Goal: Task Accomplishment & Management: Use online tool/utility

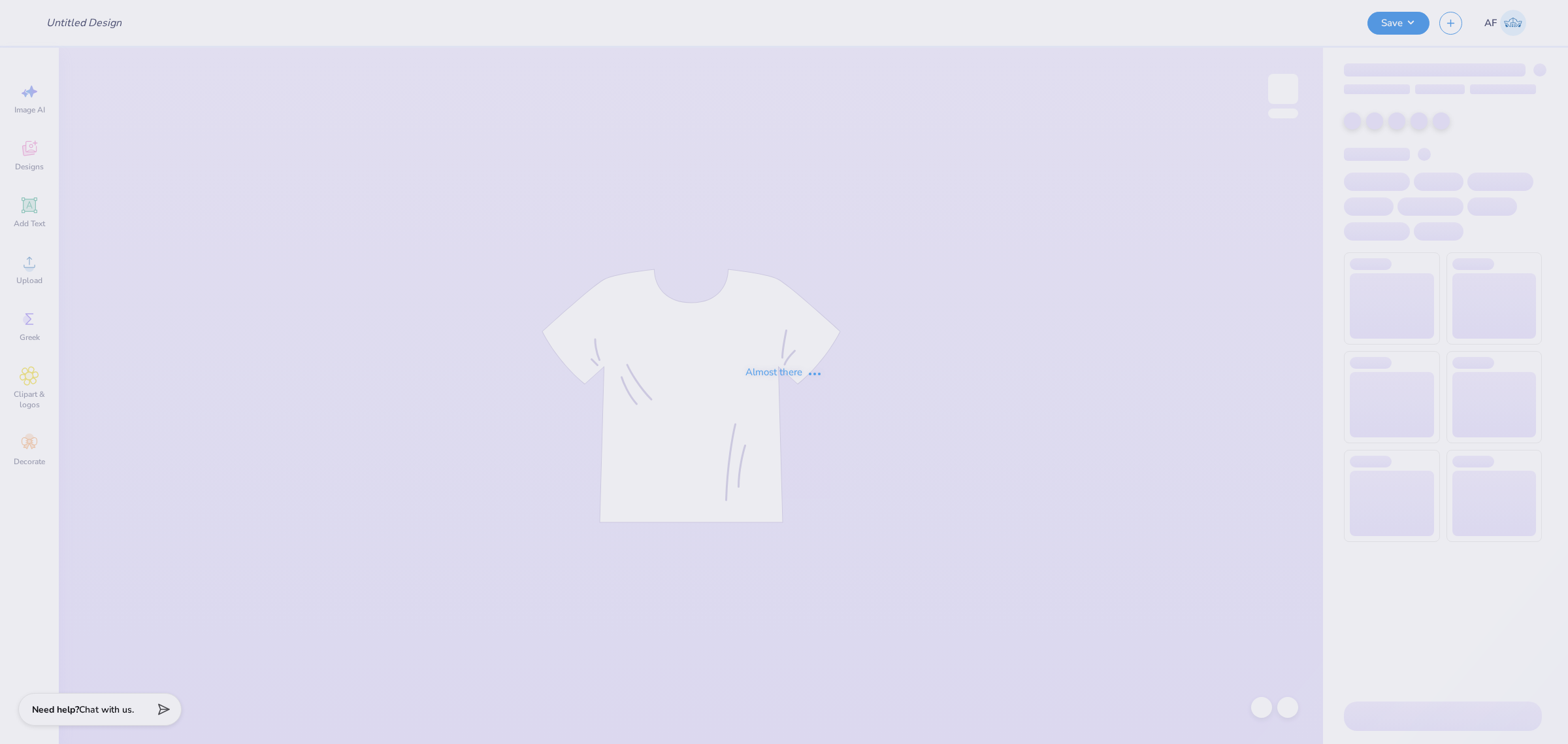
type input "Mitchell Stuursma : Hope College"
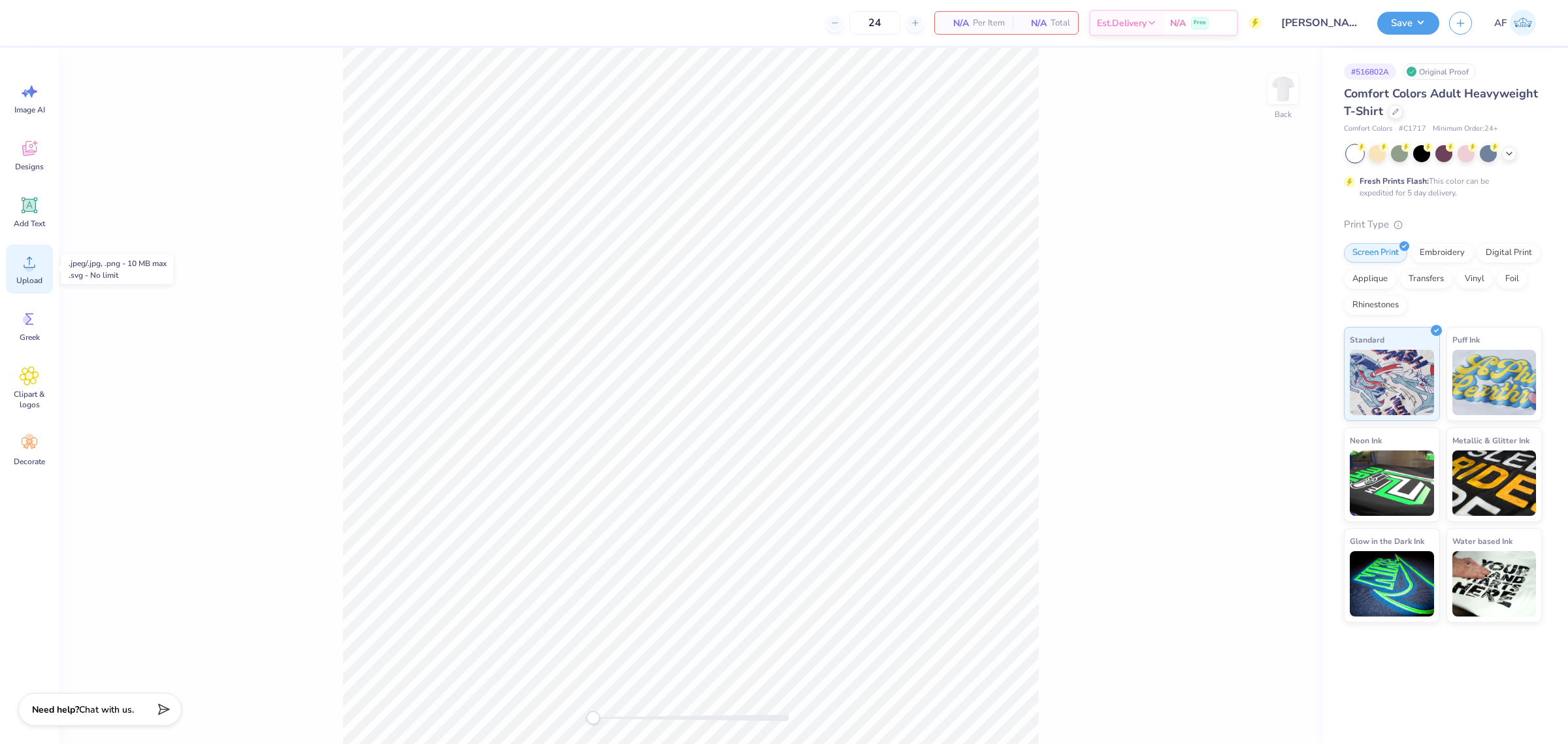
click at [31, 265] on circle at bounding box center [29, 267] width 9 height 9
click at [21, 262] on icon at bounding box center [29, 262] width 20 height 20
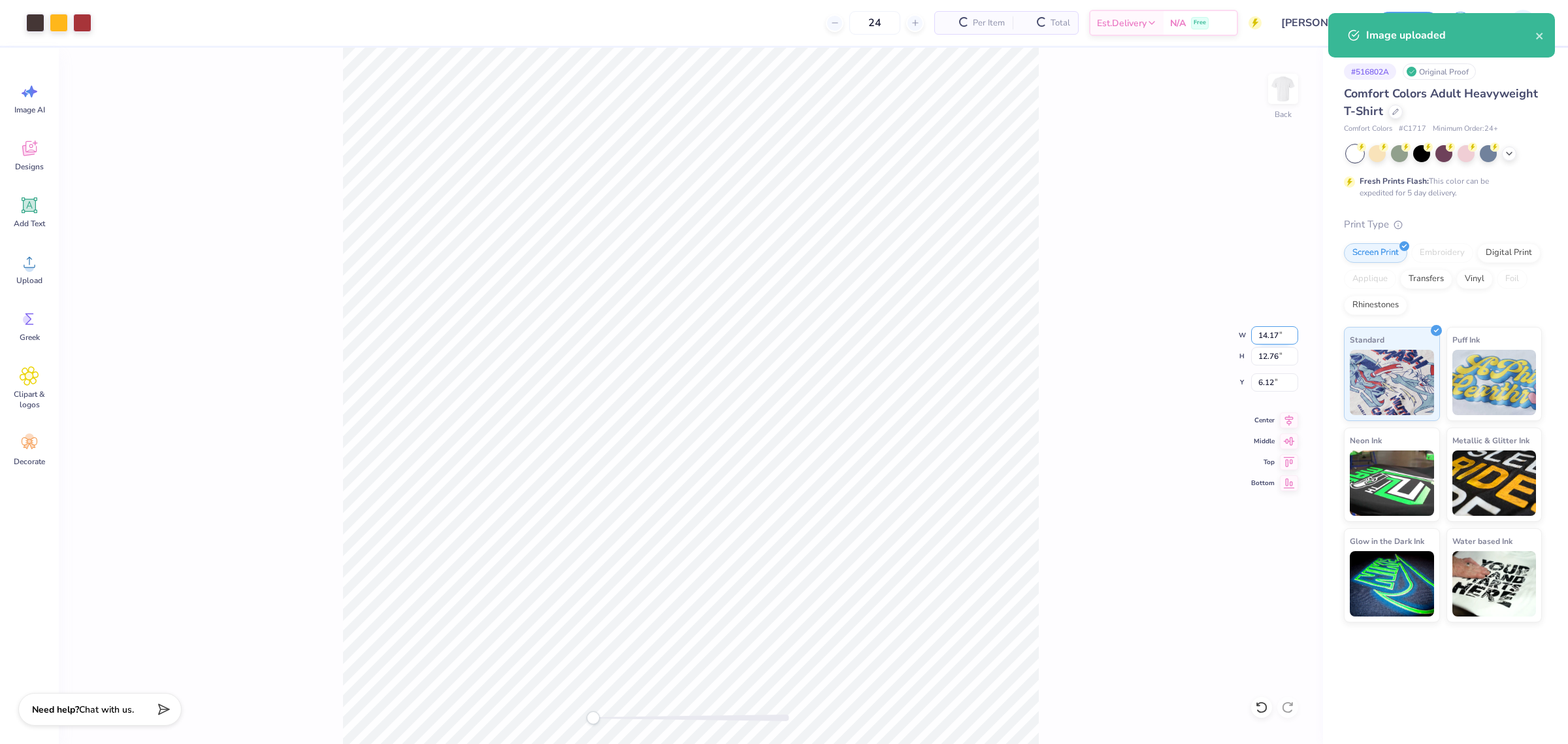
click at [1272, 336] on input "14.17" at bounding box center [1274, 334] width 47 height 18
type input "12.5"
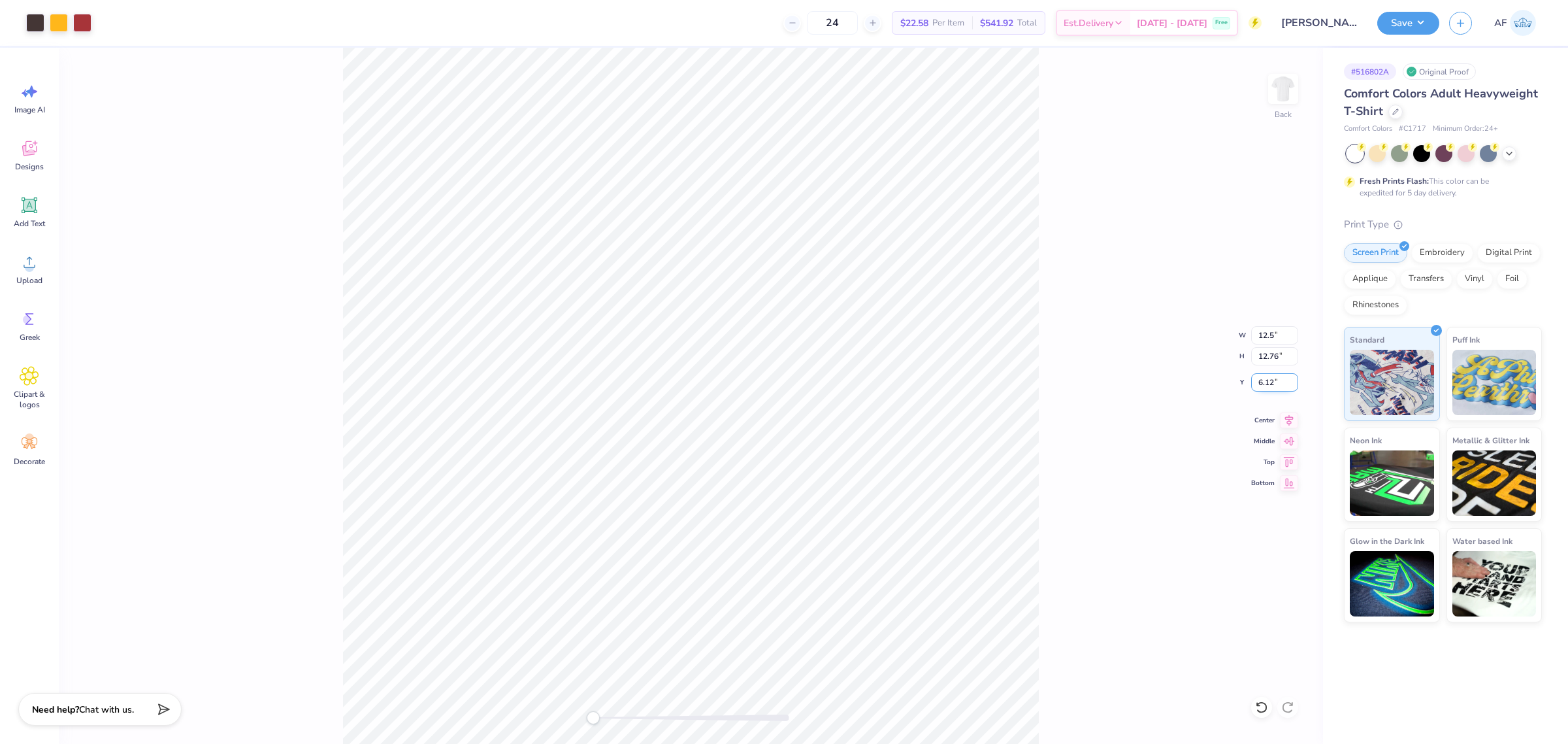
click at [1268, 384] on input "6.12" at bounding box center [1274, 381] width 47 height 18
type input "3"
click at [1286, 417] on icon at bounding box center [1288, 418] width 18 height 16
type input "12.50"
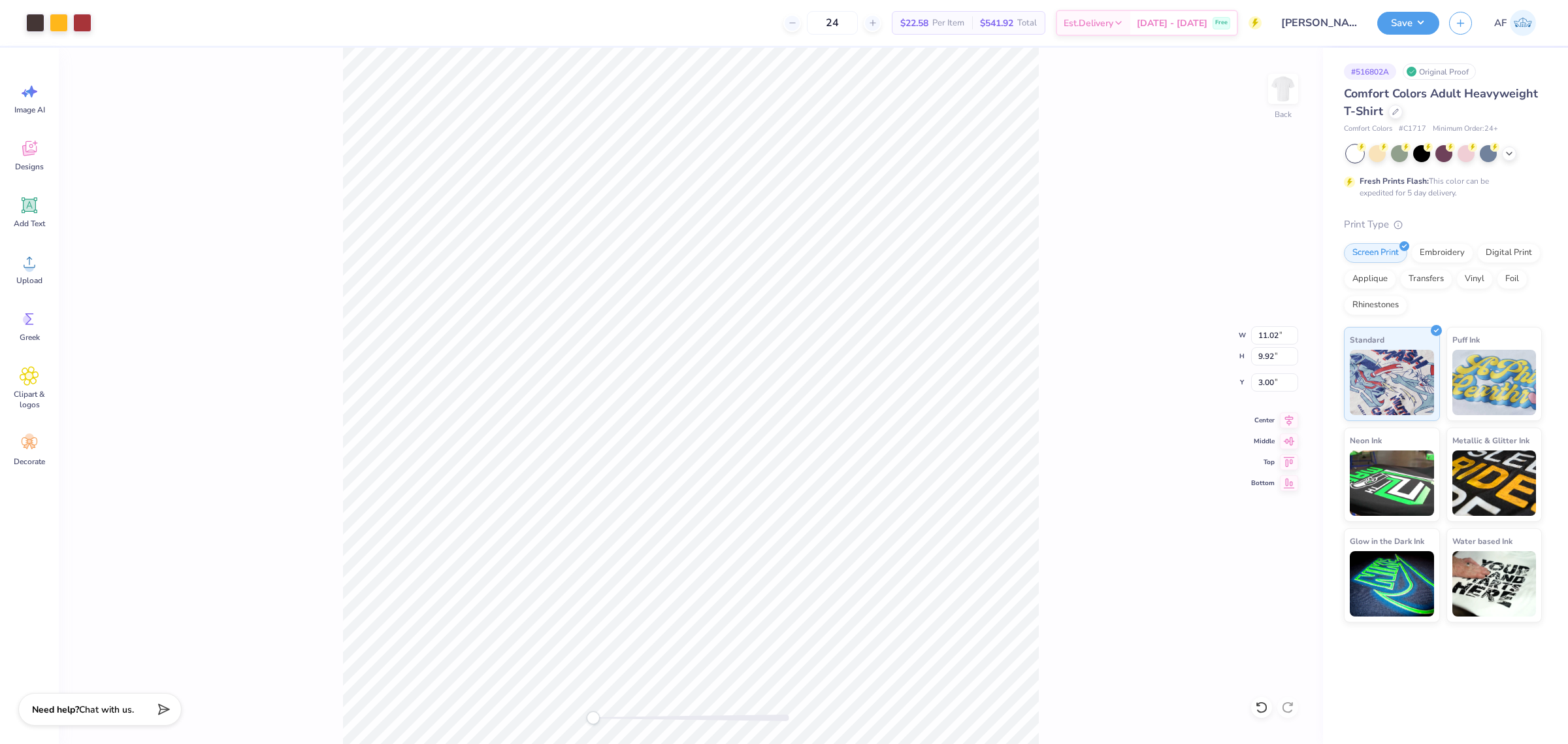
type input "11.25"
type input "2.34"
click at [1426, 26] on button "Save" at bounding box center [1408, 21] width 62 height 23
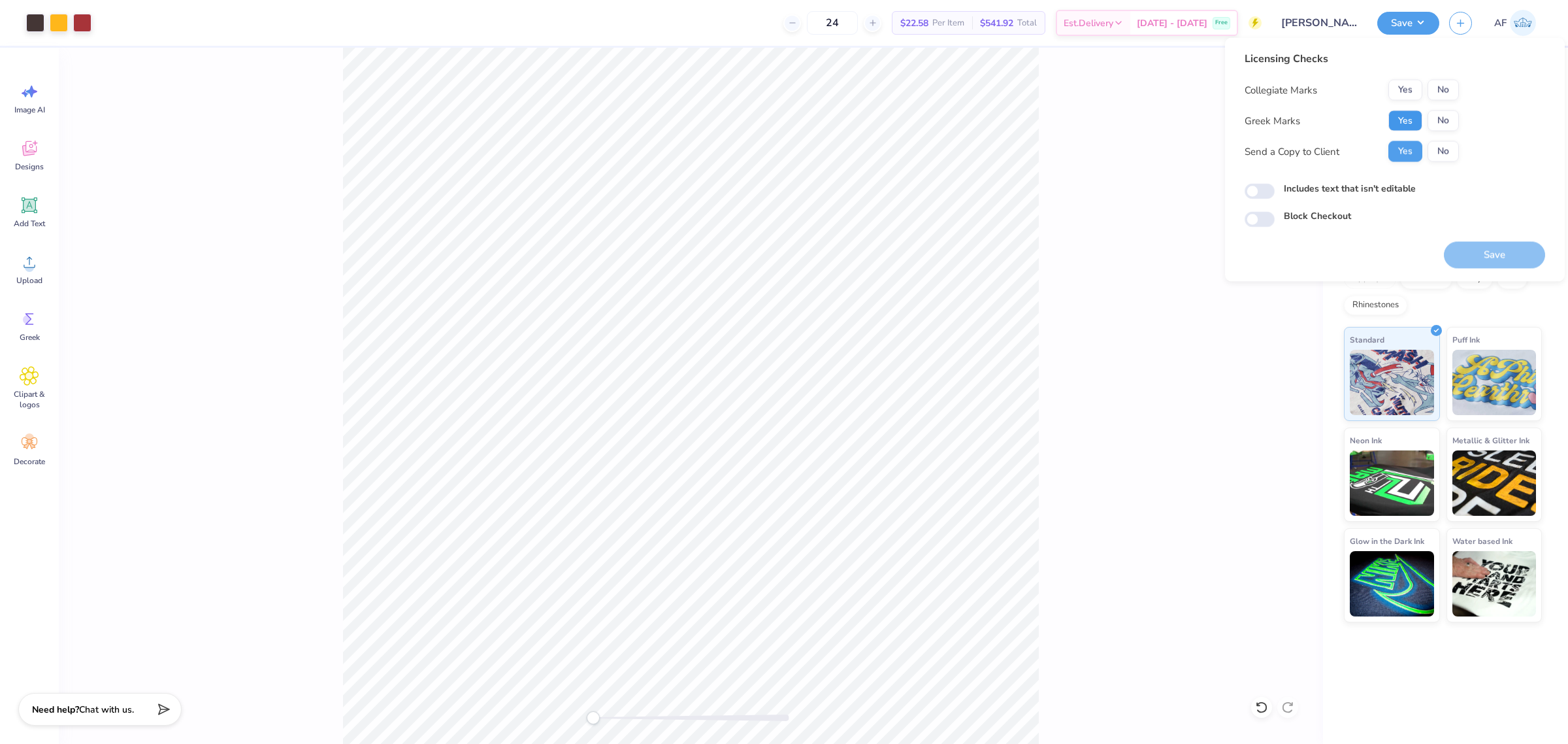
click at [1404, 114] on button "Yes" at bounding box center [1405, 121] width 34 height 21
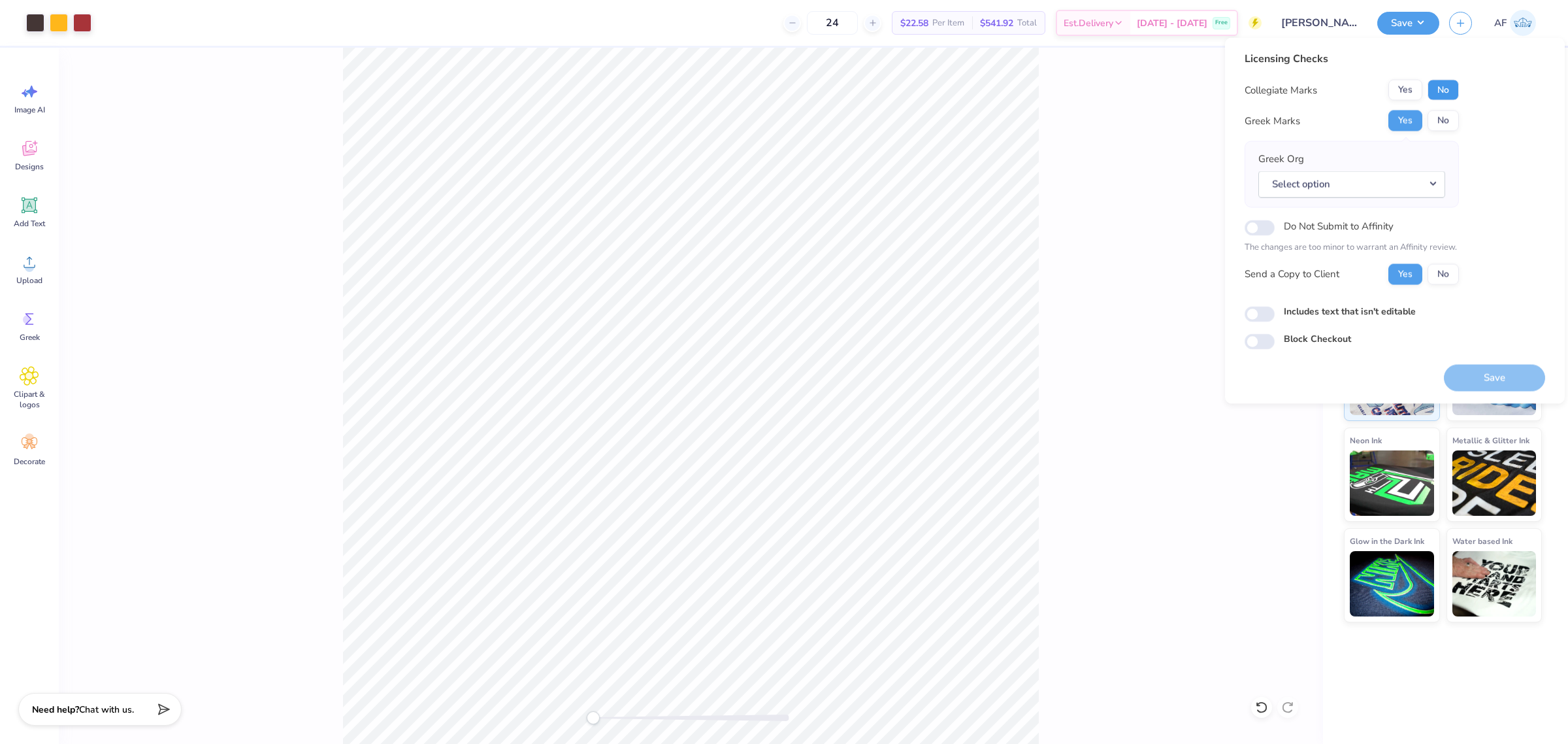
click at [1438, 89] on button "No" at bounding box center [1443, 90] width 31 height 21
click at [1367, 186] on button "Select option" at bounding box center [1352, 184] width 187 height 26
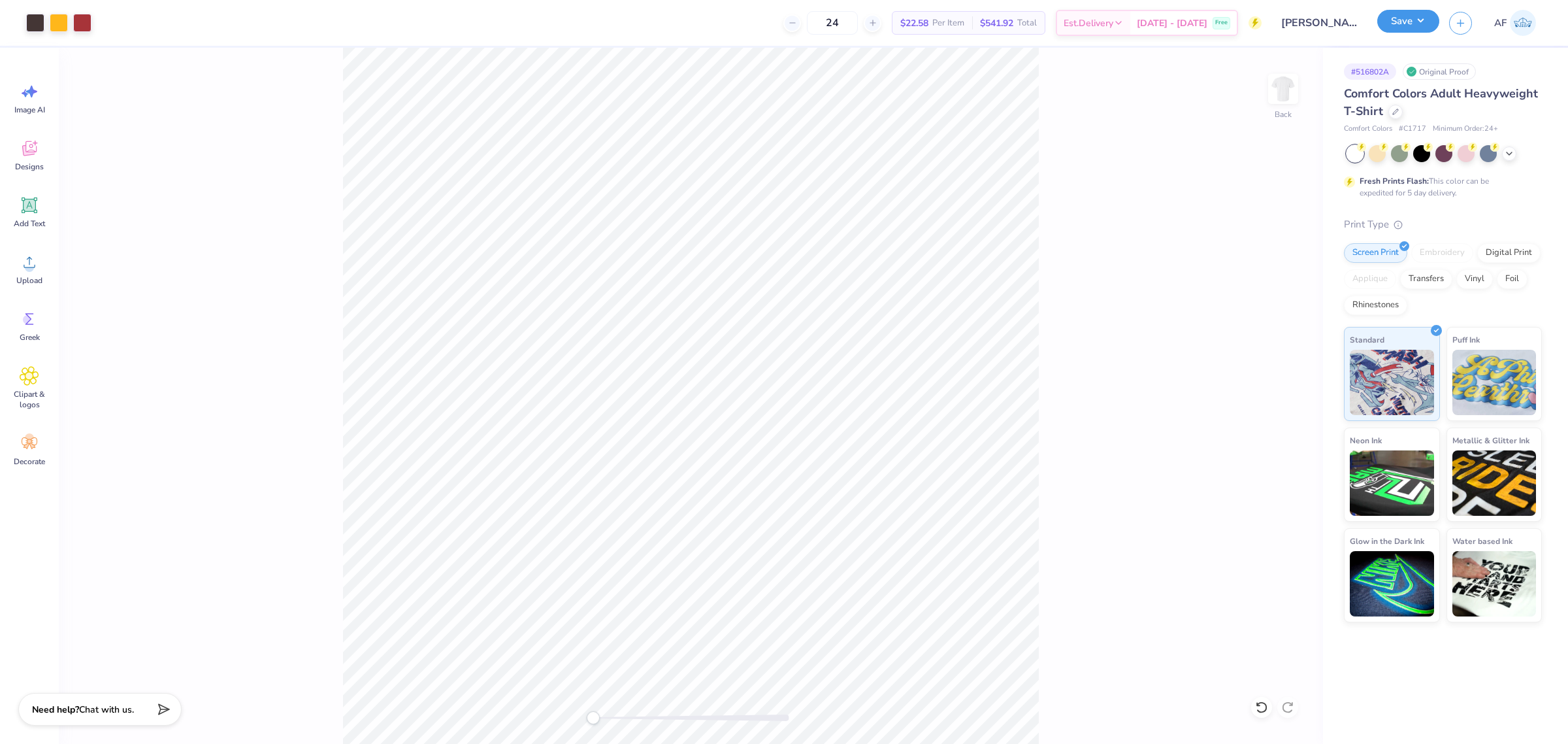
click at [1432, 24] on button "Save" at bounding box center [1408, 21] width 62 height 23
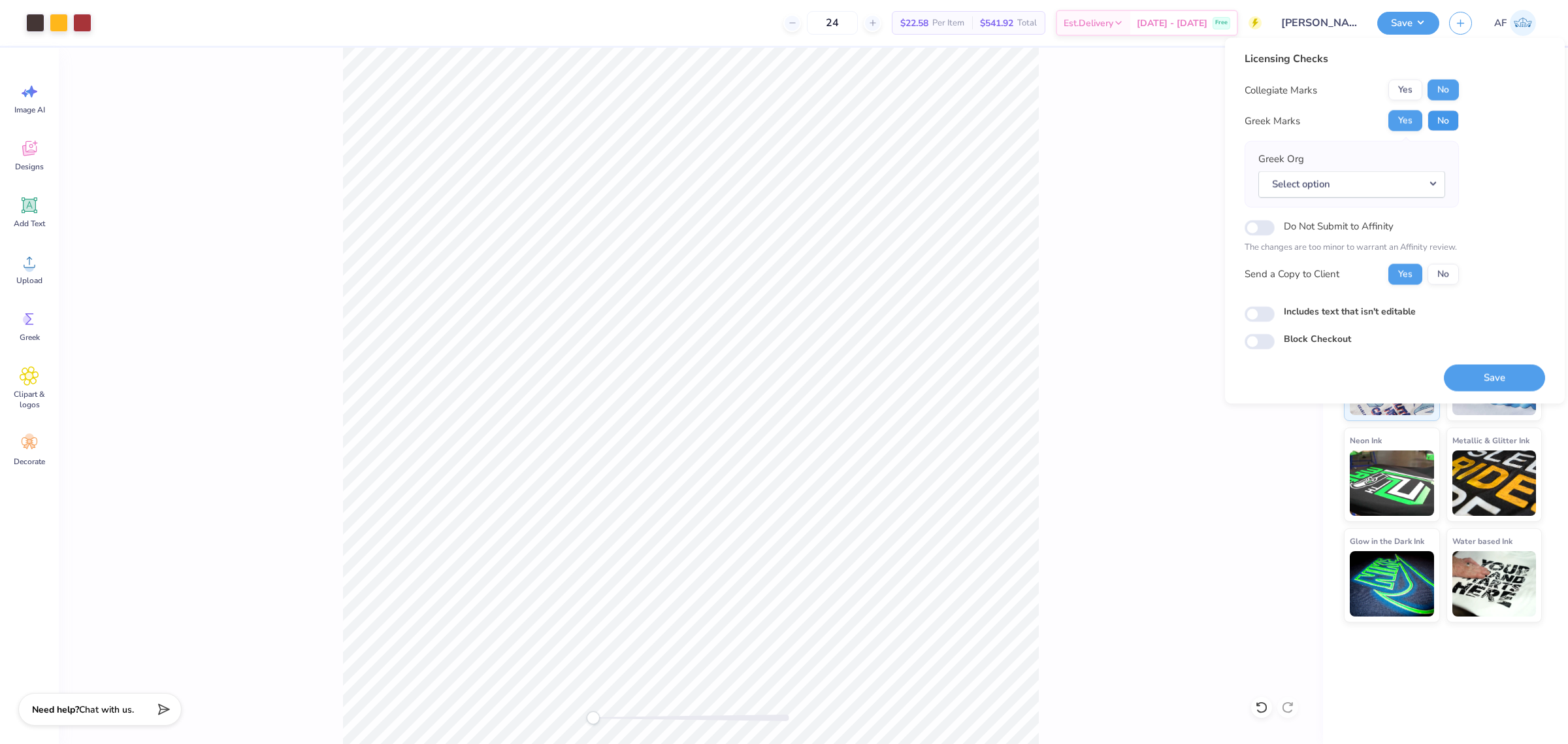
click at [1442, 120] on button "No" at bounding box center [1443, 121] width 31 height 21
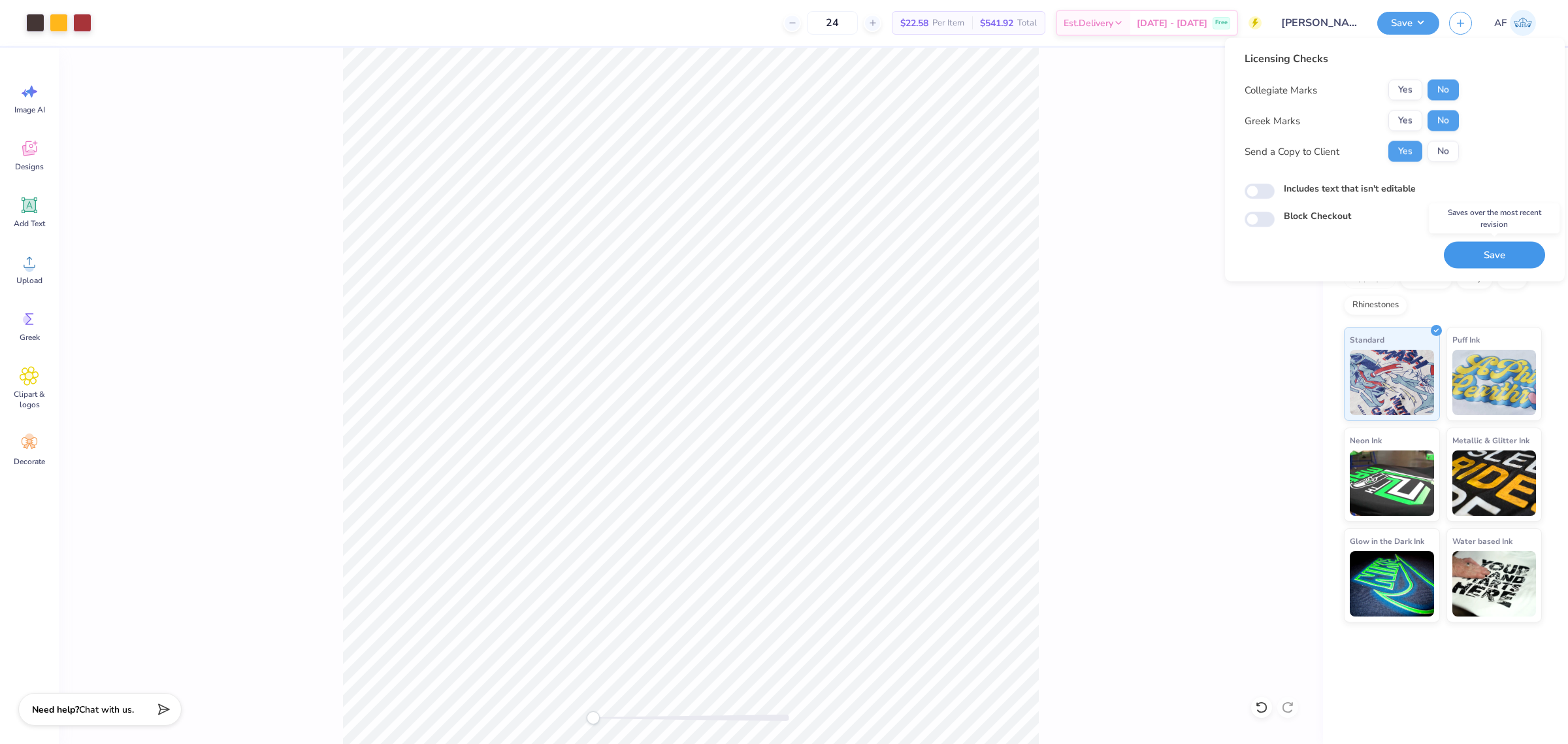
click at [1484, 257] on button "Save" at bounding box center [1495, 255] width 102 height 26
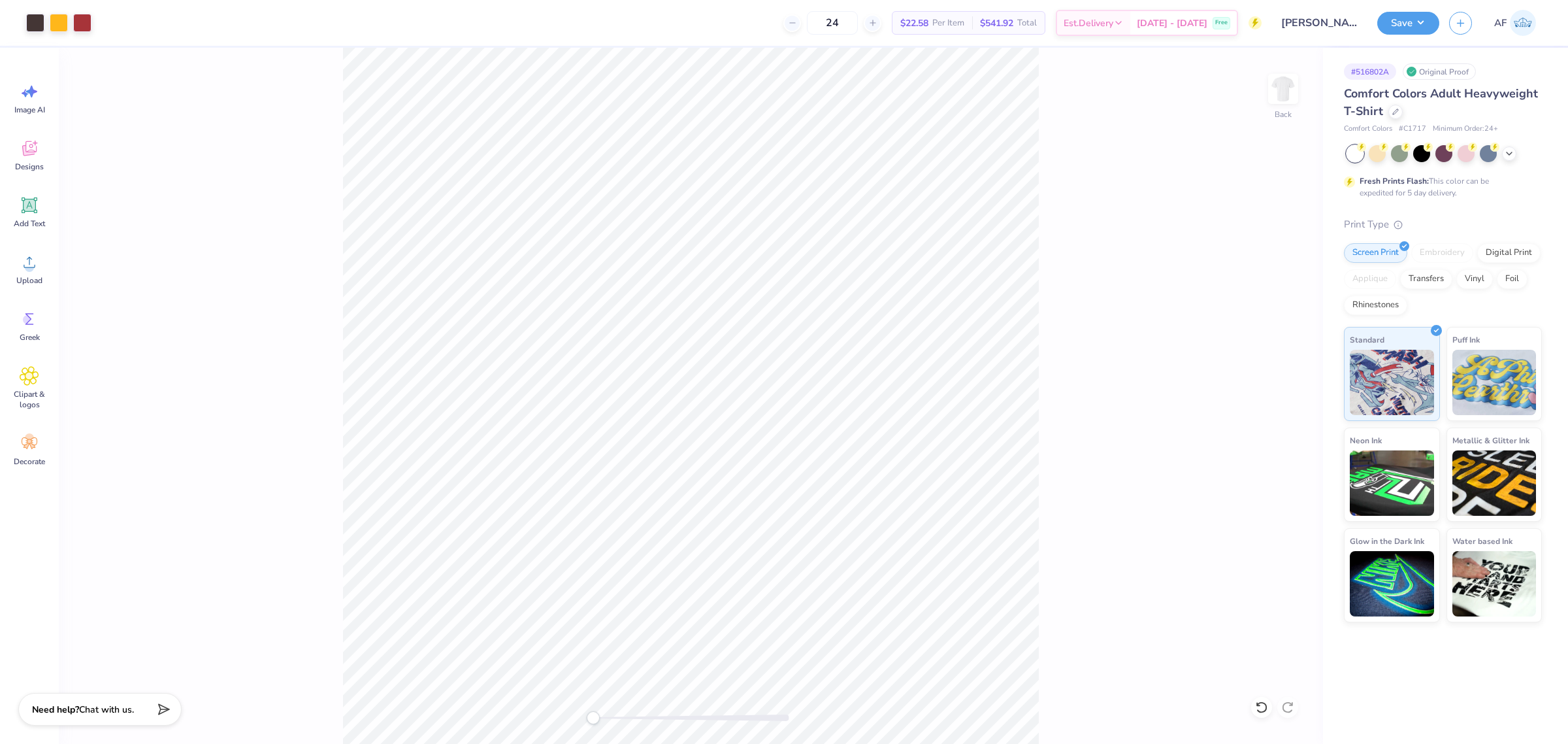
drag, startPoint x: 1148, startPoint y: 322, endPoint x: 1151, endPoint y: 231, distance: 91.0
click at [1148, 322] on div "Back" at bounding box center [690, 396] width 1264 height 696
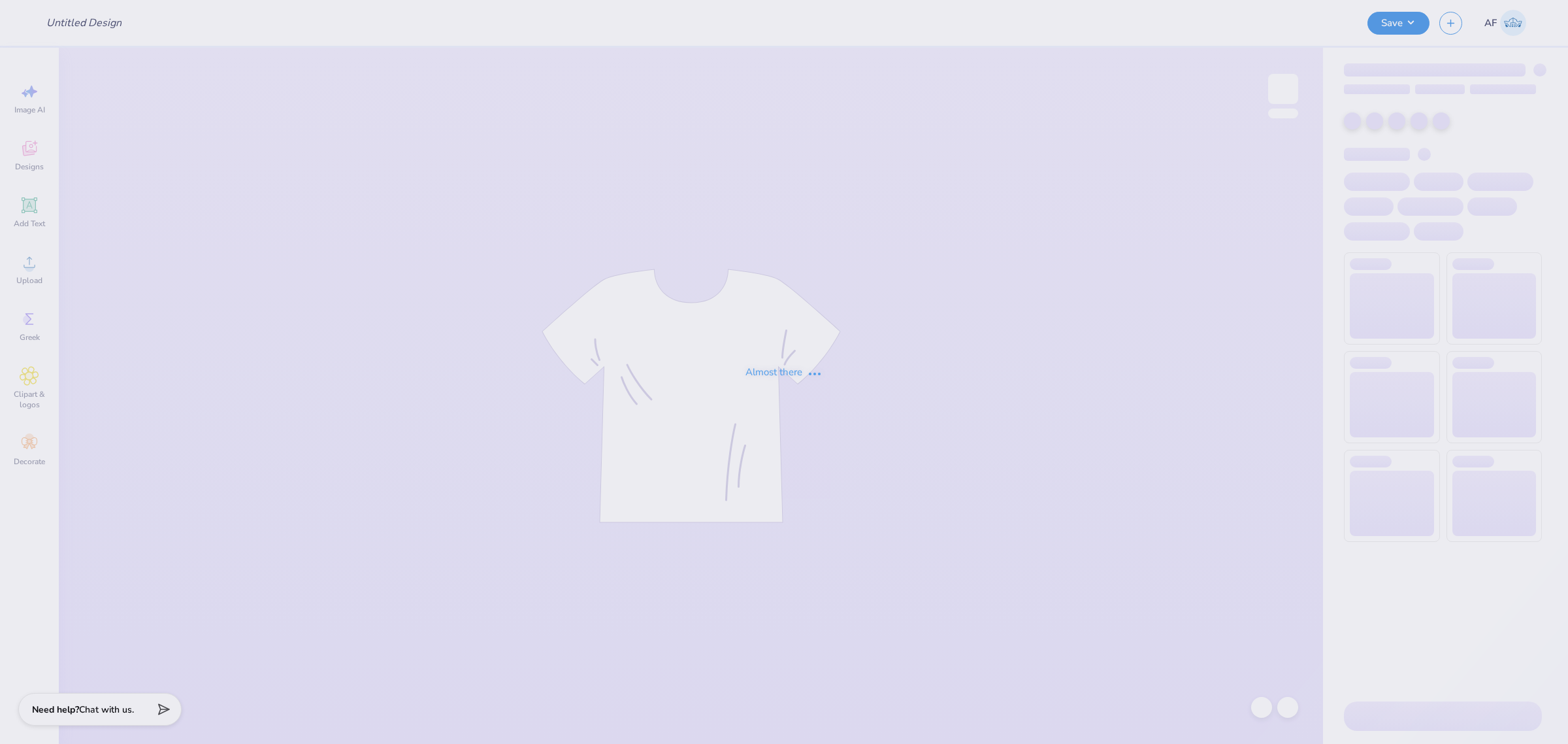
type input "[PERSON_NAME] : [GEOGRAPHIC_DATA]"
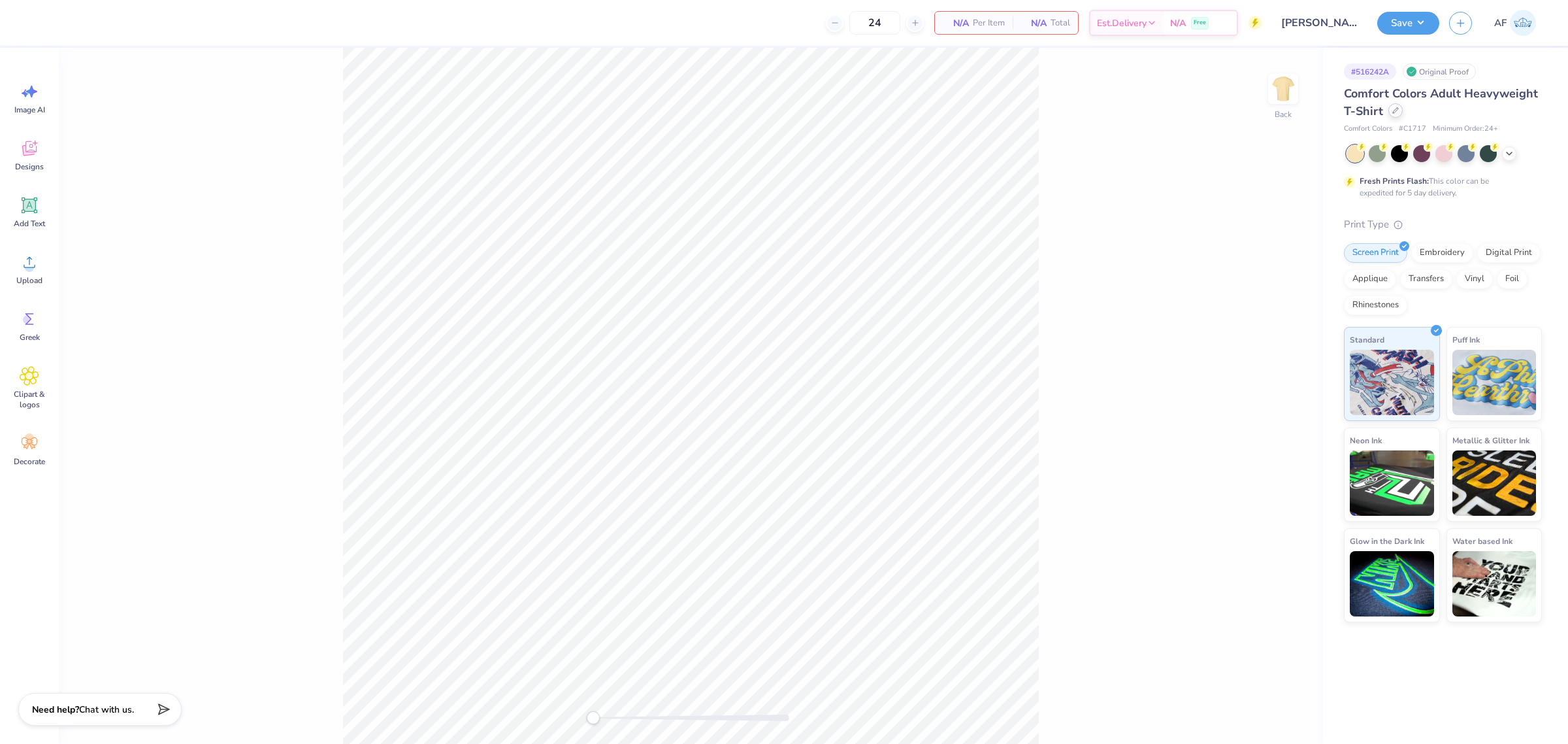
click at [1395, 116] on div at bounding box center [1395, 110] width 14 height 14
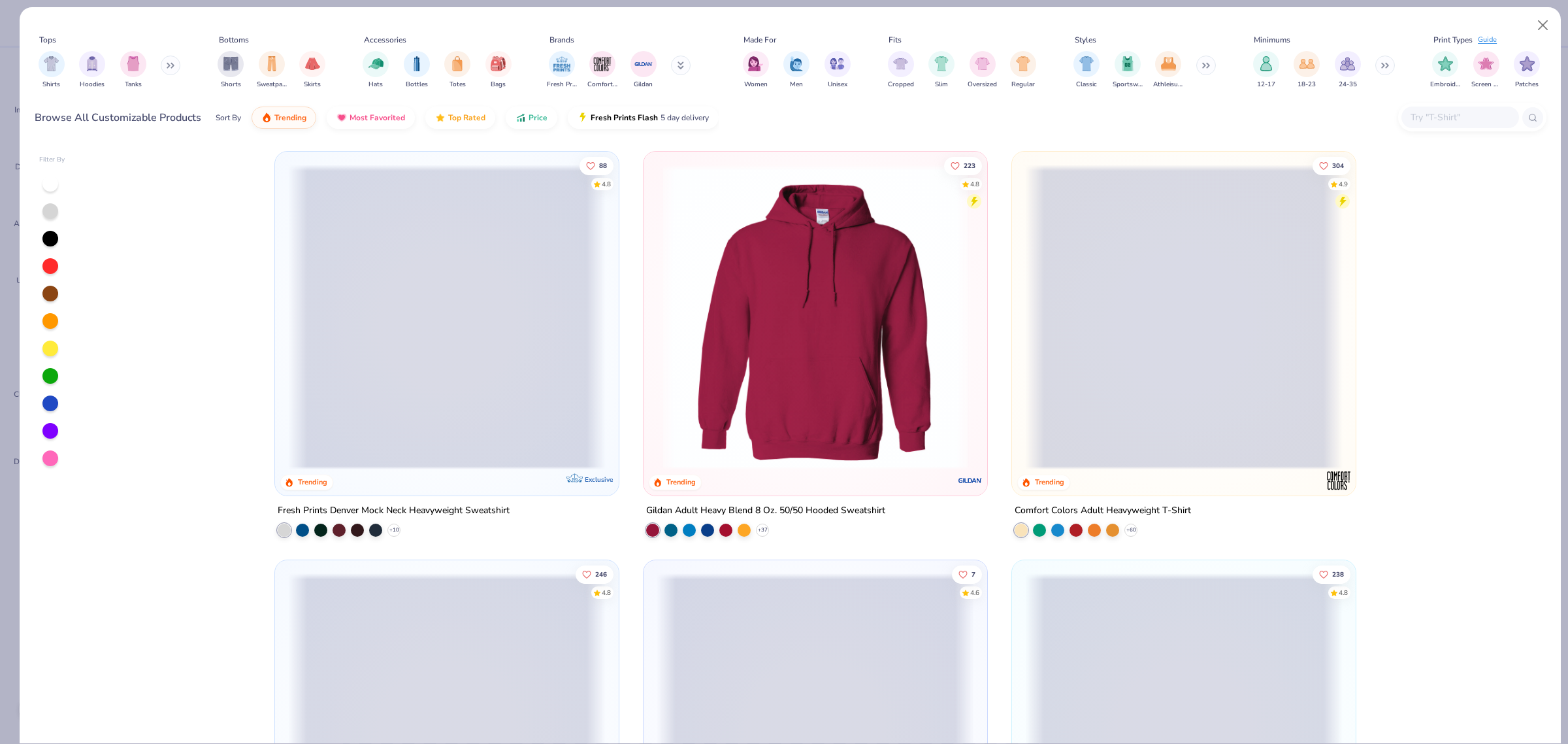
click at [1445, 119] on input "text" at bounding box center [1459, 118] width 101 height 15
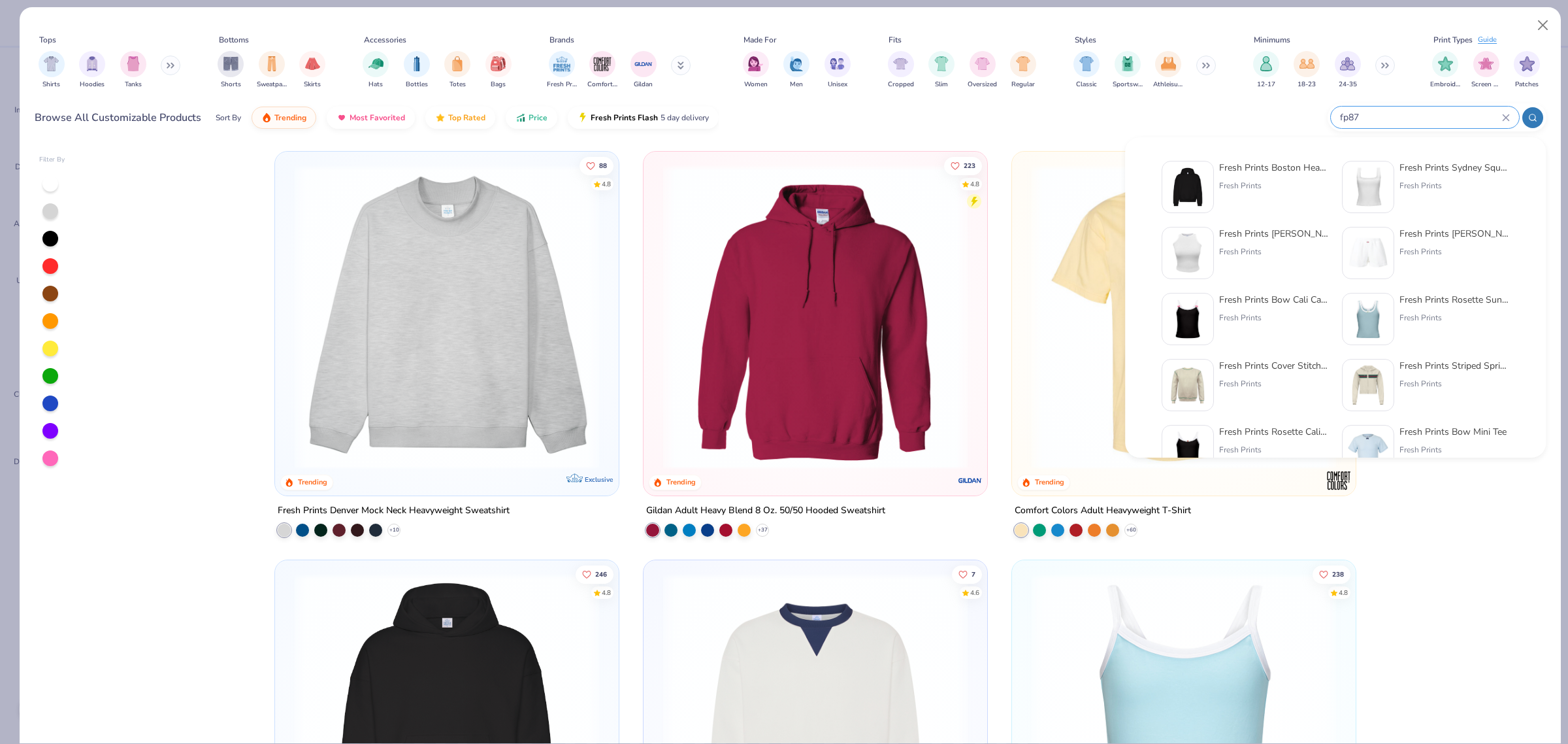
type input "fp87"
click at [1251, 187] on div "Fresh Prints" at bounding box center [1273, 186] width 110 height 11
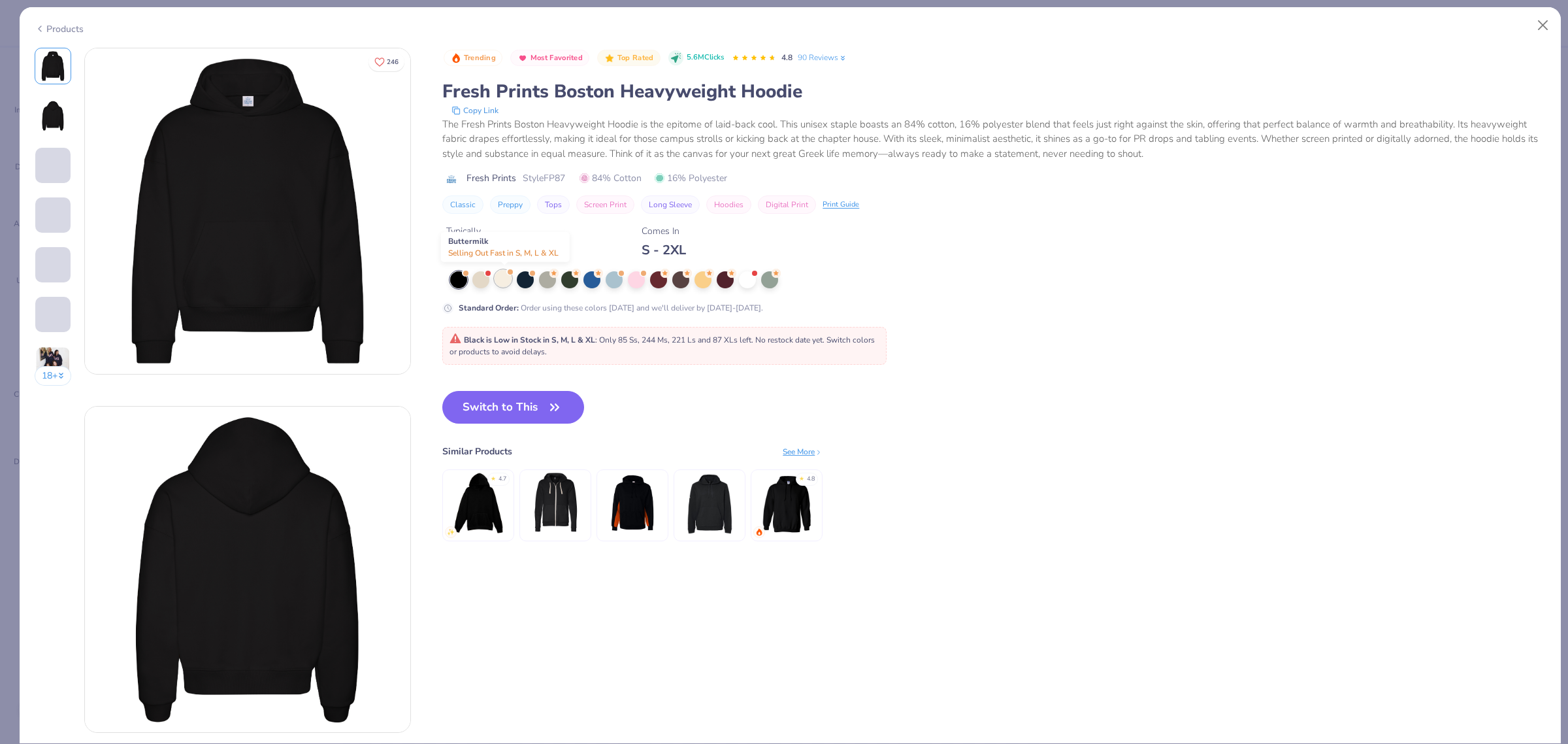
click at [506, 283] on div at bounding box center [503, 279] width 17 height 17
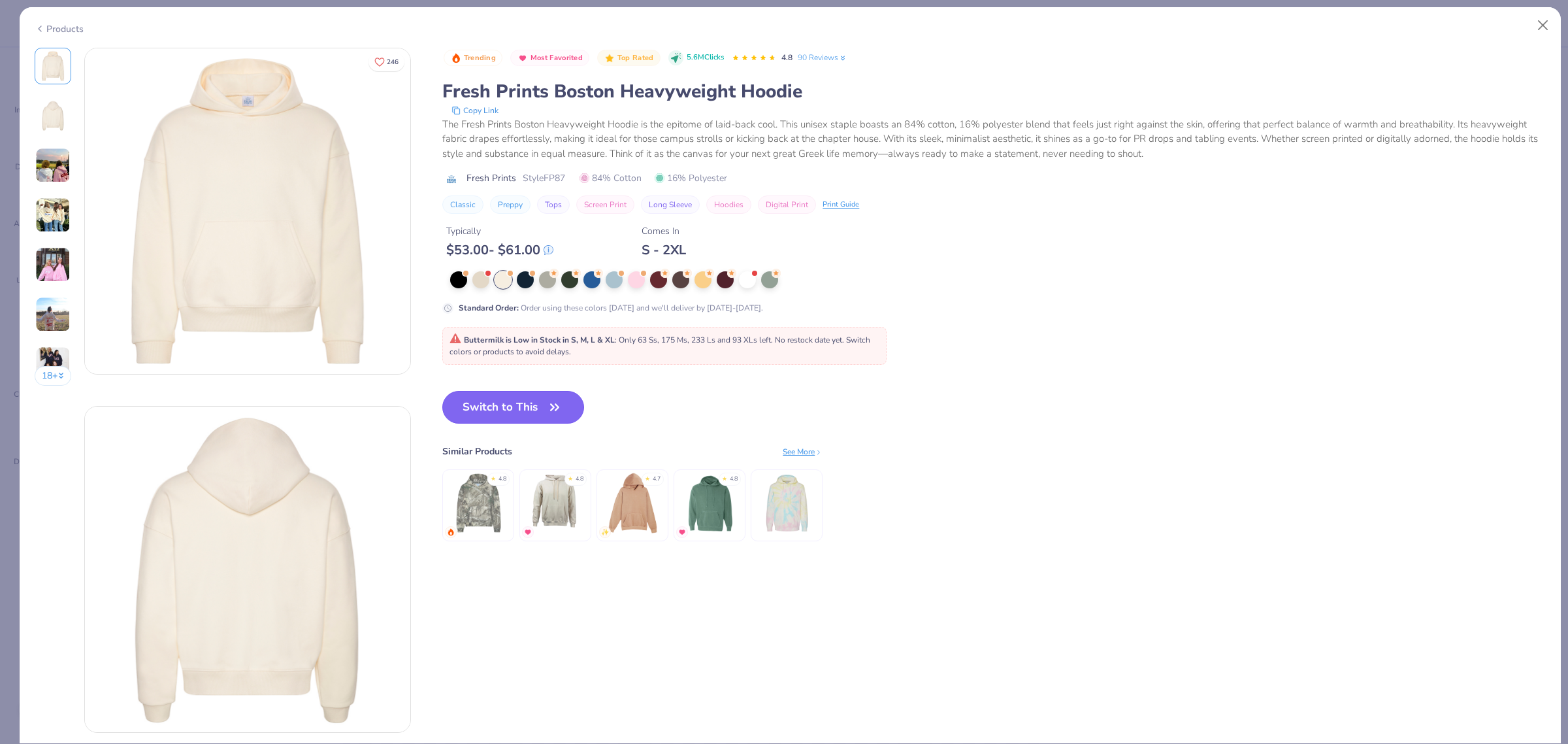
click at [533, 405] on button "Switch to This" at bounding box center [513, 407] width 142 height 33
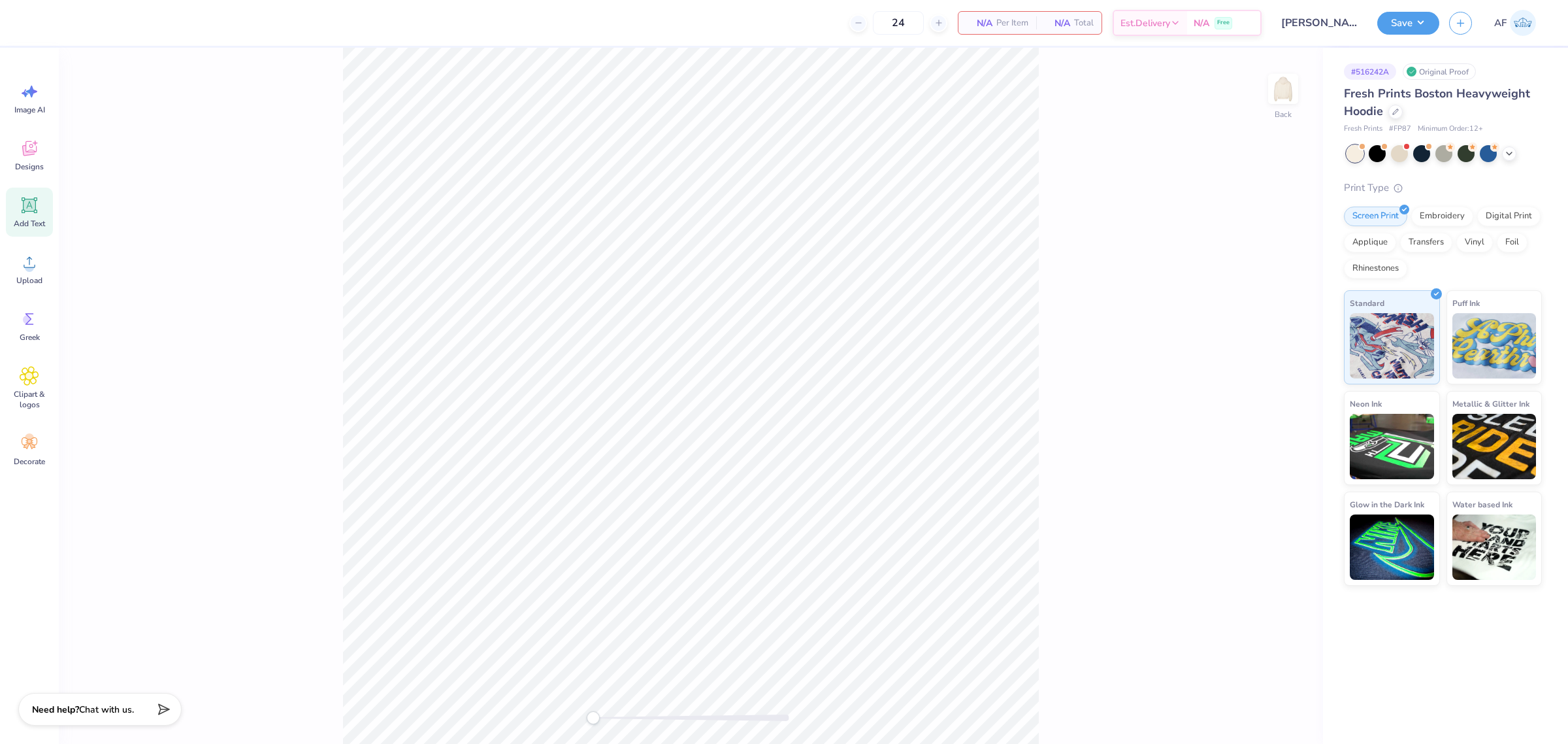
click at [40, 217] on div "Add Text" at bounding box center [29, 212] width 47 height 49
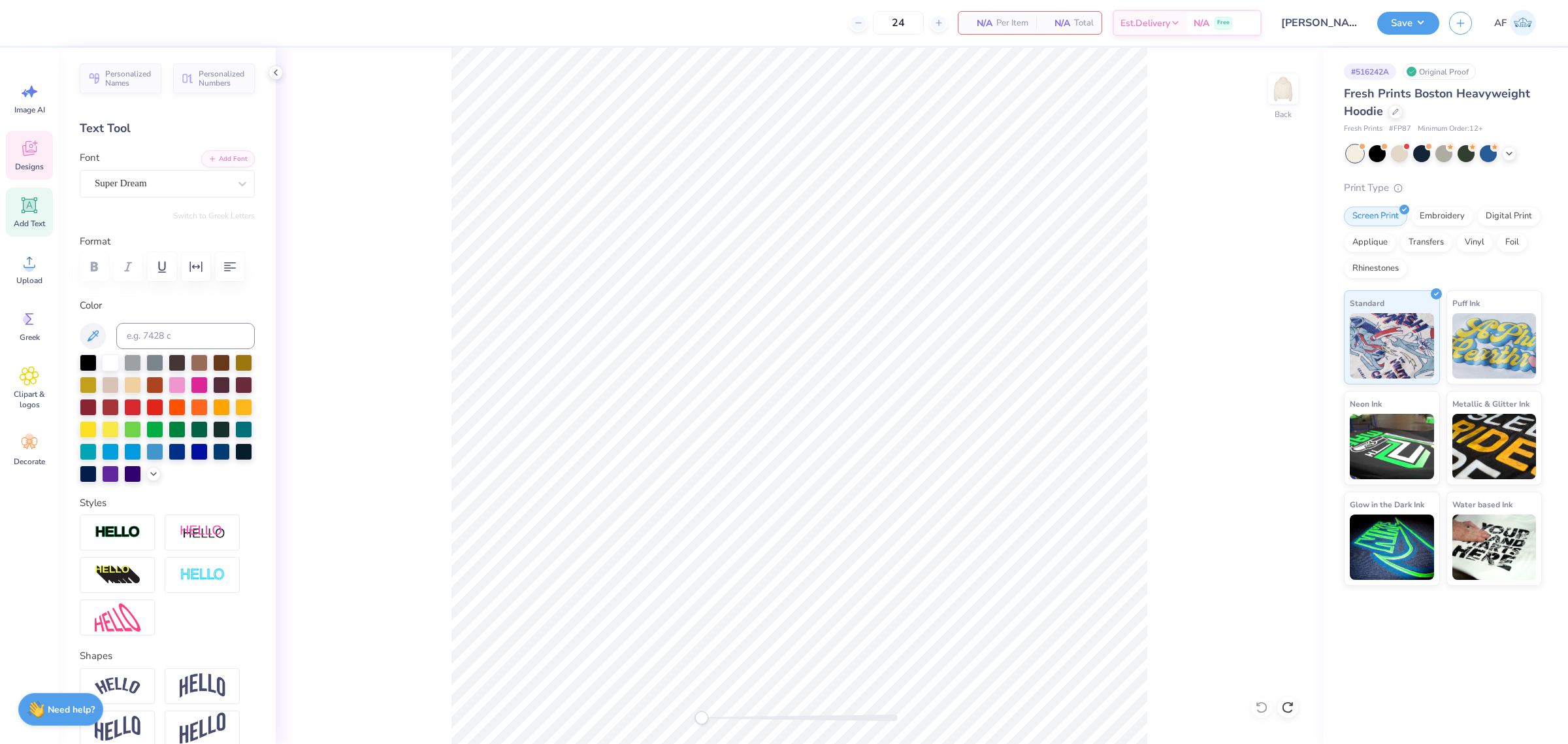
click at [34, 161] on span "Designs" at bounding box center [29, 166] width 29 height 10
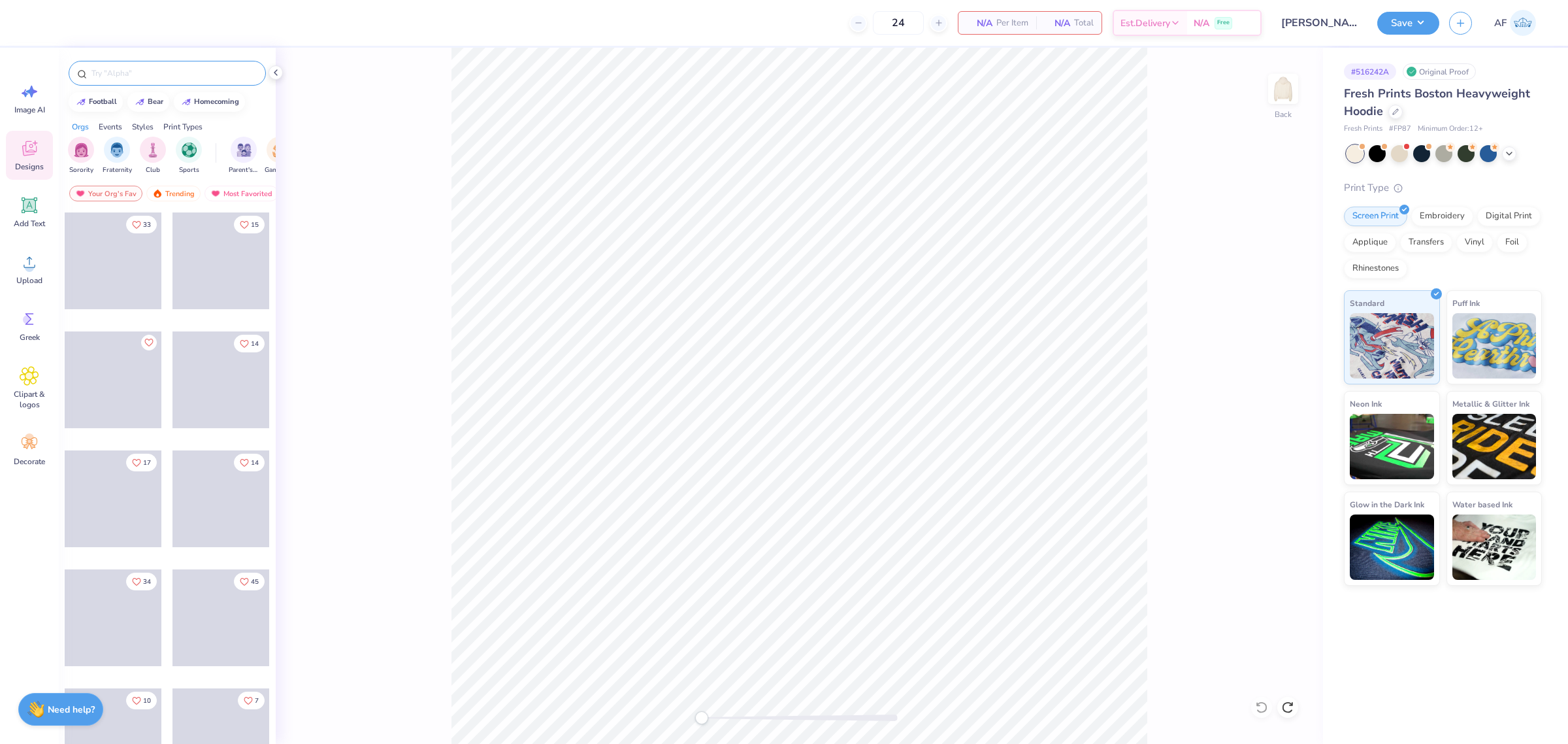
click at [151, 72] on input "text" at bounding box center [174, 73] width 168 height 13
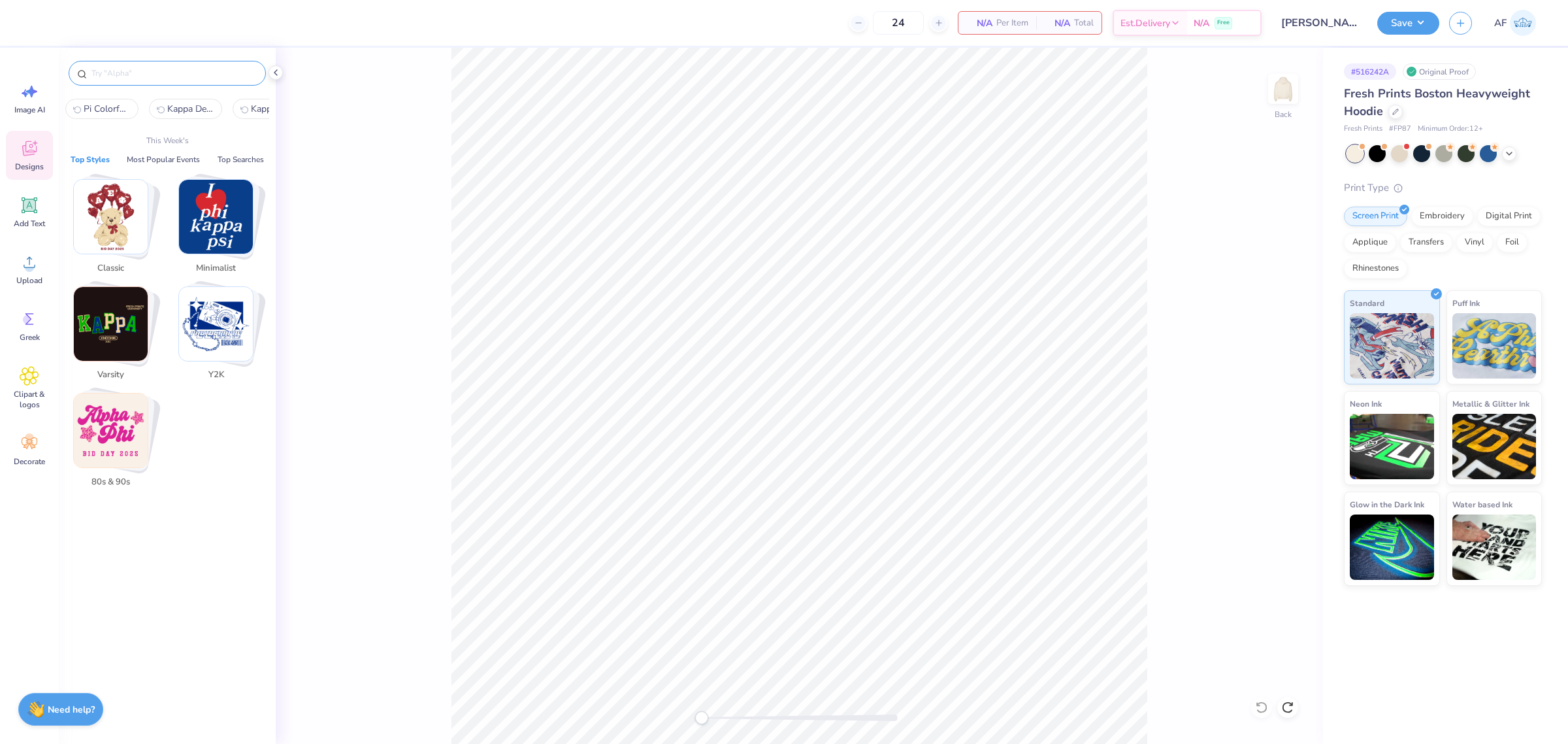
paste input "Stars and Flowers on Stamp i"
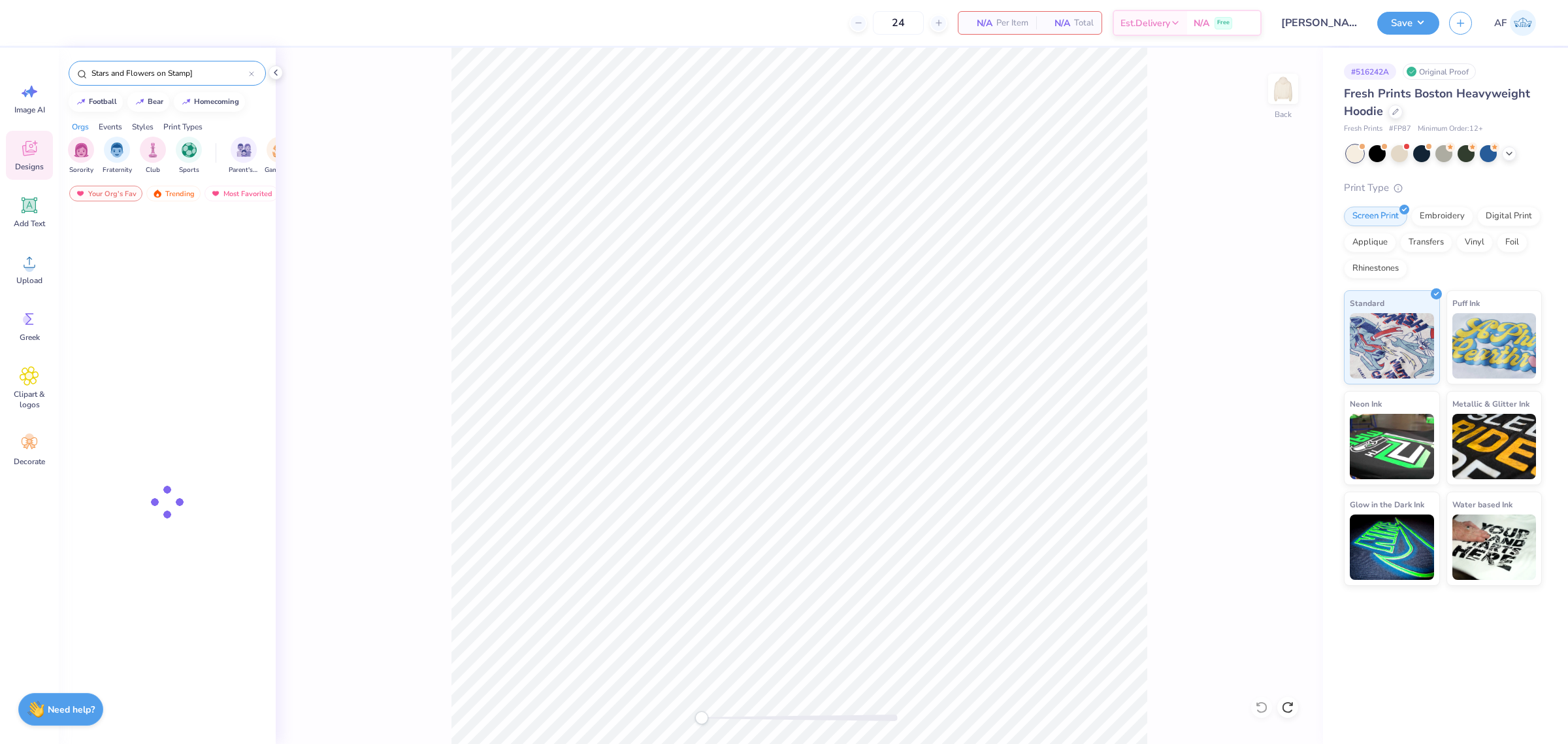
type input "Stars and Flowers on Stamp]"
click at [110, 253] on div at bounding box center [113, 261] width 97 height 97
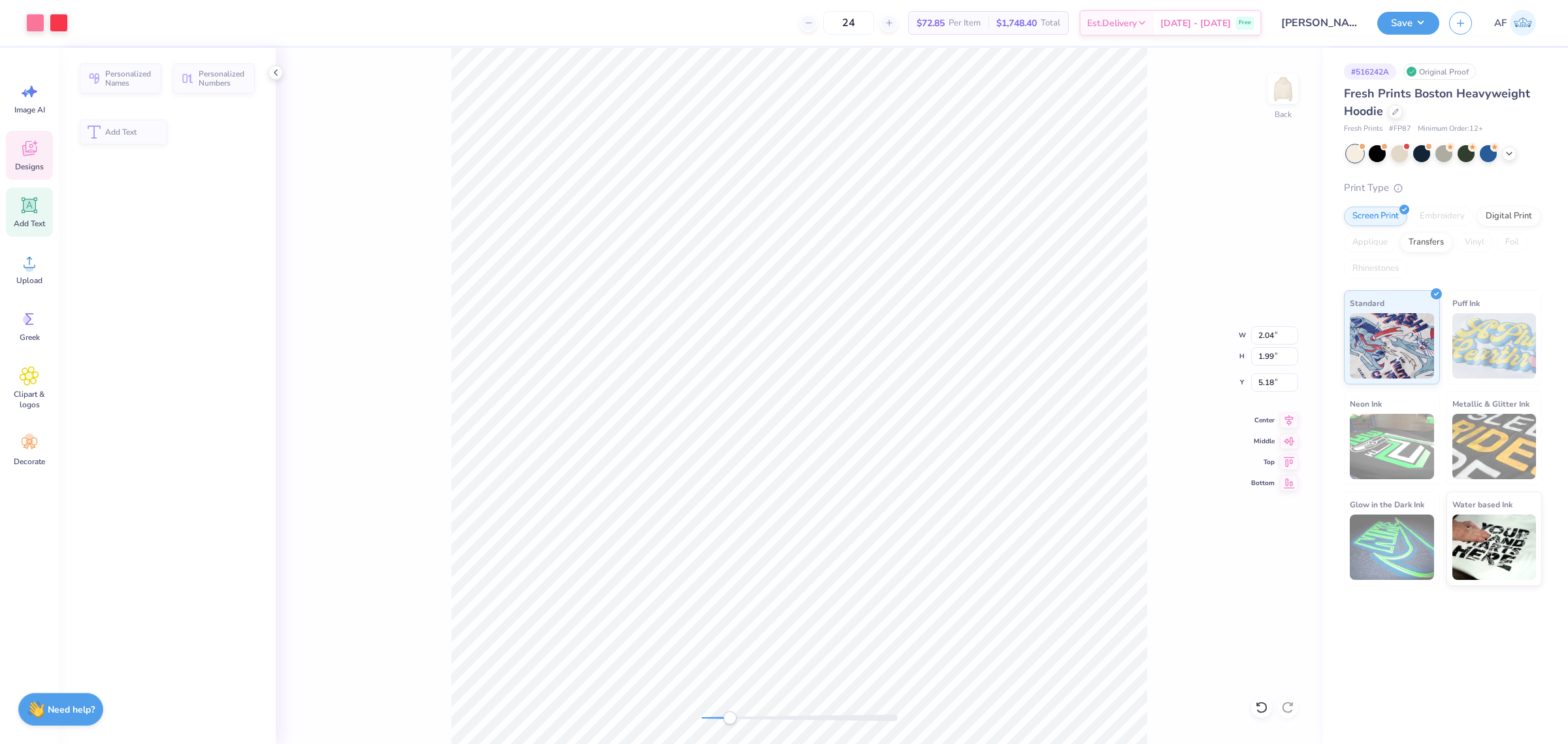
type input "2.04"
type input "1.99"
type input "5.18"
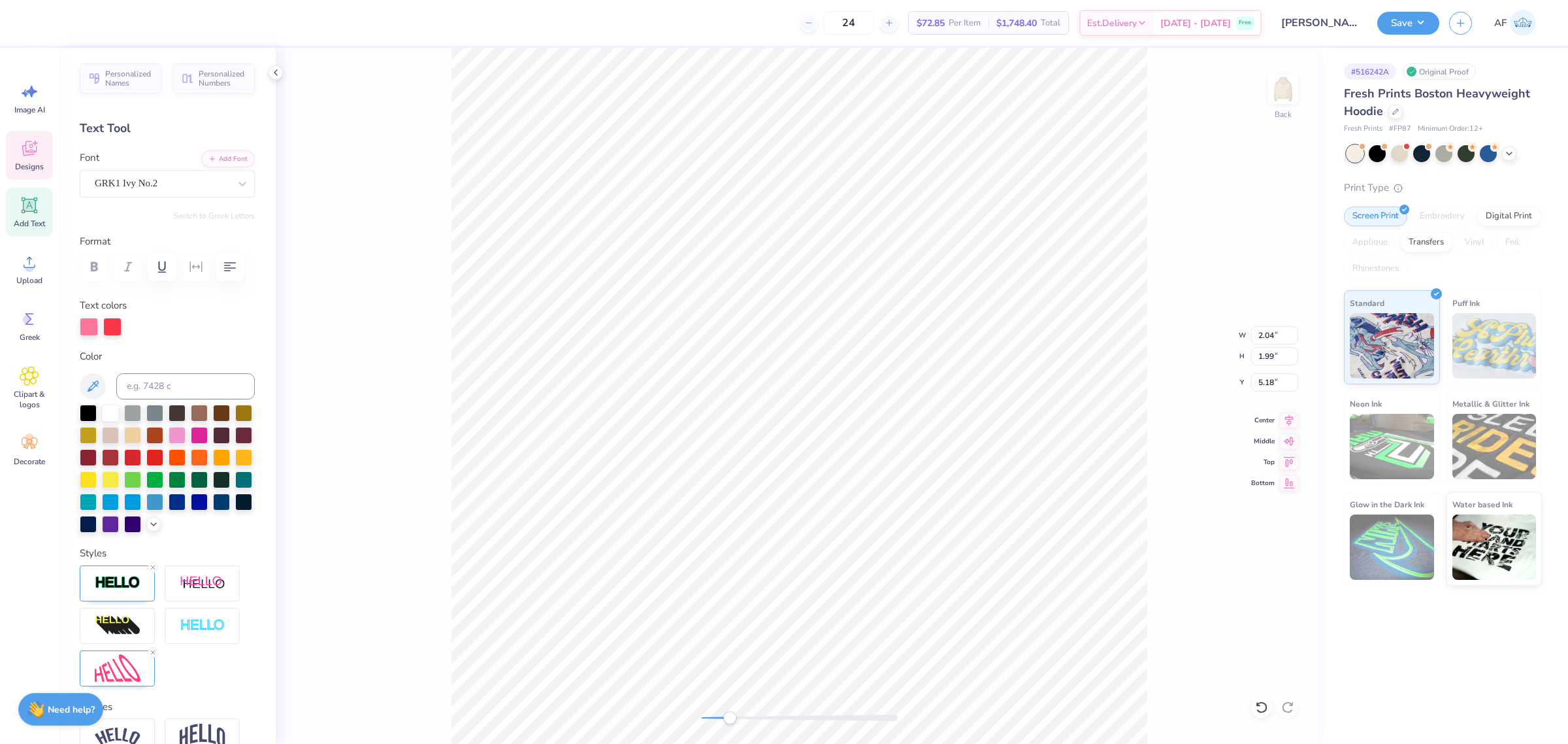
scroll to position [13, 1]
type textarea "ac"
type input "3.97"
type input "3.95"
type input "3.40"
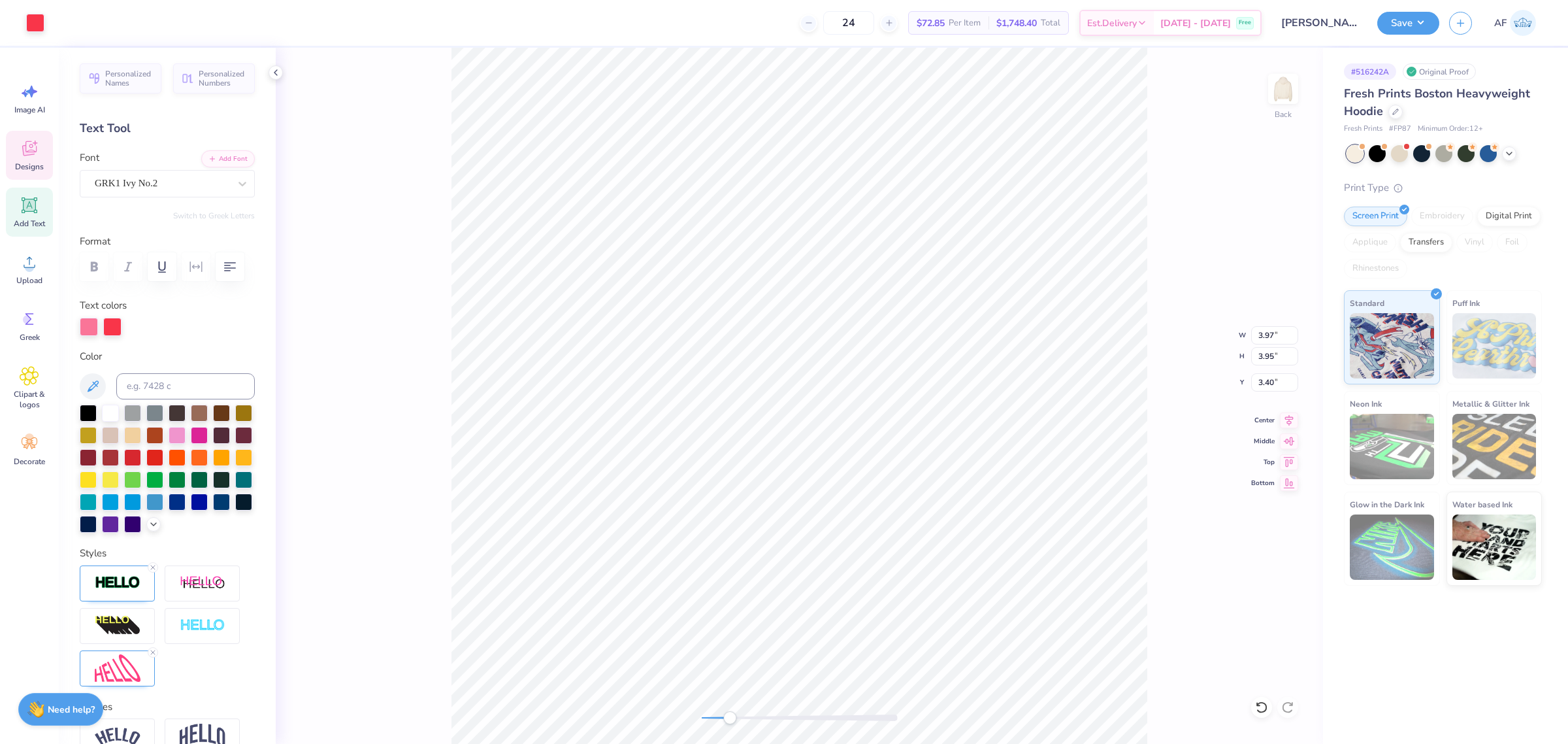
type input "2.04"
type input "1.99"
type input "4.97"
type input "1.69"
type input "2.37"
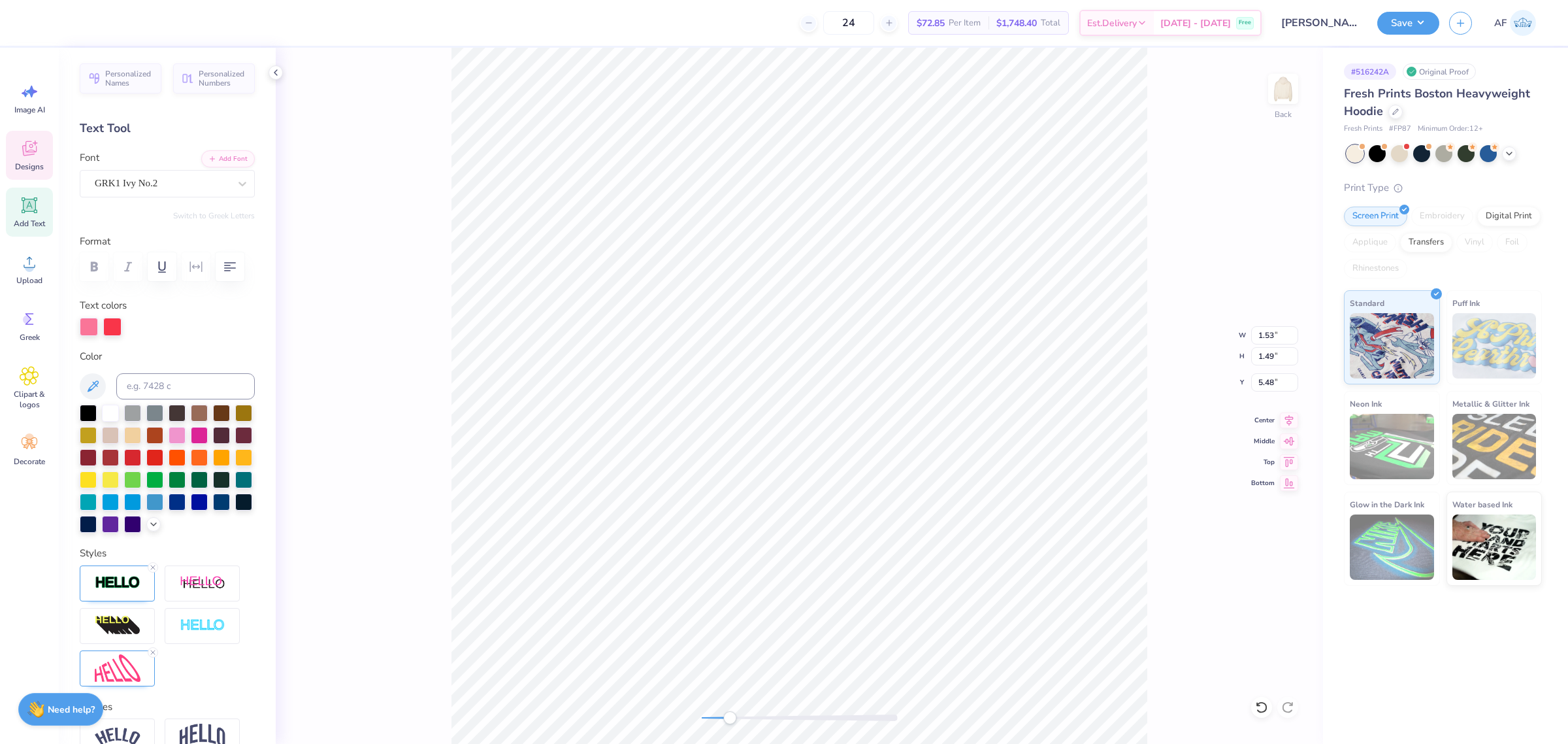
type input "7.32"
type textarea "ac"
type textarea "ia"
type input "5.48"
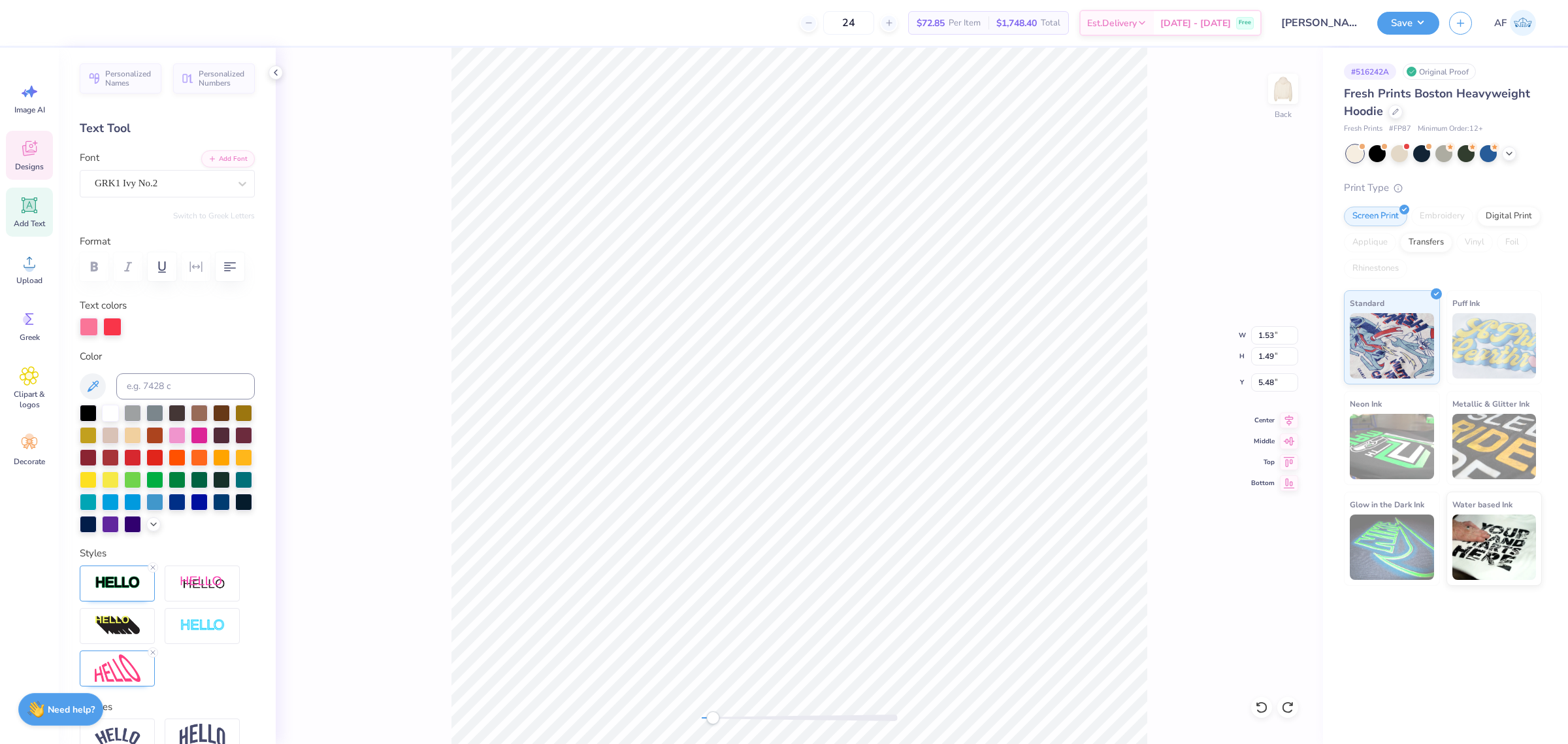
type input "2.04"
type input "1.99"
type input "4.98"
click at [788, 393] on li "Duplicate" at bounding box center [786, 395] width 103 height 25
type input "5.98"
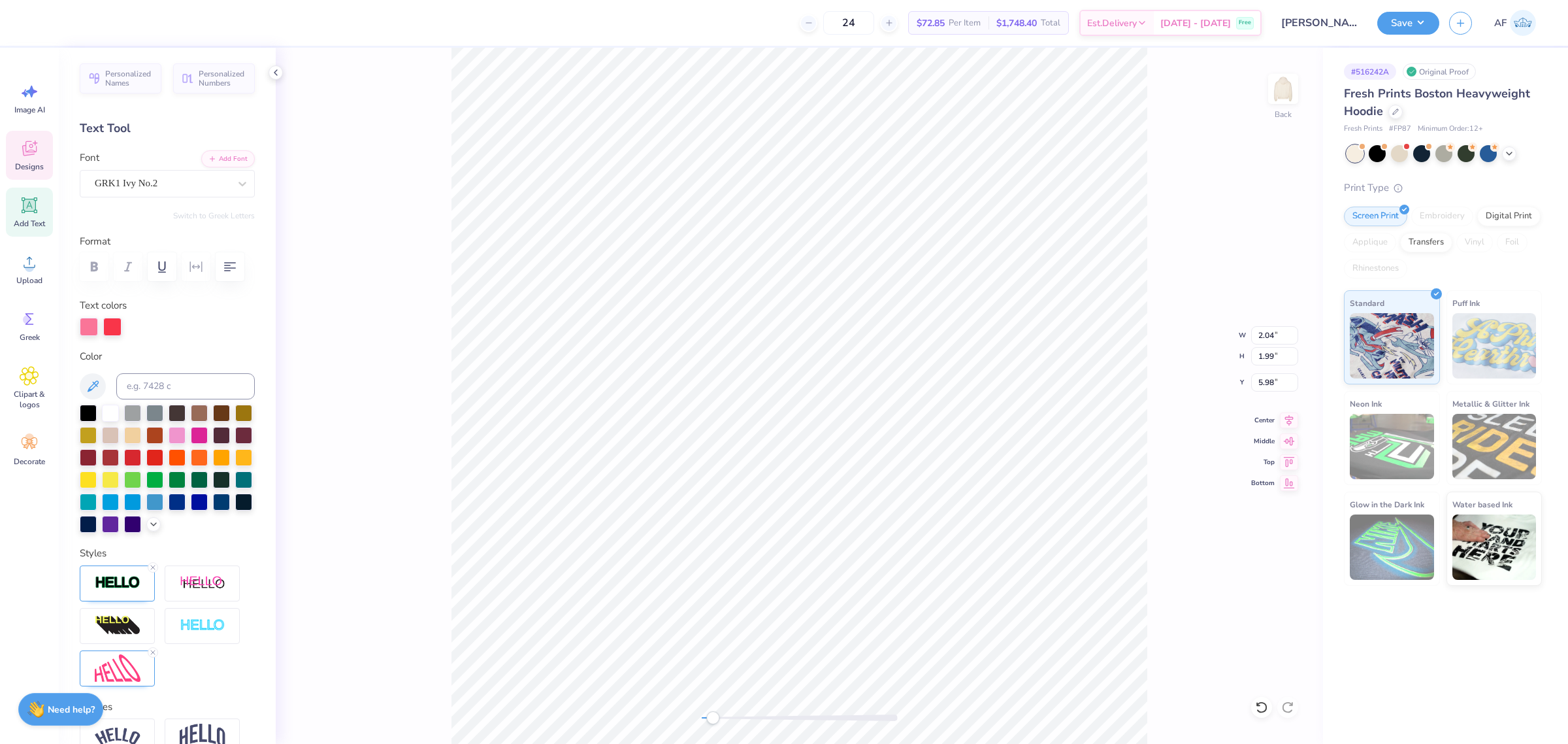
scroll to position [13, 1]
type textarea "C"
type textarea "c"
type input "2.10"
type input "4.76"
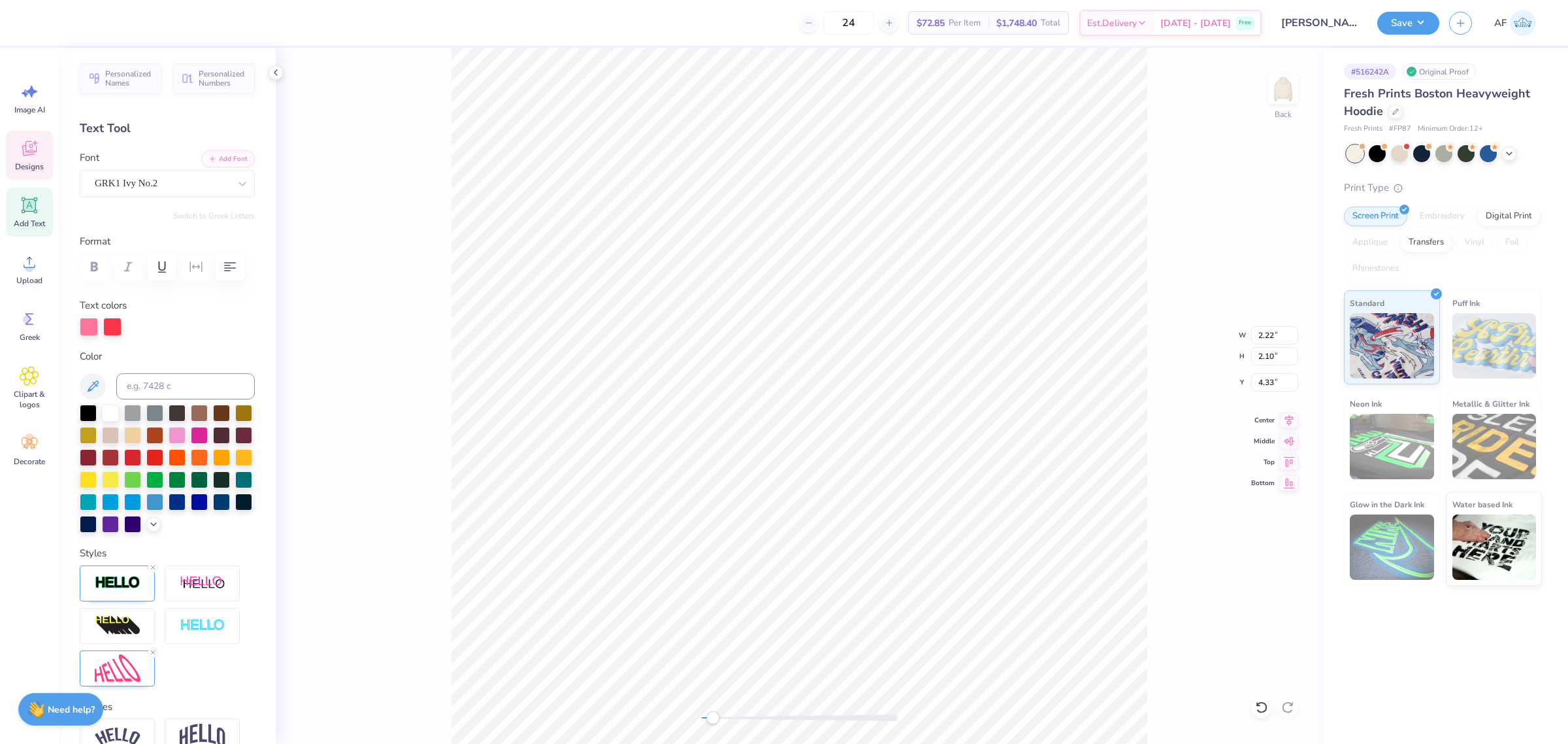
type input "4.42"
type input "0.50"
type input "5.73"
type input "2.22"
type input "2.10"
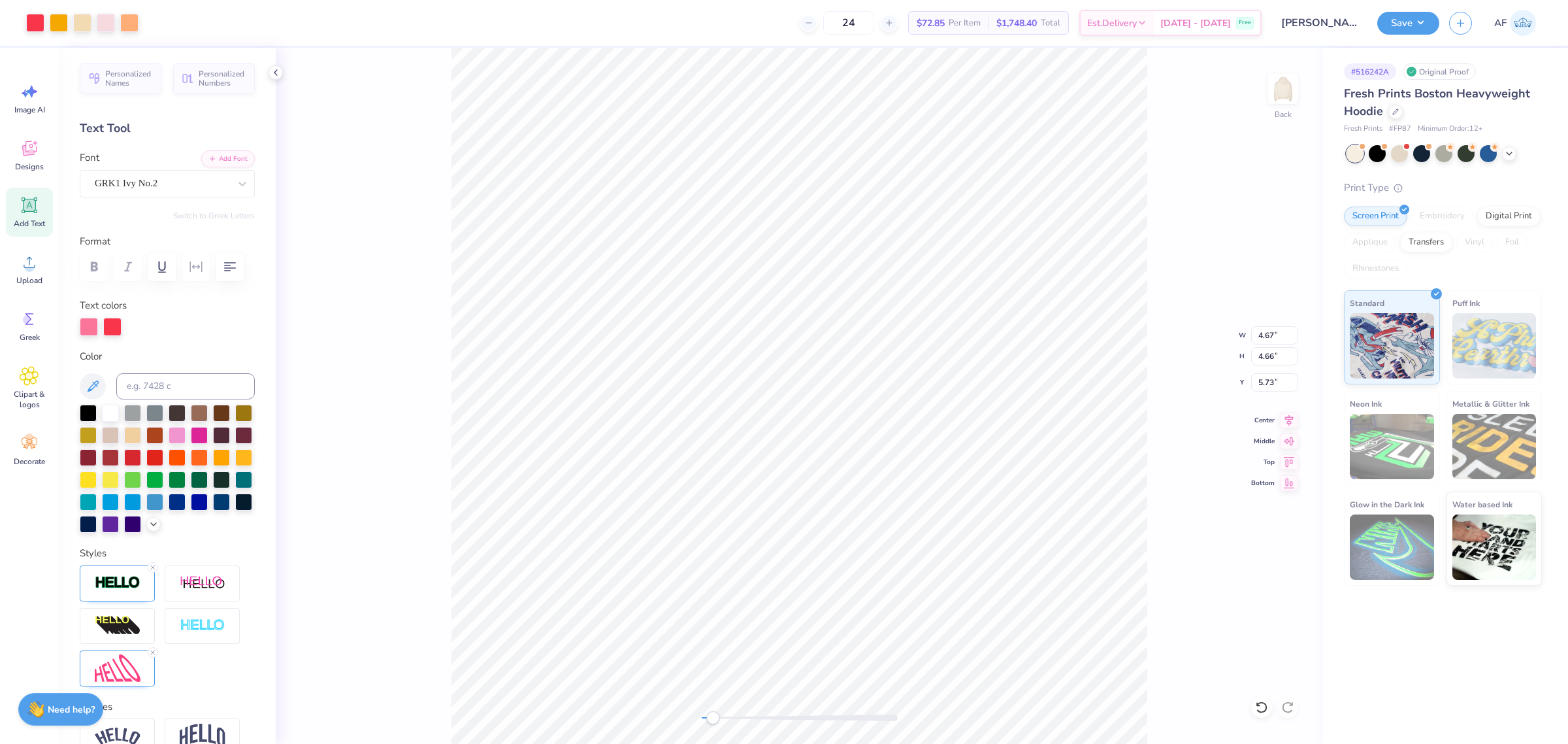
type input "2.82"
type input "4.42"
type input "0.50"
type input "3.87"
type input "3.85"
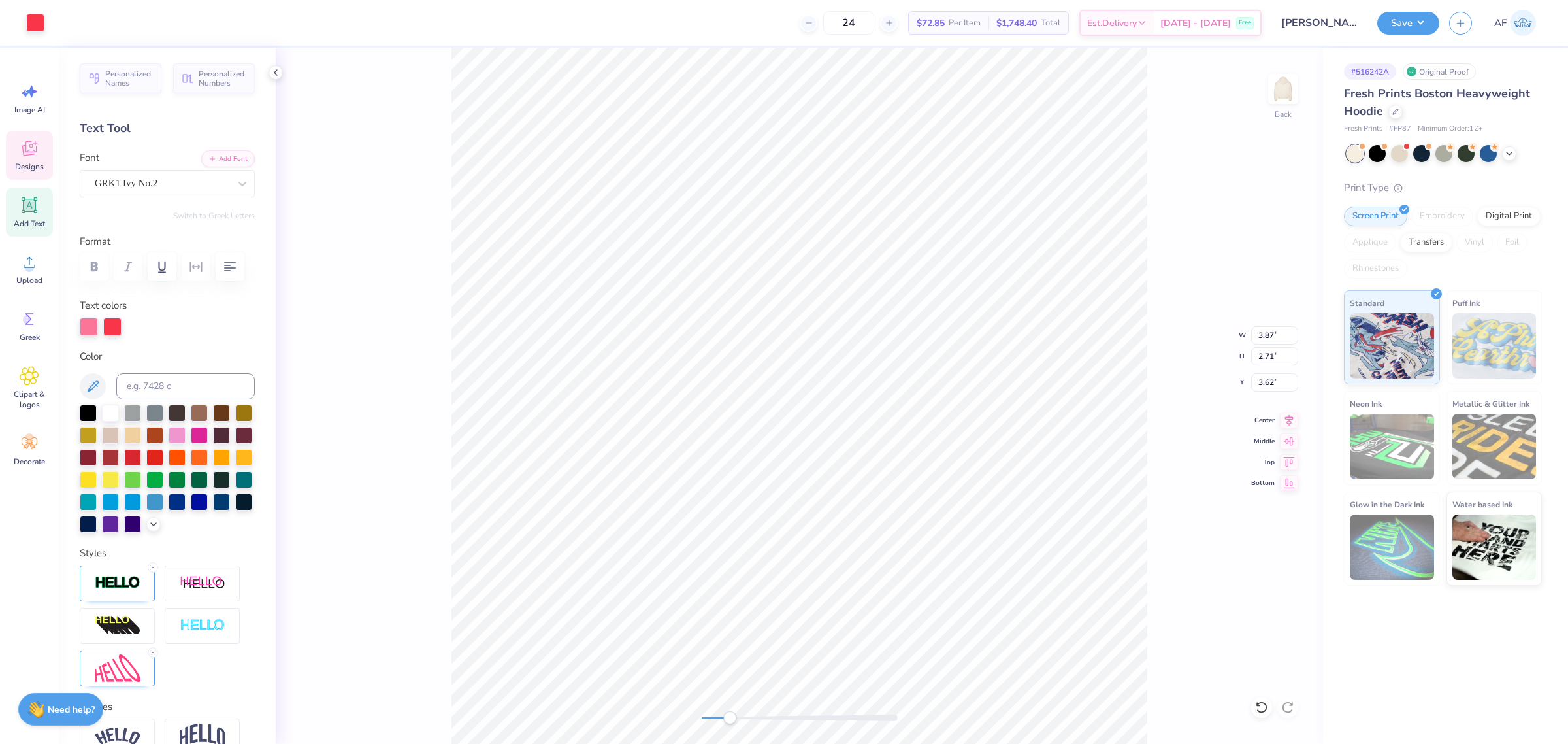
type input "3.44"
type input "3.78"
type input "2.71"
type input "3.62"
type input "3.87"
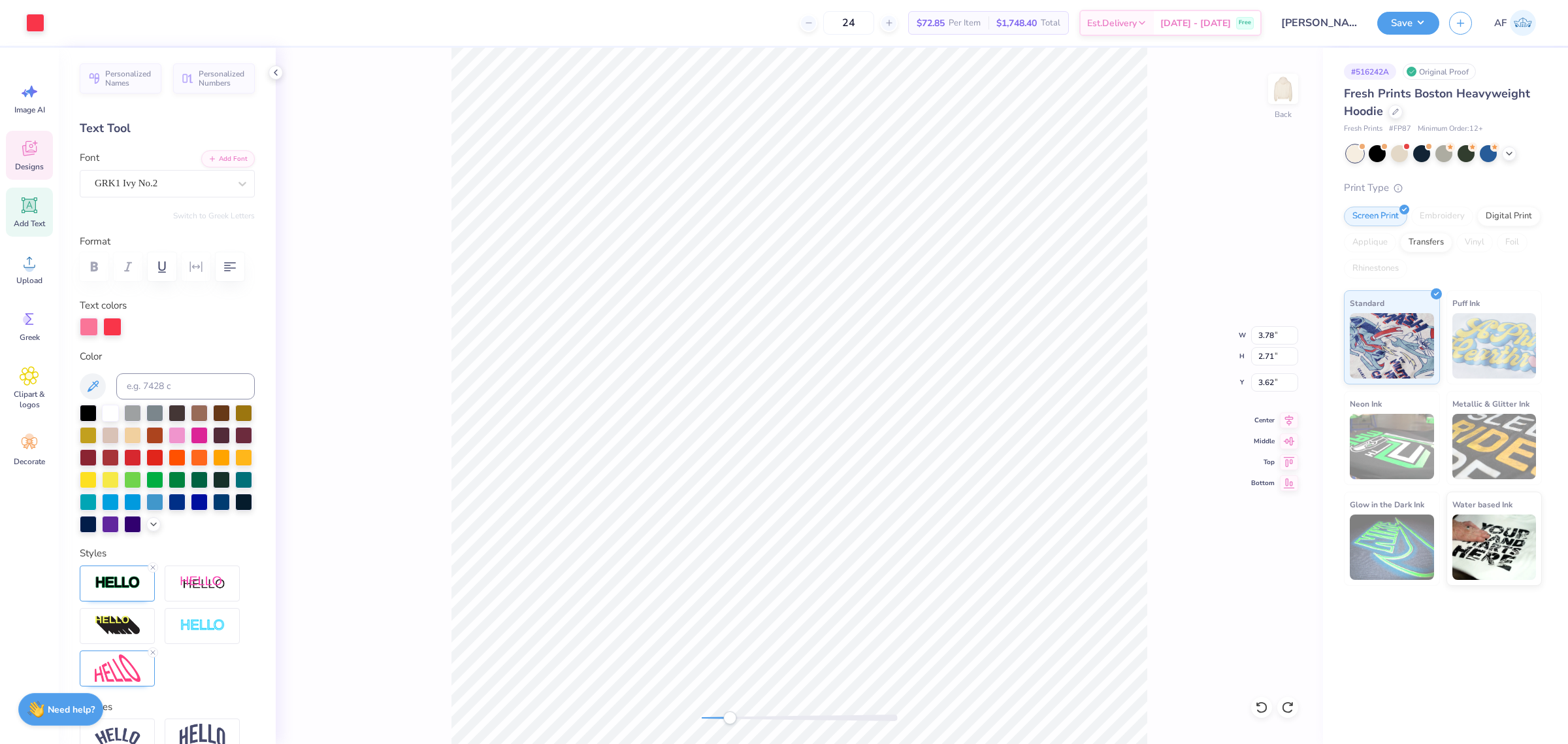
type input "3.85"
type input "3.44"
type input "2.82"
type input "5.55"
type input "2.22"
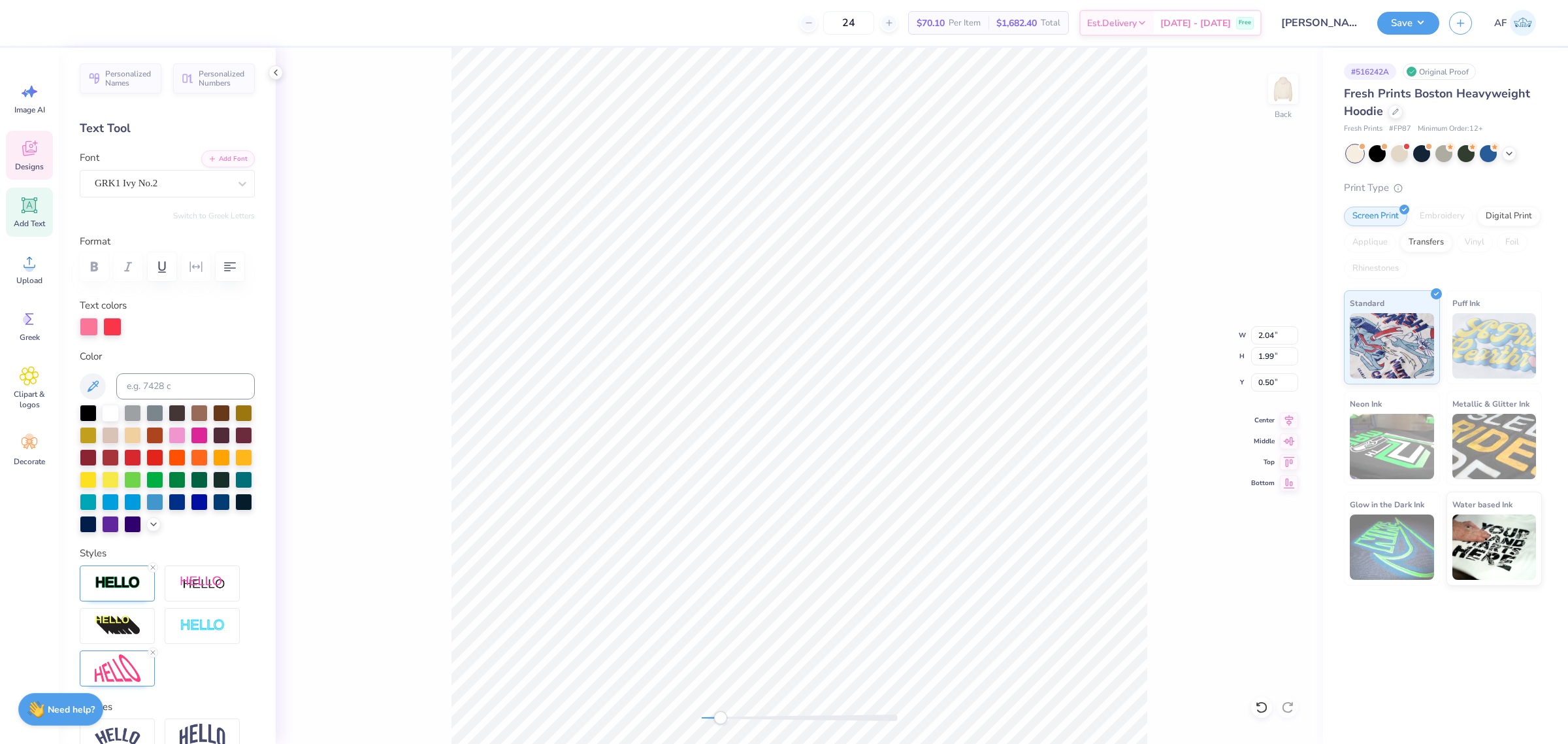
type input "4.42"
type input "0.79"
type input "4.42"
type input "0.50"
type textarea "A"
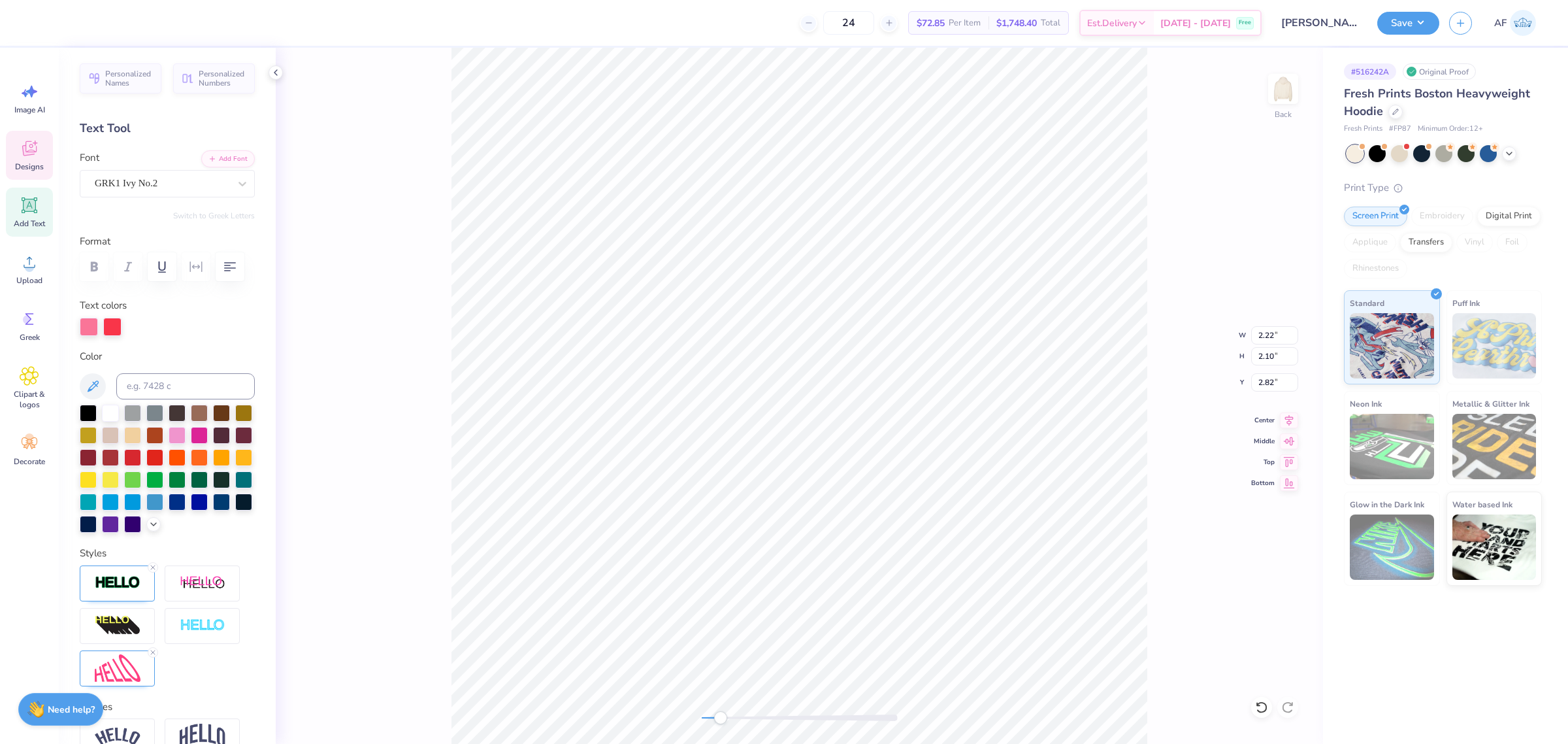
type input "4.42"
type input "1.39"
type input "1.69"
type input "2.38"
click at [962, 501] on li "Duplicate" at bounding box center [963, 496] width 103 height 25
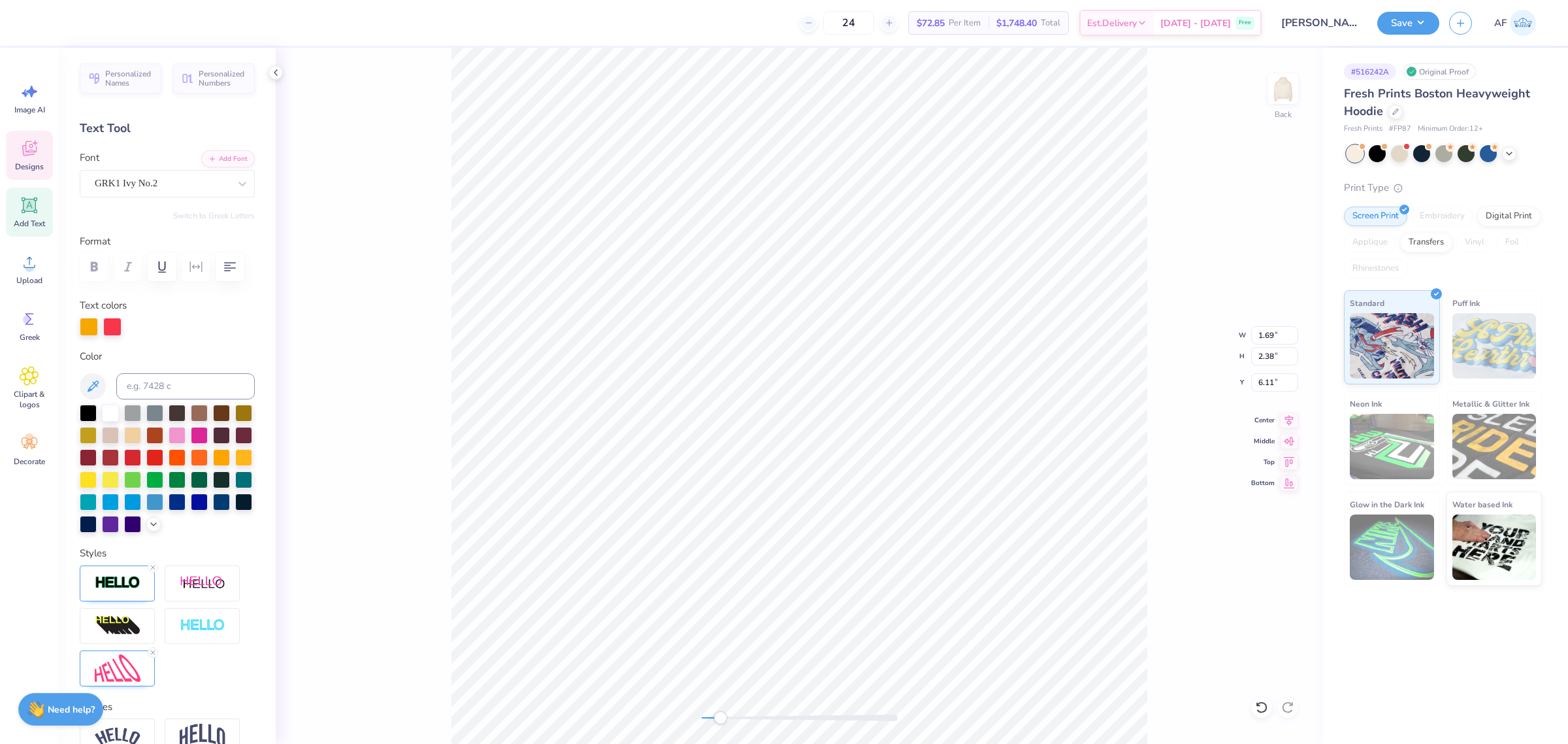
type input "7.11"
type textarea "C"
type textarea "c"
type input "1.46"
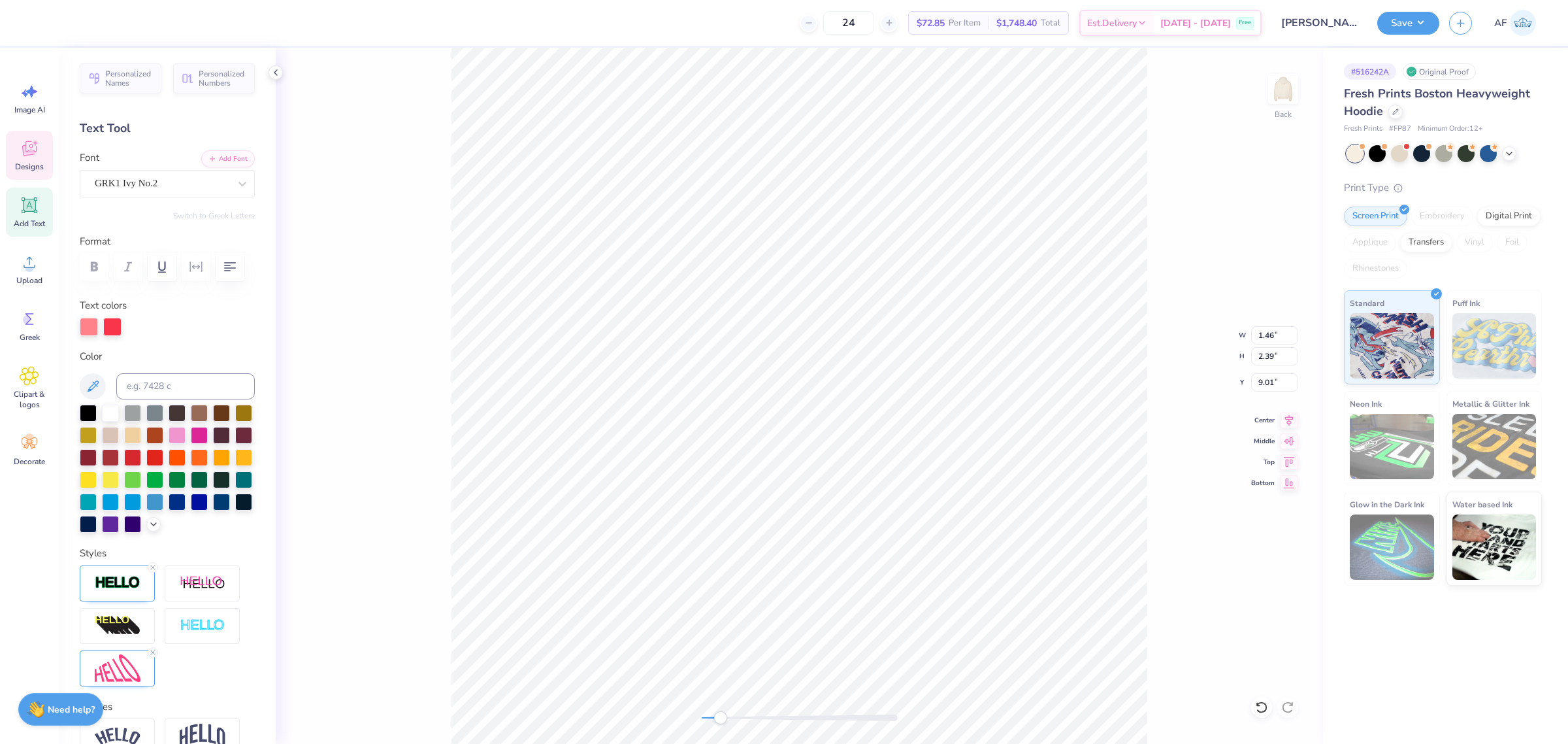
scroll to position [13, 1]
type textarea "i"
type input "4.93"
type input "6.11"
type input "0.99"
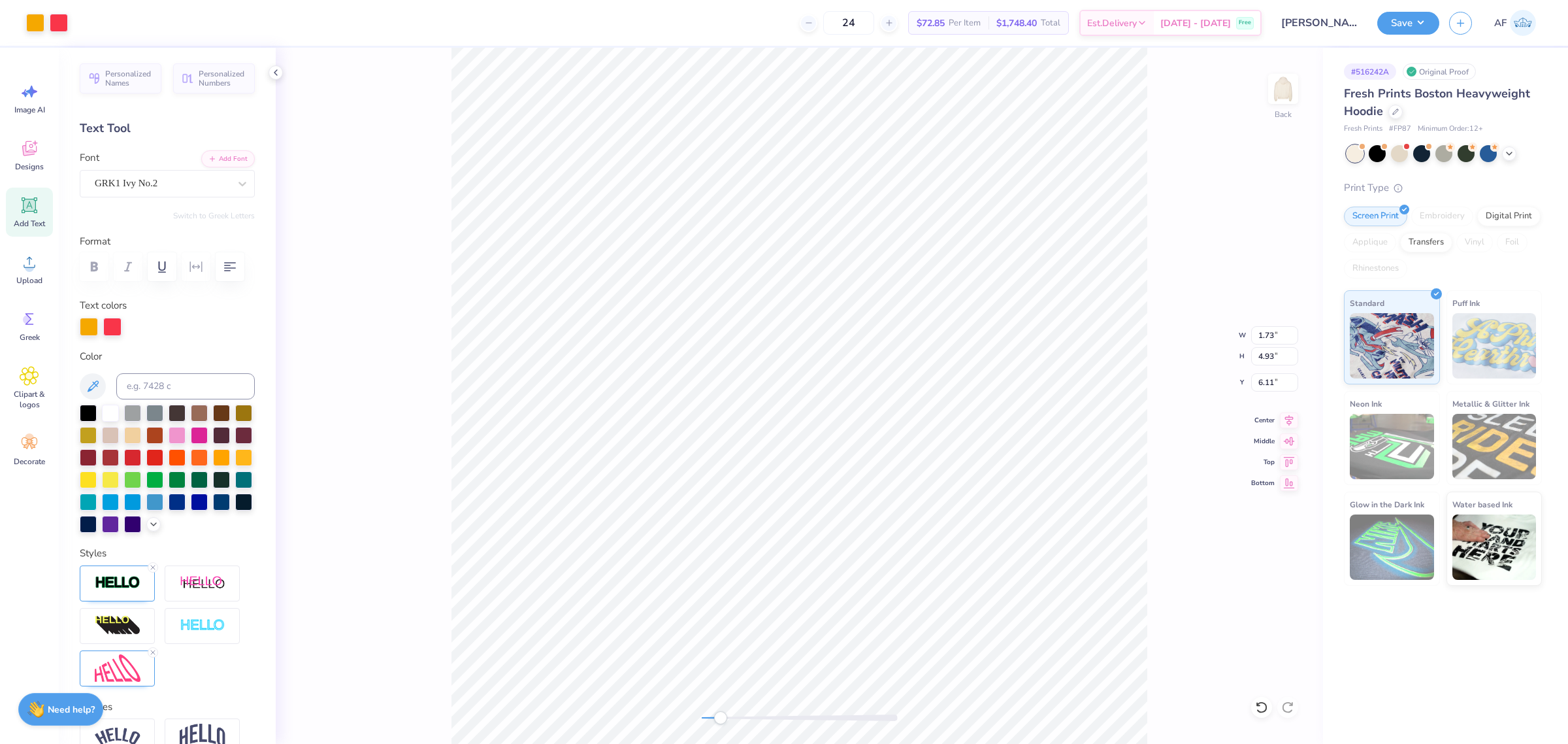
type input "5.95"
type input "1.61"
click at [936, 491] on li "Duplicate" at bounding box center [936, 496] width 103 height 25
type input "9.09"
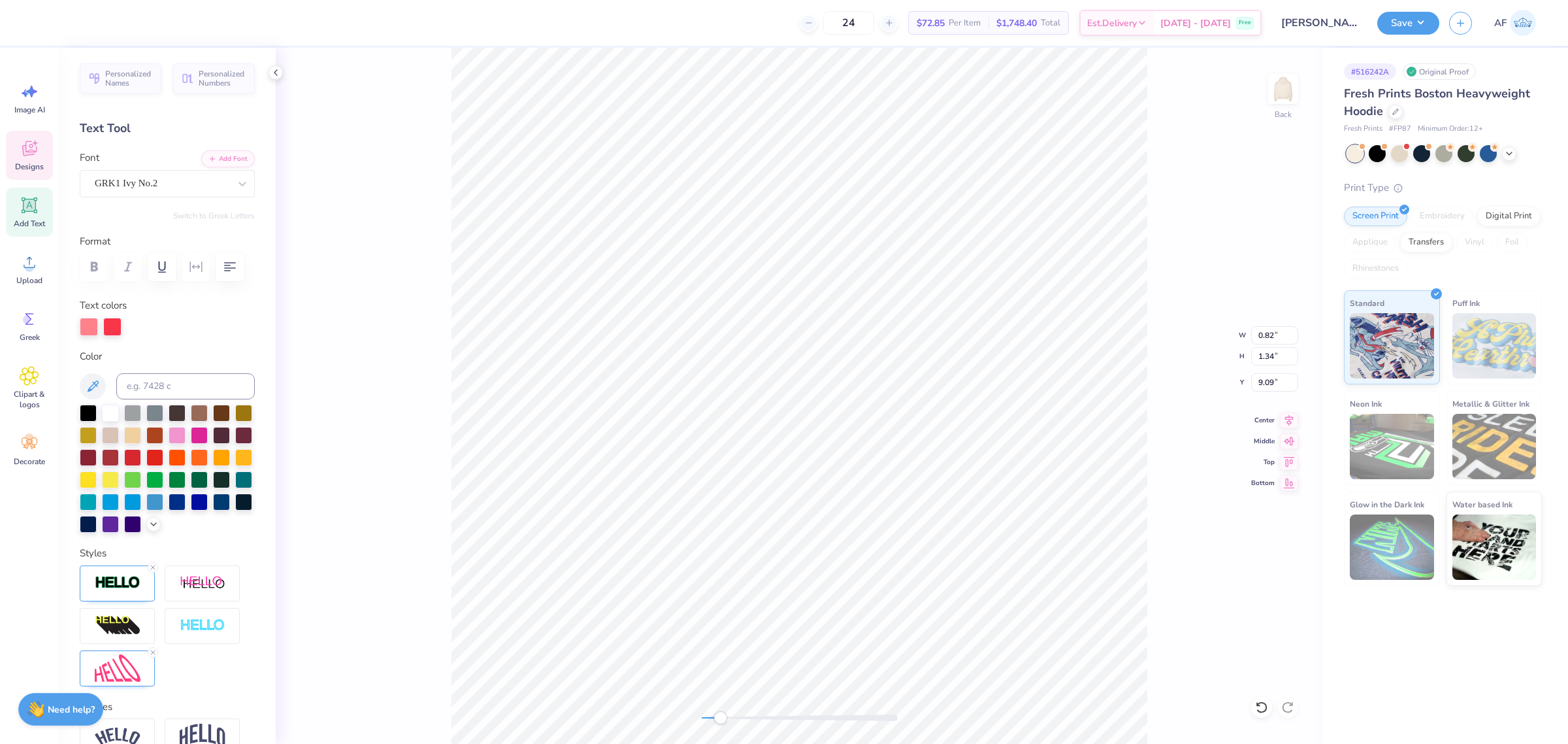
type textarea "A"
type input "2.19"
type input "4.91"
click at [1058, 501] on li "Download vector" at bounding box center [1043, 503] width 103 height 25
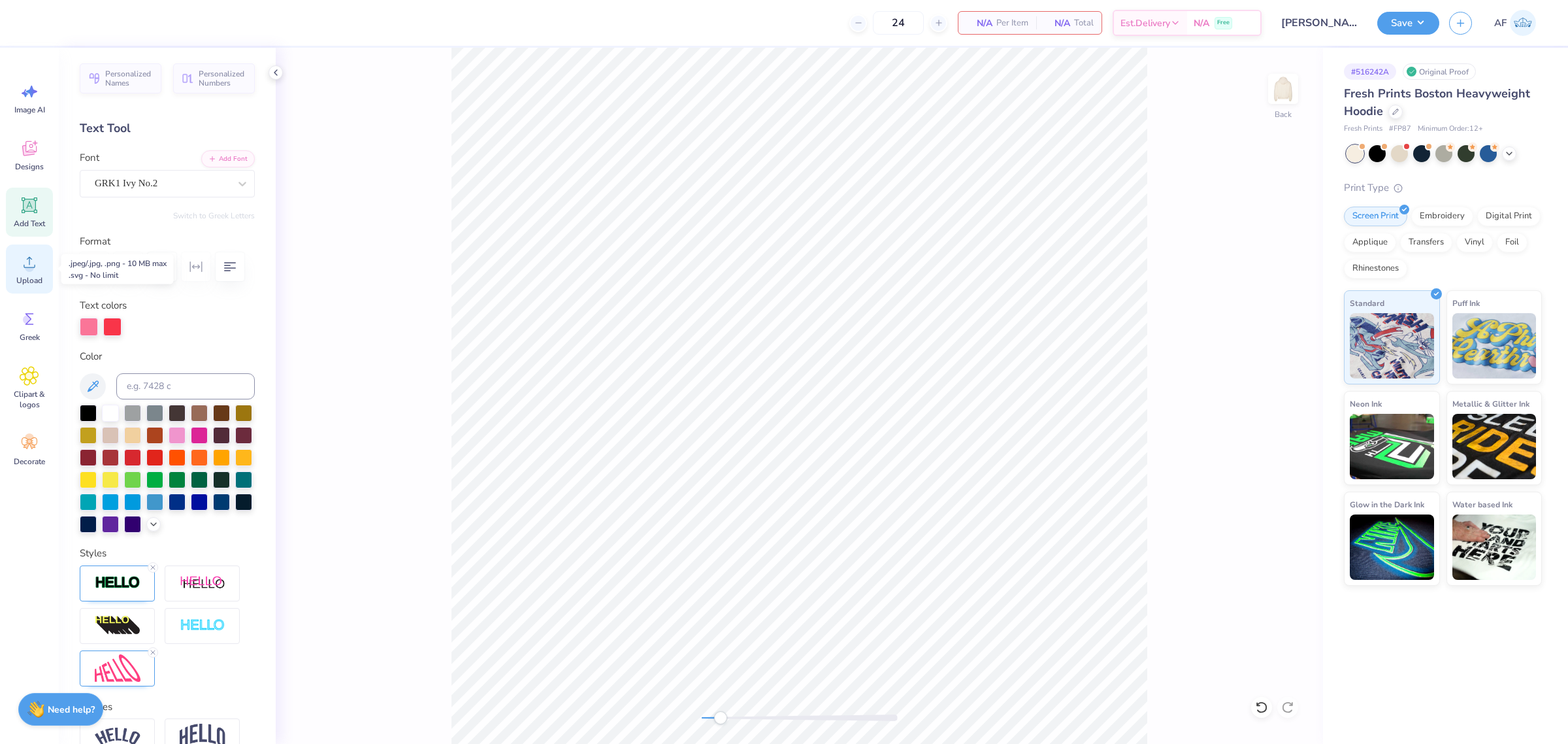
click at [27, 273] on div "Upload" at bounding box center [29, 269] width 47 height 49
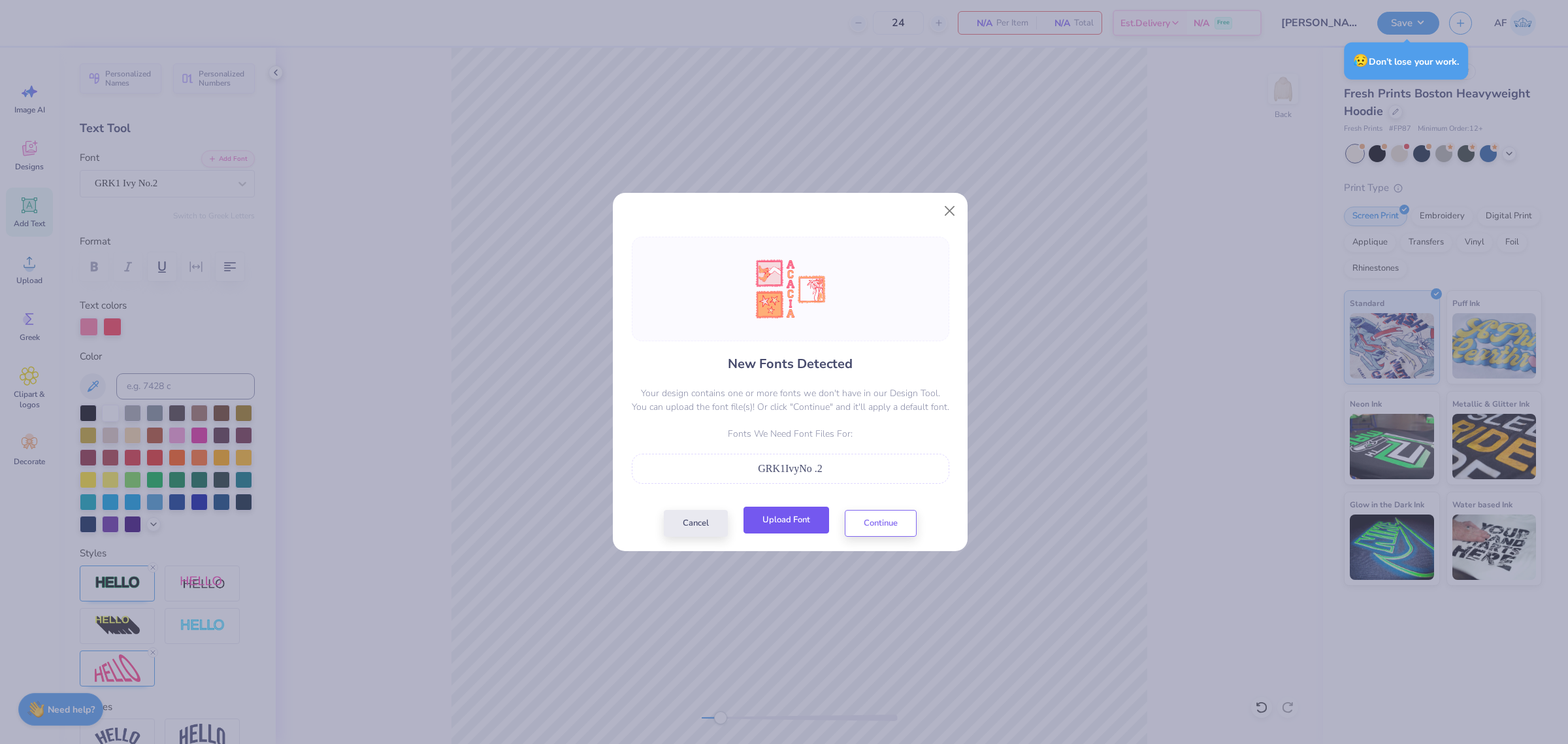
click at [789, 527] on button "Upload Font" at bounding box center [786, 520] width 86 height 26
click at [891, 528] on button "Continue" at bounding box center [881, 520] width 72 height 26
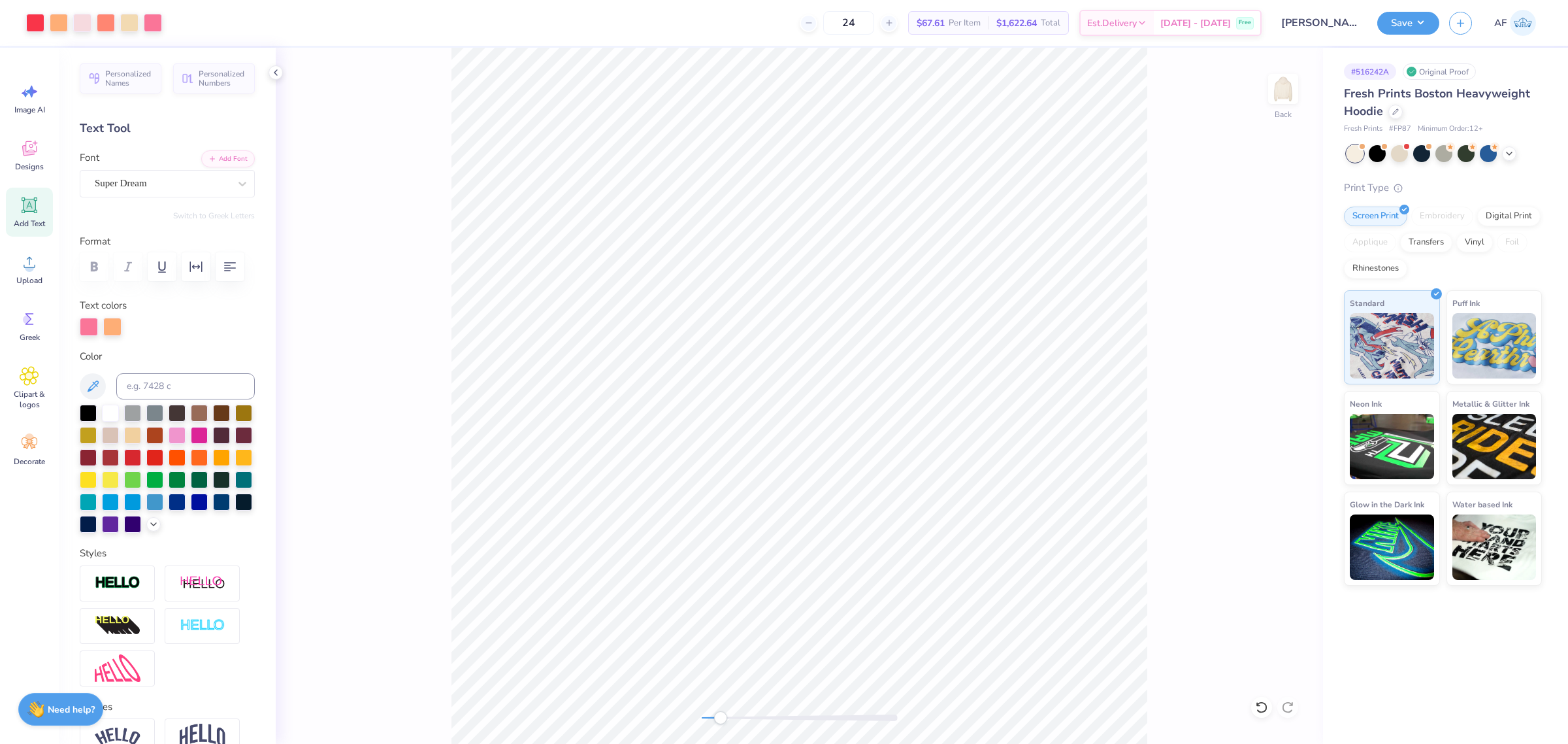
click at [1203, 693] on div "Back" at bounding box center [799, 396] width 1048 height 696
click at [1157, 609] on div "Back" at bounding box center [799, 396] width 1048 height 696
click at [1272, 334] on input "12.75" at bounding box center [1274, 334] width 47 height 18
type input "12"
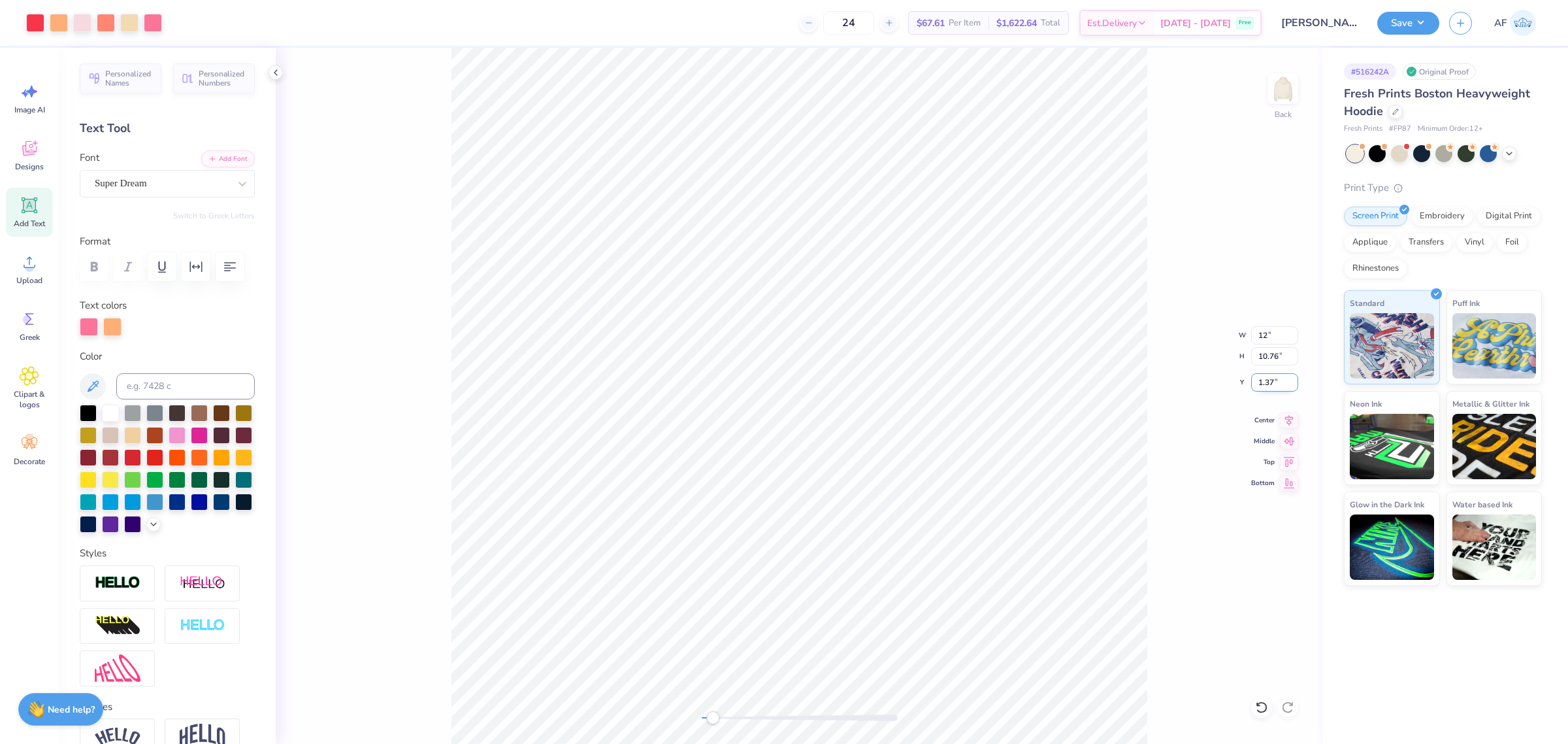
click at [1266, 380] on input "1.37" at bounding box center [1274, 381] width 47 height 18
click at [1255, 384] on input "3" at bounding box center [1274, 381] width 47 height 18
type input "1"
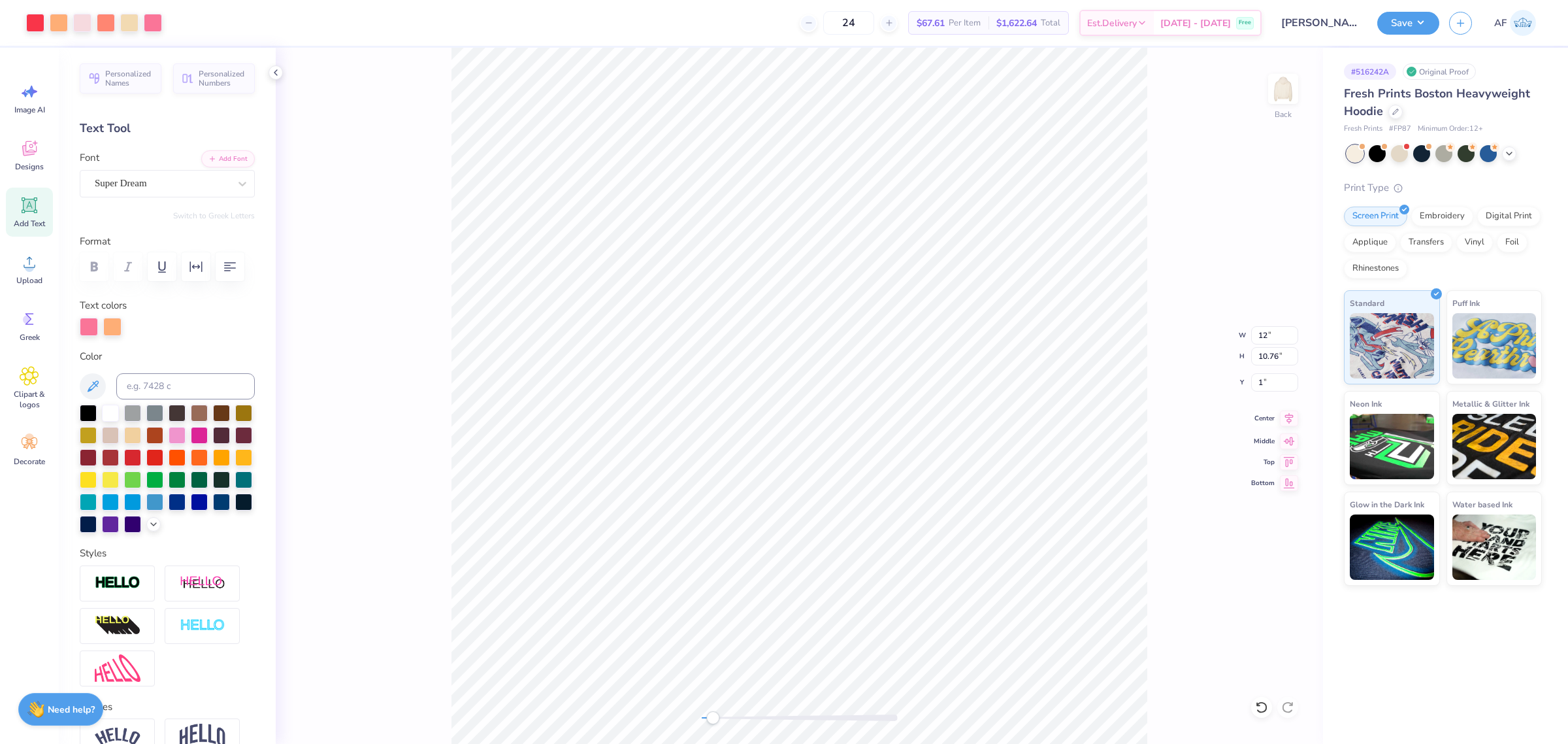
click at [1289, 424] on icon at bounding box center [1288, 418] width 18 height 16
click at [1266, 334] on input "11.30" at bounding box center [1274, 334] width 47 height 18
type input "12"
click at [1265, 338] on input "12.00" at bounding box center [1274, 334] width 47 height 18
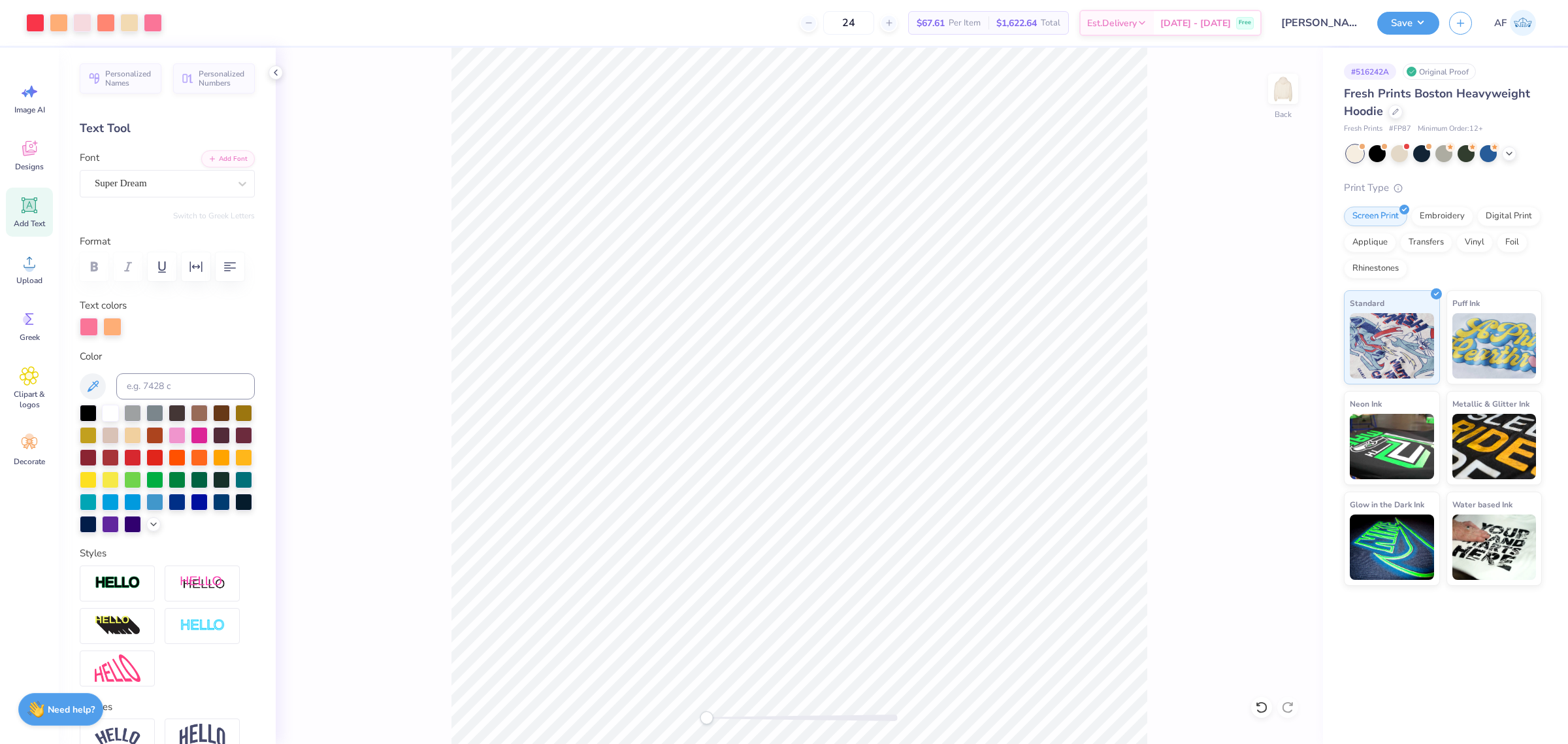
click at [1272, 689] on div "Back" at bounding box center [799, 396] width 1048 height 696
click at [28, 267] on icon at bounding box center [29, 263] width 11 height 11
click at [1274, 331] on input "14.72" at bounding box center [1274, 334] width 47 height 18
click at [1270, 333] on input "12" at bounding box center [1274, 334] width 47 height 18
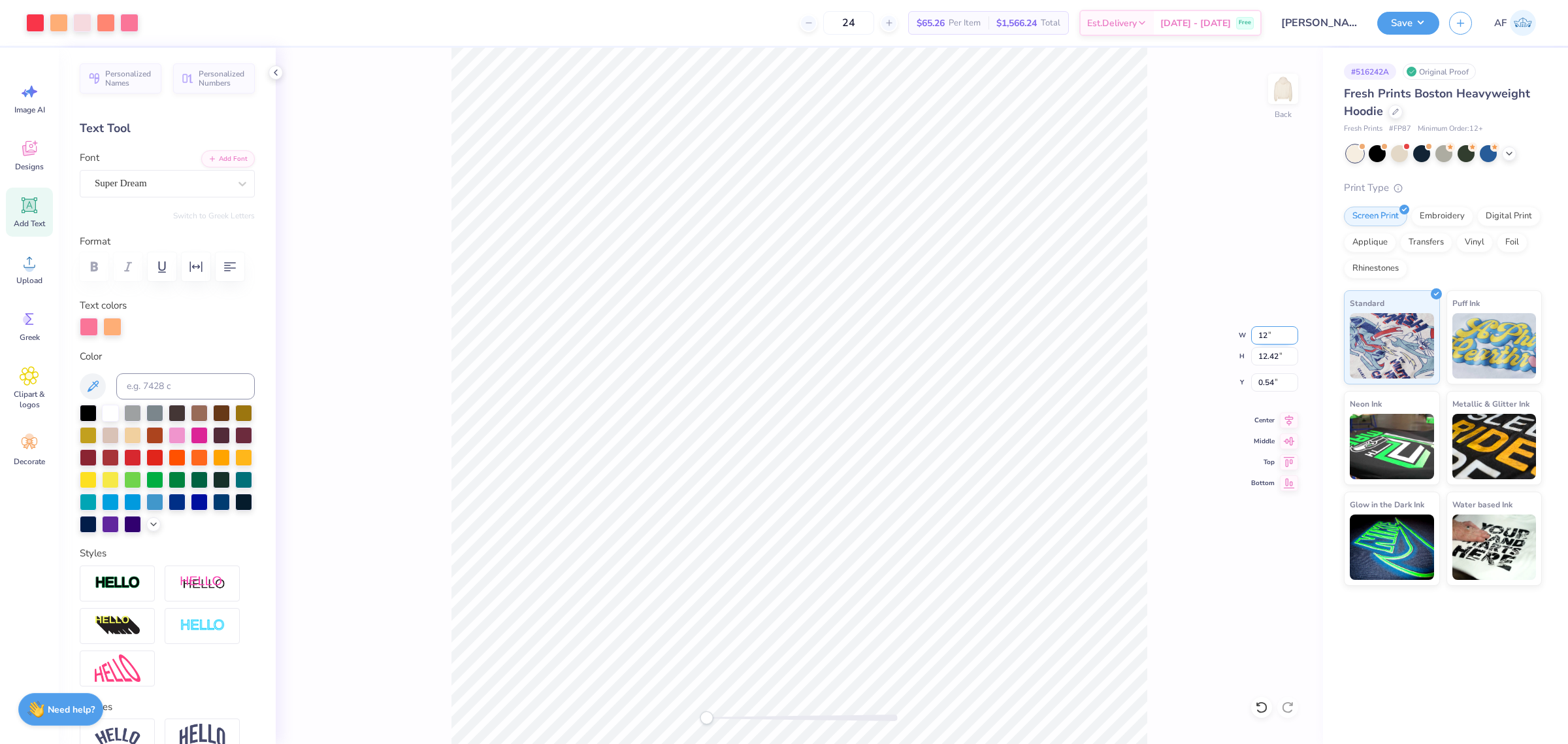
click at [1270, 333] on input "12" at bounding box center [1274, 334] width 47 height 18
type input "12.5"
click at [1264, 384] on input "0.54" at bounding box center [1274, 381] width 47 height 18
click at [1150, 415] on div "Back W 12.5 12.5 " H 12.42 12.42 " Y 0.54 0.54 " Center Middle Top Bottom" at bounding box center [799, 396] width 1048 height 696
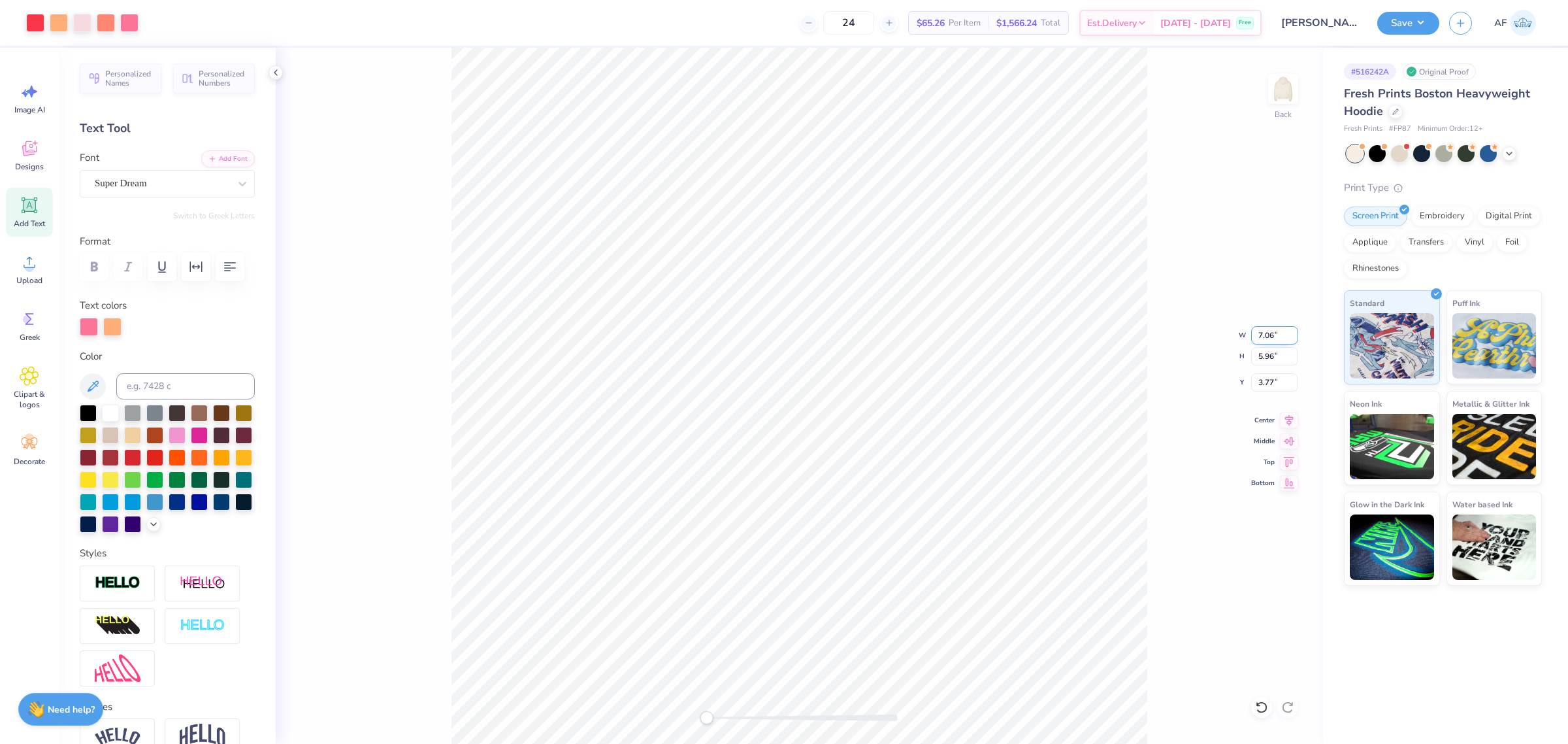
click at [1264, 331] on input "7.06" at bounding box center [1274, 334] width 47 height 18
click at [1264, 334] on input "12" at bounding box center [1274, 334] width 47 height 18
type input "11.5"
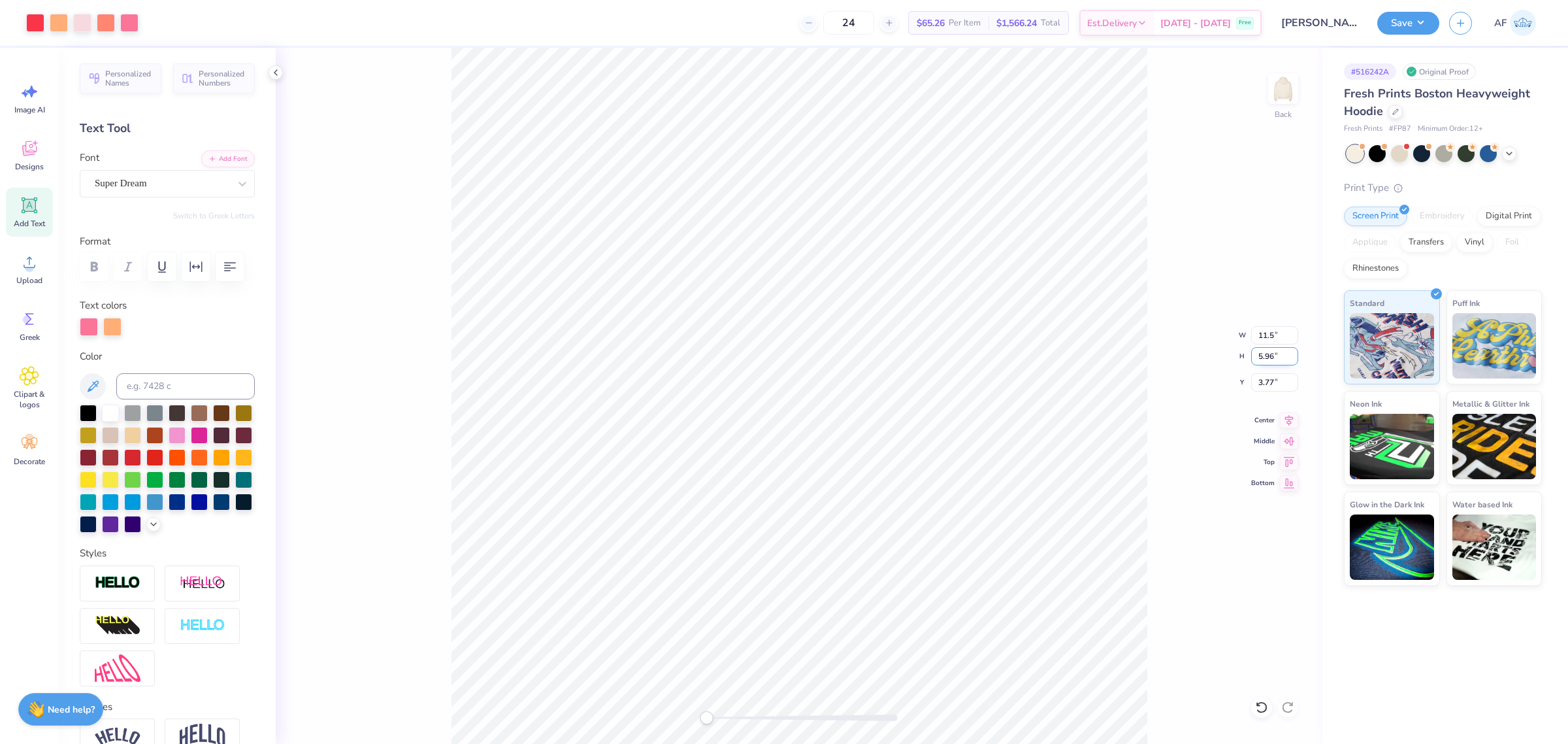
click at [1266, 356] on input "5.96" at bounding box center [1274, 356] width 47 height 18
click at [1274, 333] on input "14.72" at bounding box center [1274, 334] width 47 height 18
type input "12.5"
click at [1266, 386] on input "2.27" at bounding box center [1274, 381] width 47 height 18
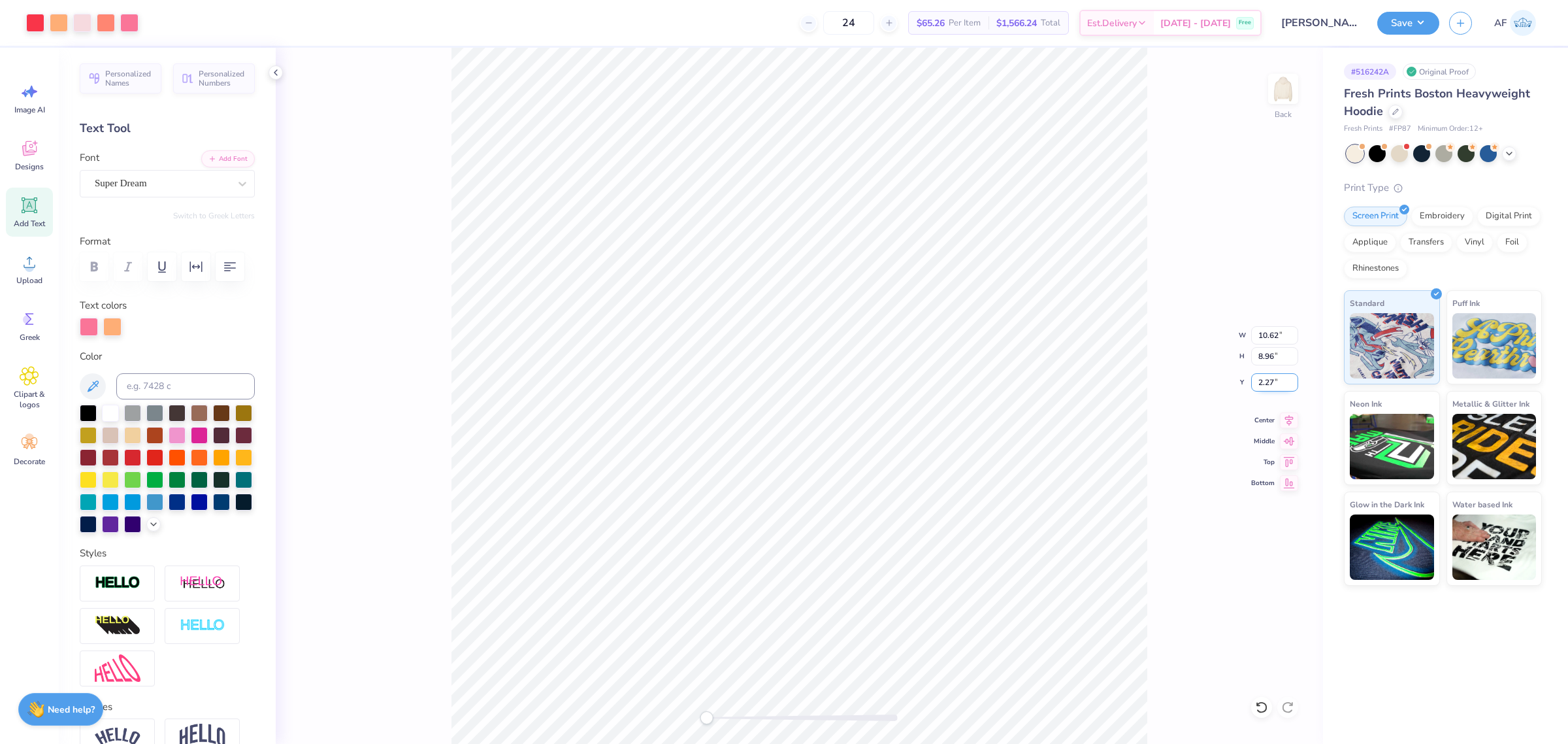
click at [1266, 386] on input "2.27" at bounding box center [1274, 381] width 47 height 18
type input "3"
click at [1269, 333] on input "10.62" at bounding box center [1274, 334] width 47 height 18
click at [1272, 388] on input "3.00" at bounding box center [1274, 381] width 47 height 18
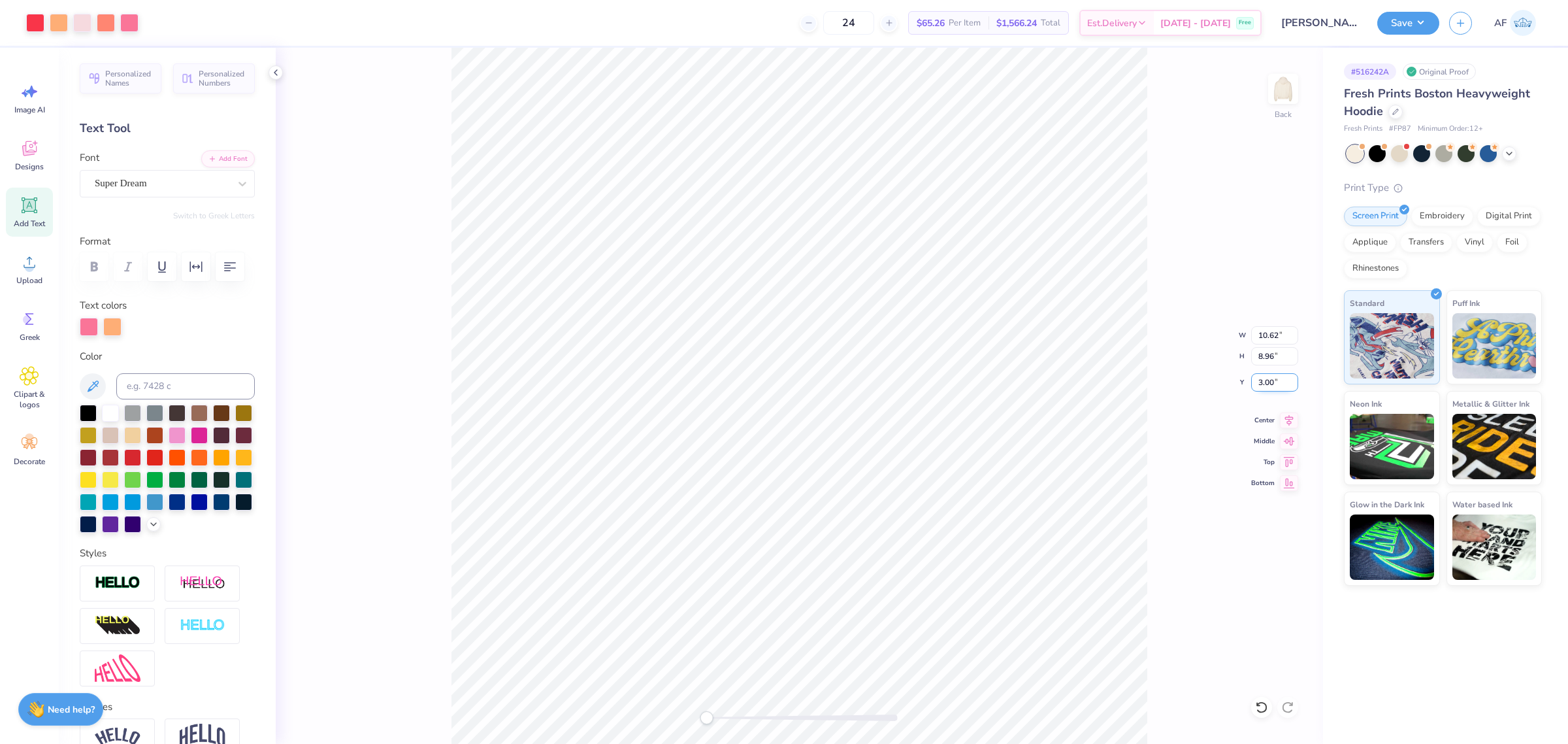
click at [1272, 388] on input "3.00" at bounding box center [1274, 381] width 47 height 18
type input "2"
click at [1274, 335] on input "10.62" at bounding box center [1274, 334] width 47 height 18
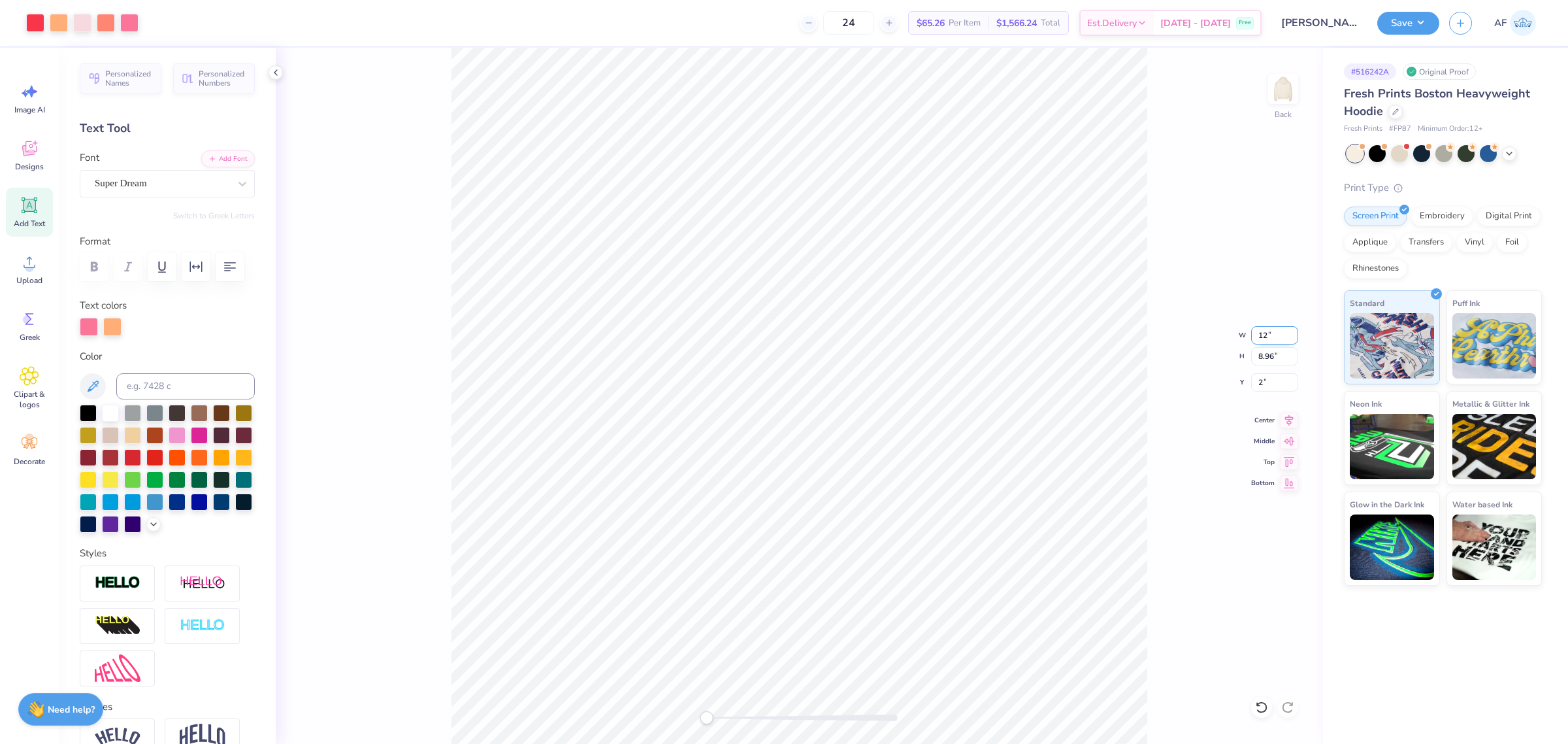
type input "12"
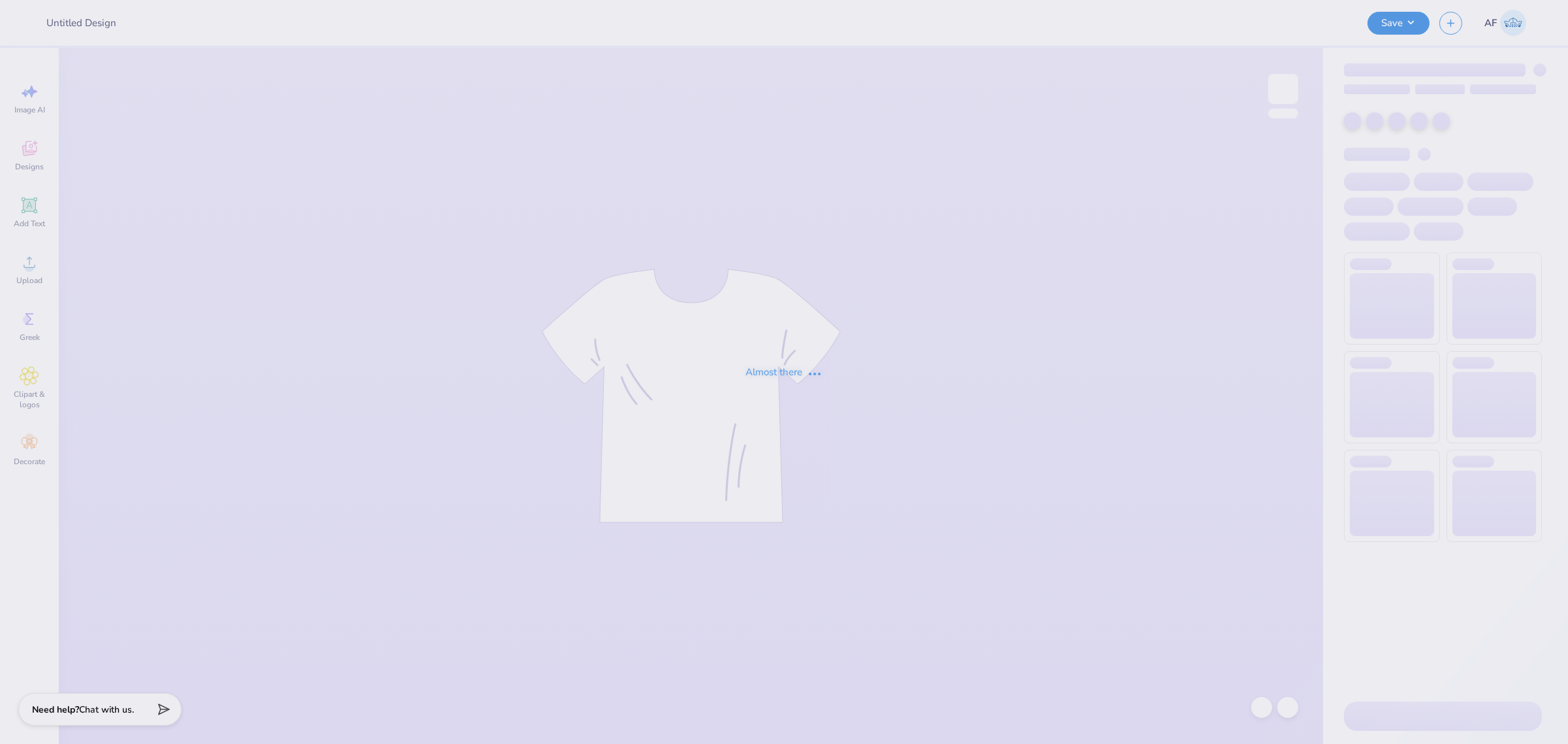
type input "[PERSON_NAME] : [GEOGRAPHIC_DATA]"
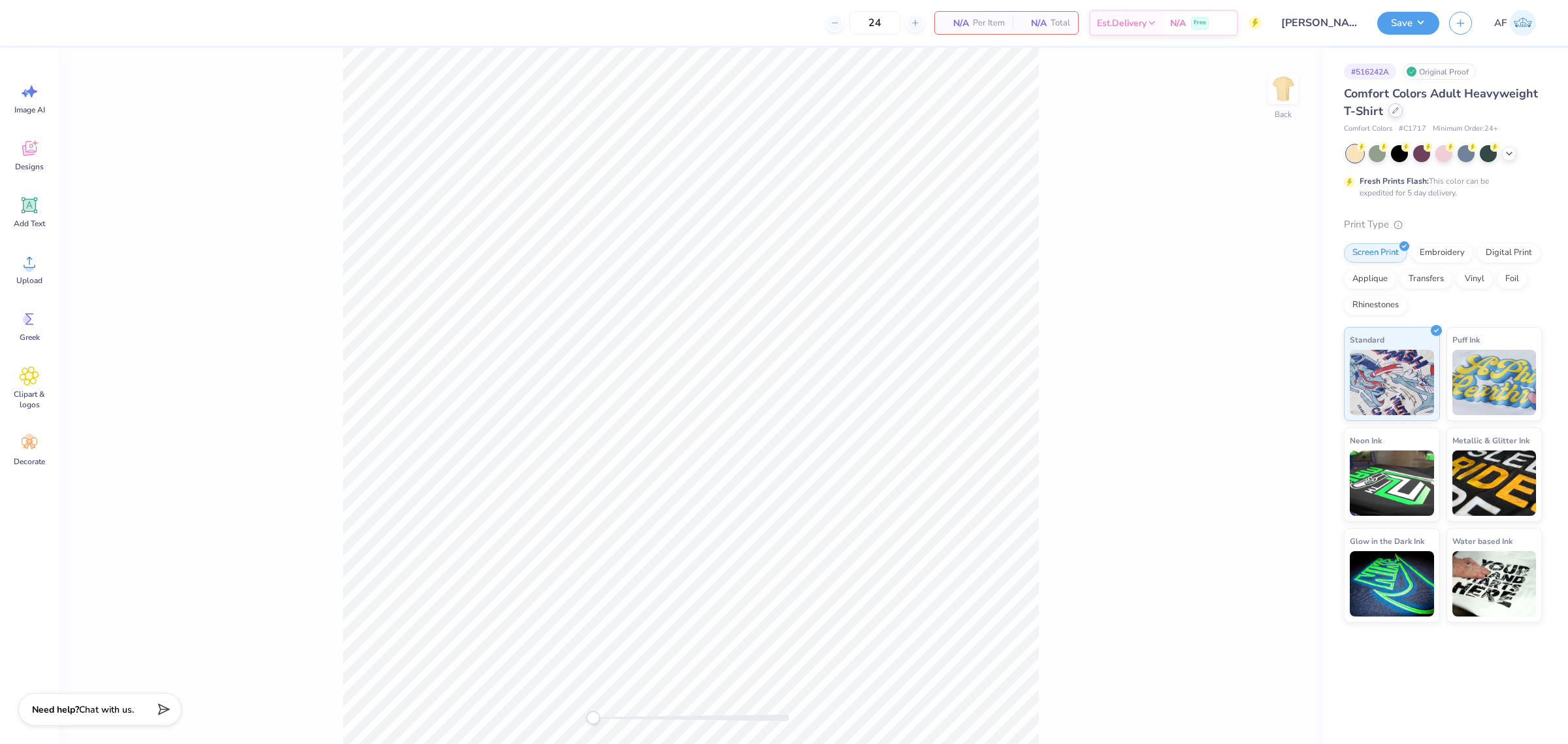
click at [1396, 109] on icon at bounding box center [1396, 111] width 6 height 6
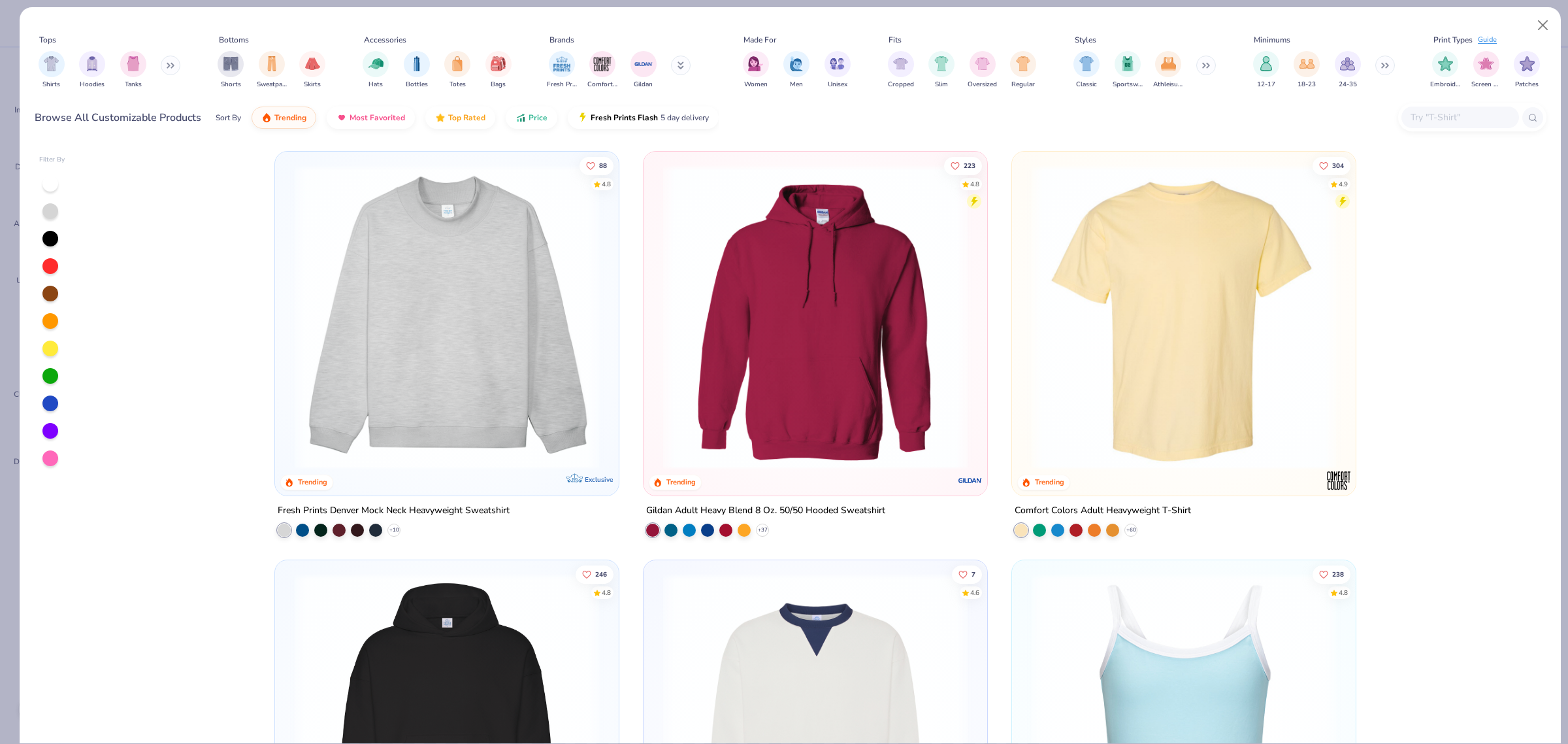
click at [1474, 116] on input "text" at bounding box center [1459, 118] width 101 height 15
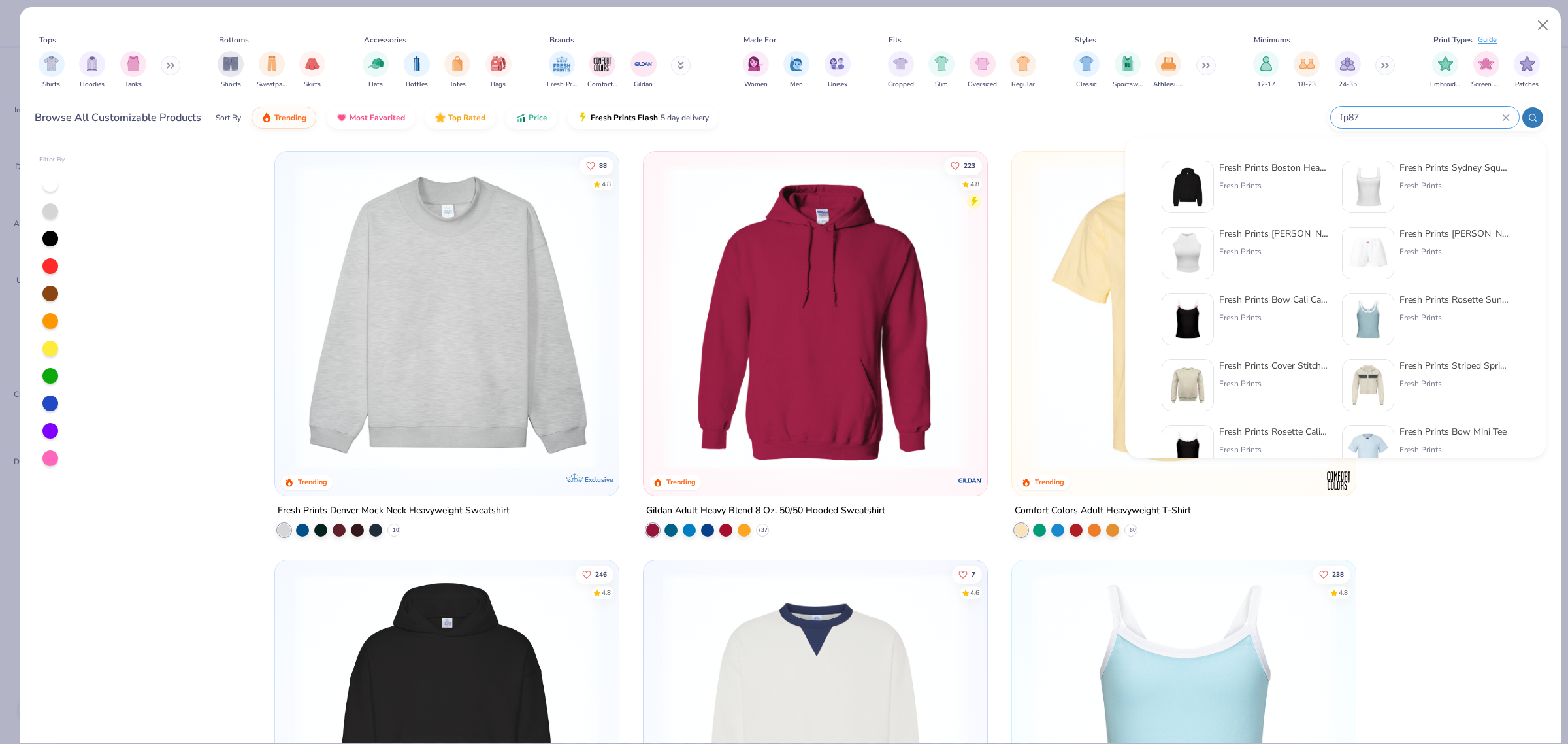
type input "fp87"
click at [1274, 181] on div "Fresh Prints" at bounding box center [1273, 186] width 110 height 11
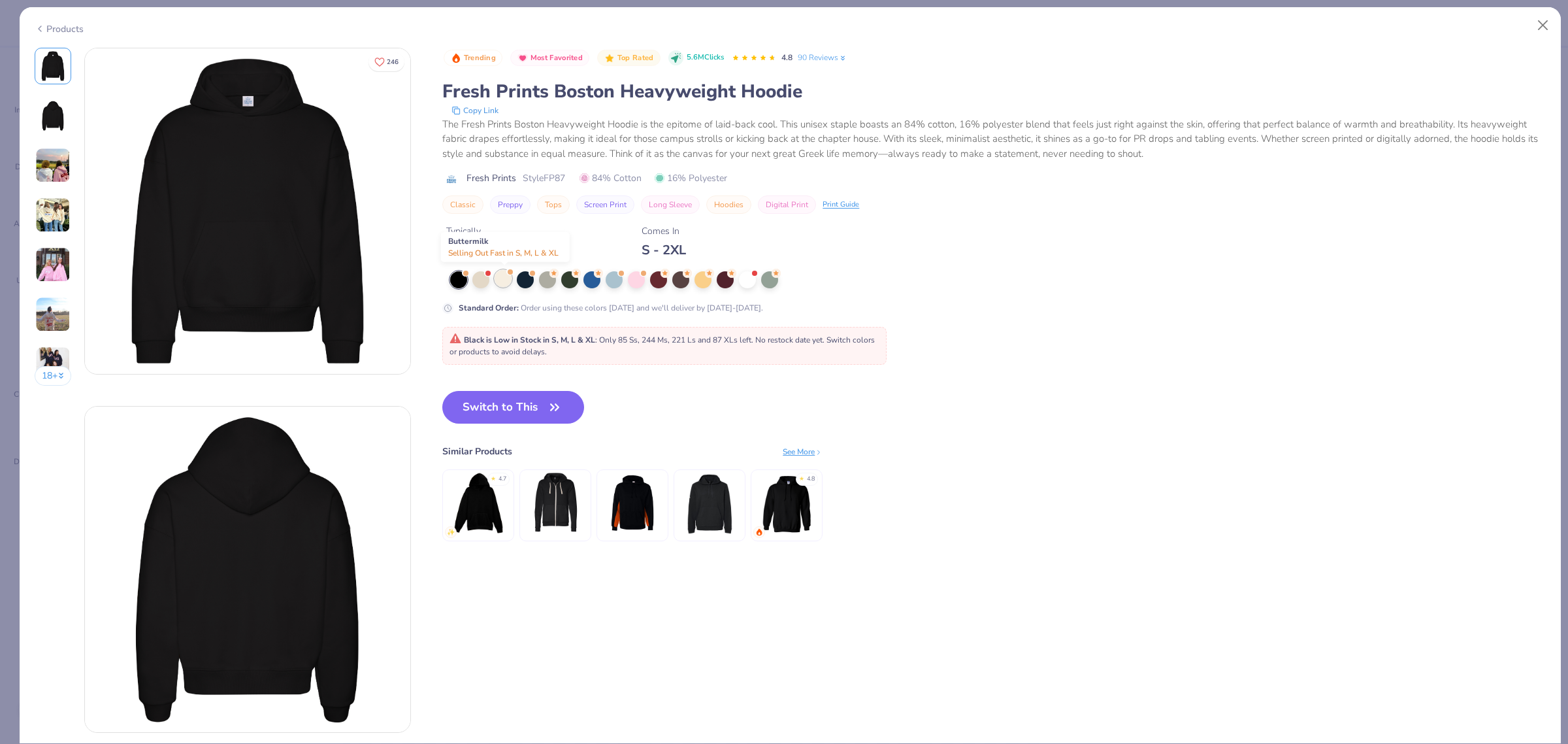
click at [507, 276] on div at bounding box center [503, 279] width 17 height 17
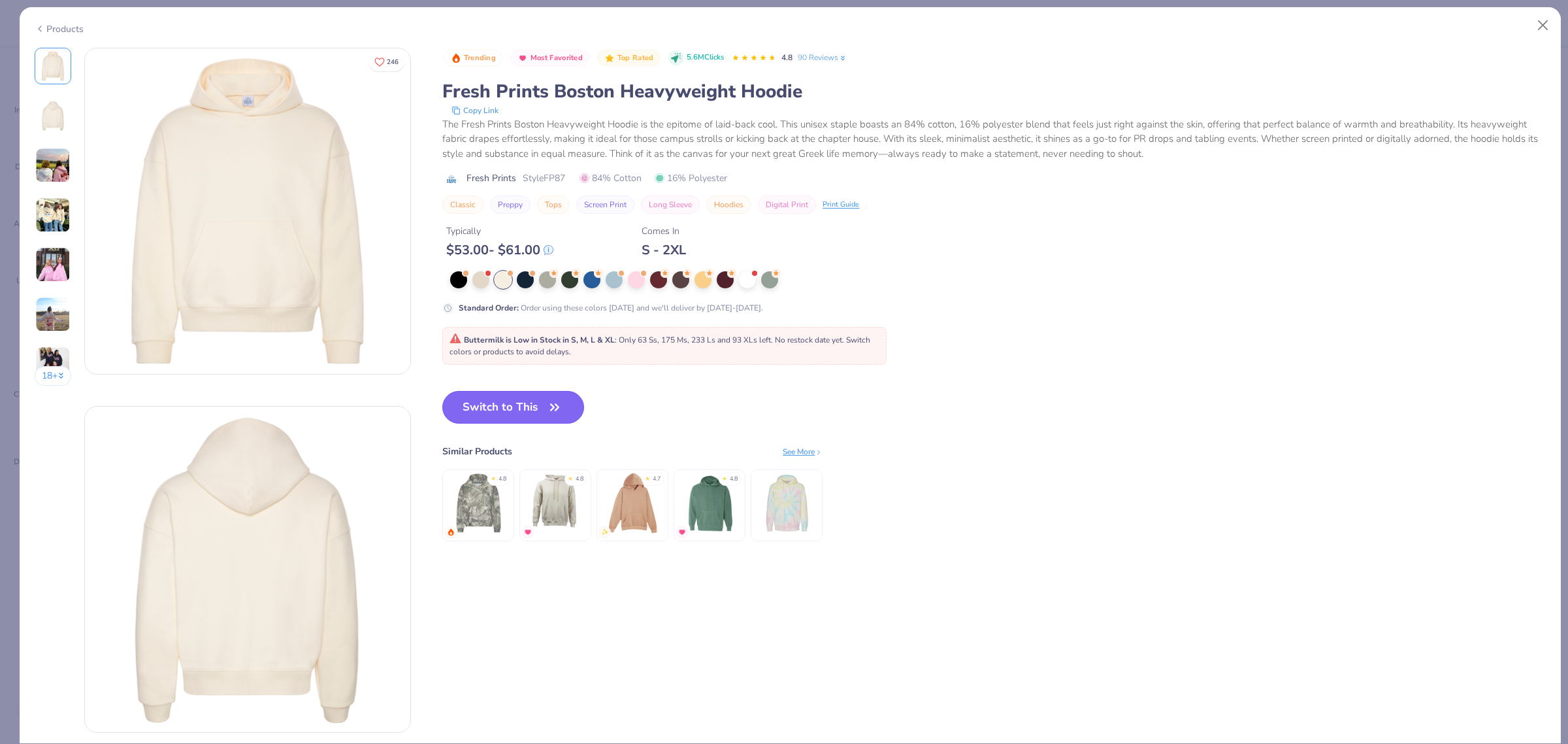
click at [509, 412] on button "Switch to This" at bounding box center [513, 407] width 142 height 33
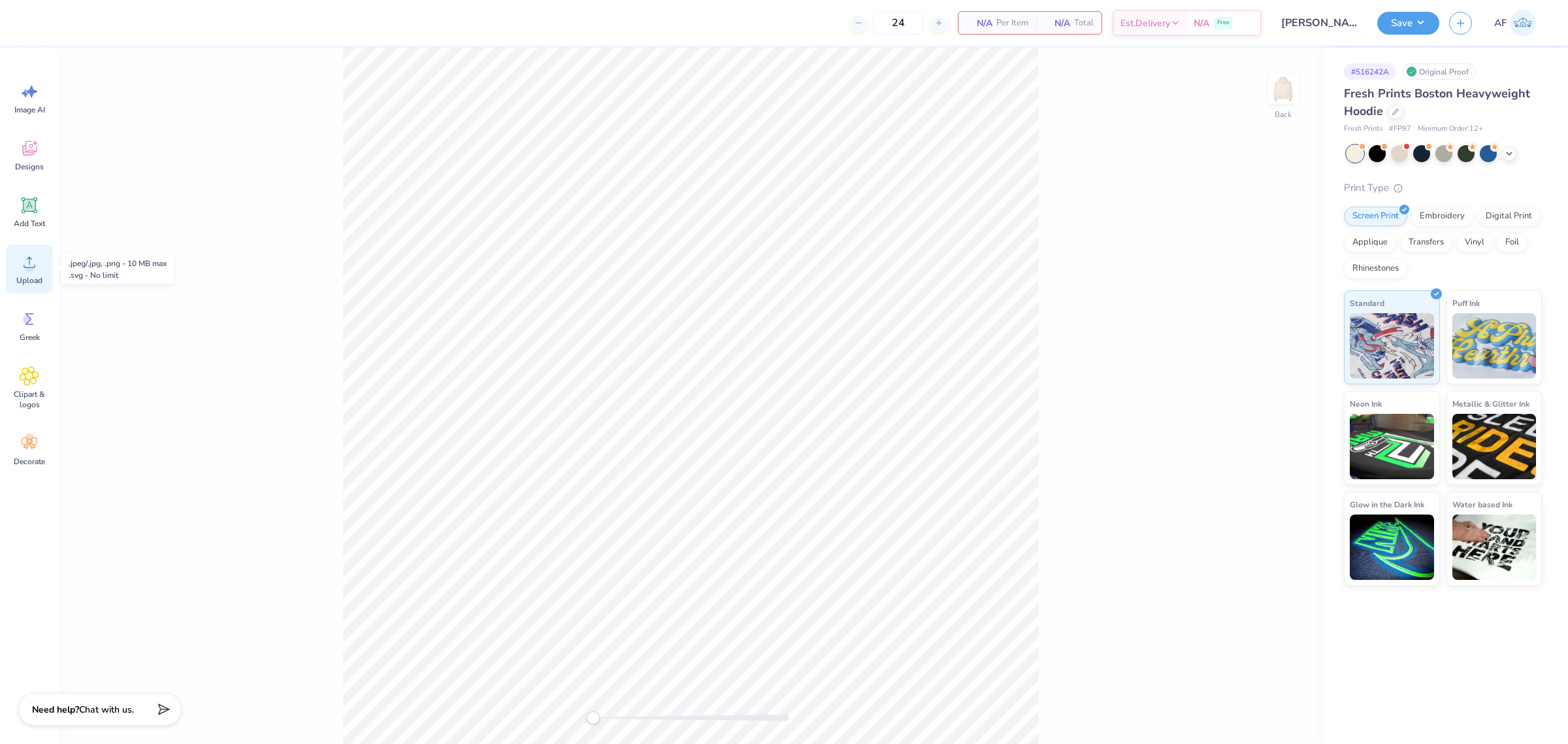
click at [24, 270] on icon at bounding box center [29, 262] width 20 height 20
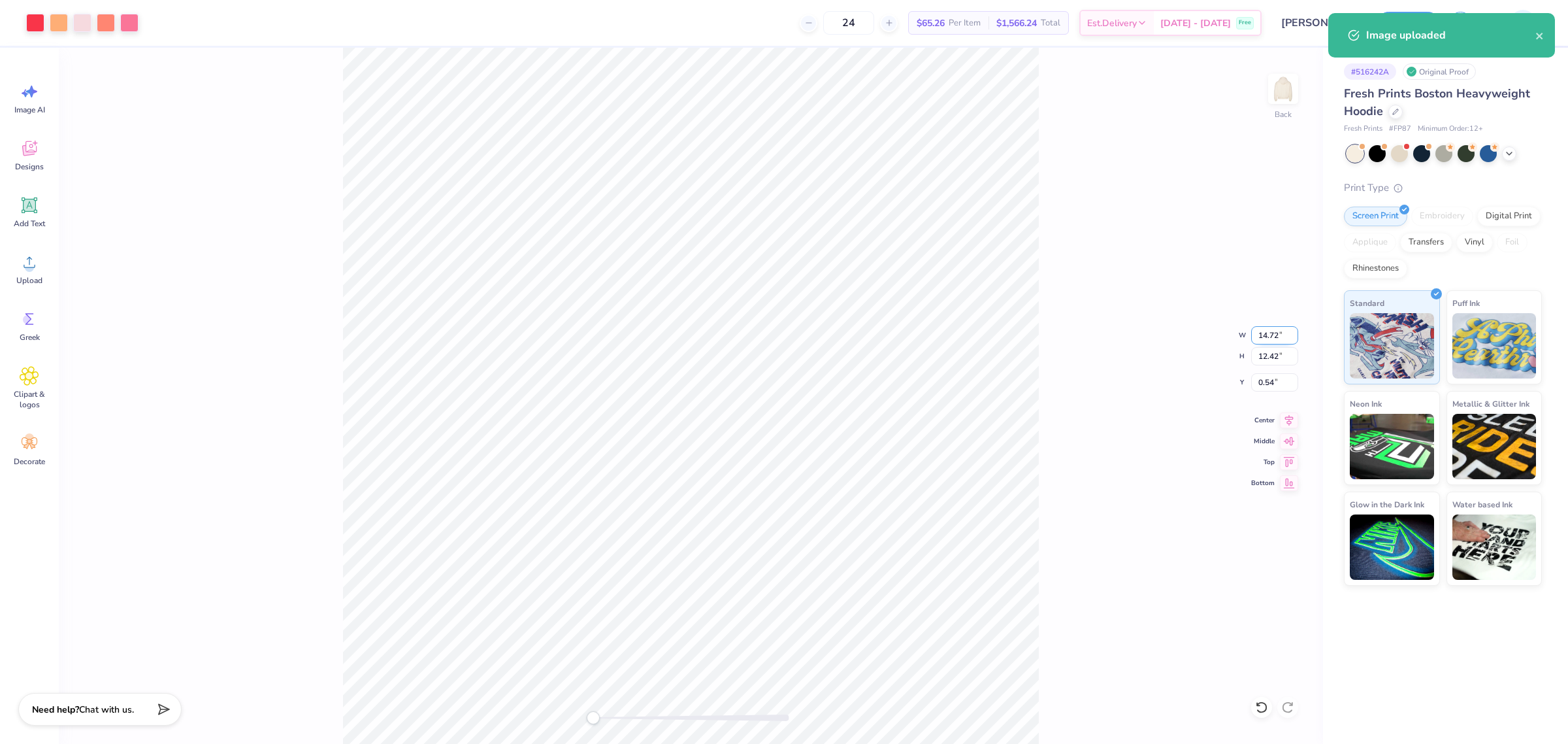
click at [1269, 334] on input "14.72" at bounding box center [1274, 334] width 47 height 18
type input "12.5"
click at [1294, 420] on icon at bounding box center [1288, 418] width 18 height 16
click at [1271, 386] on input "2.27" at bounding box center [1274, 381] width 47 height 18
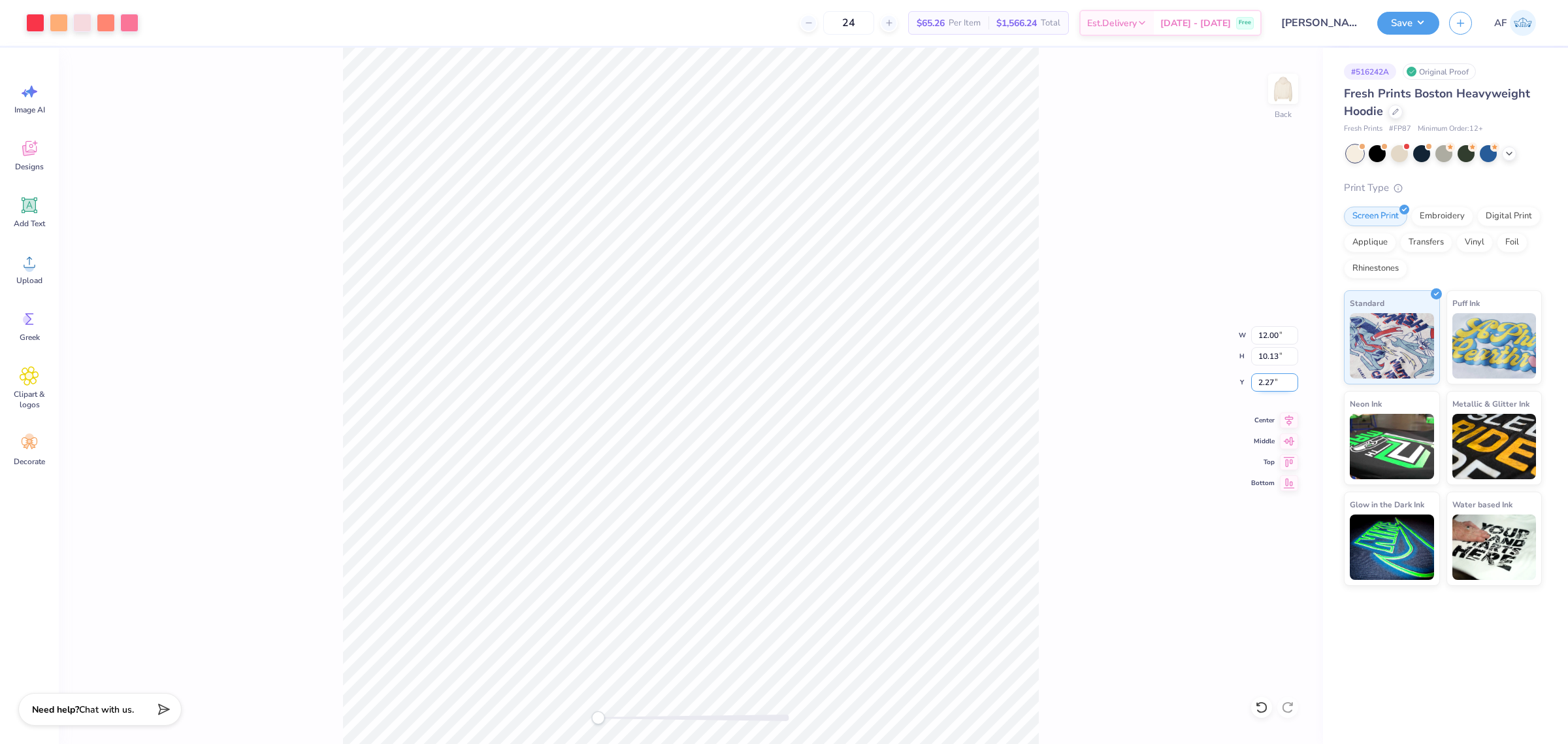
click at [1271, 386] on input "2.27" at bounding box center [1274, 381] width 47 height 18
click at [1271, 386] on input "2" at bounding box center [1274, 381] width 47 height 18
type input "1.5"
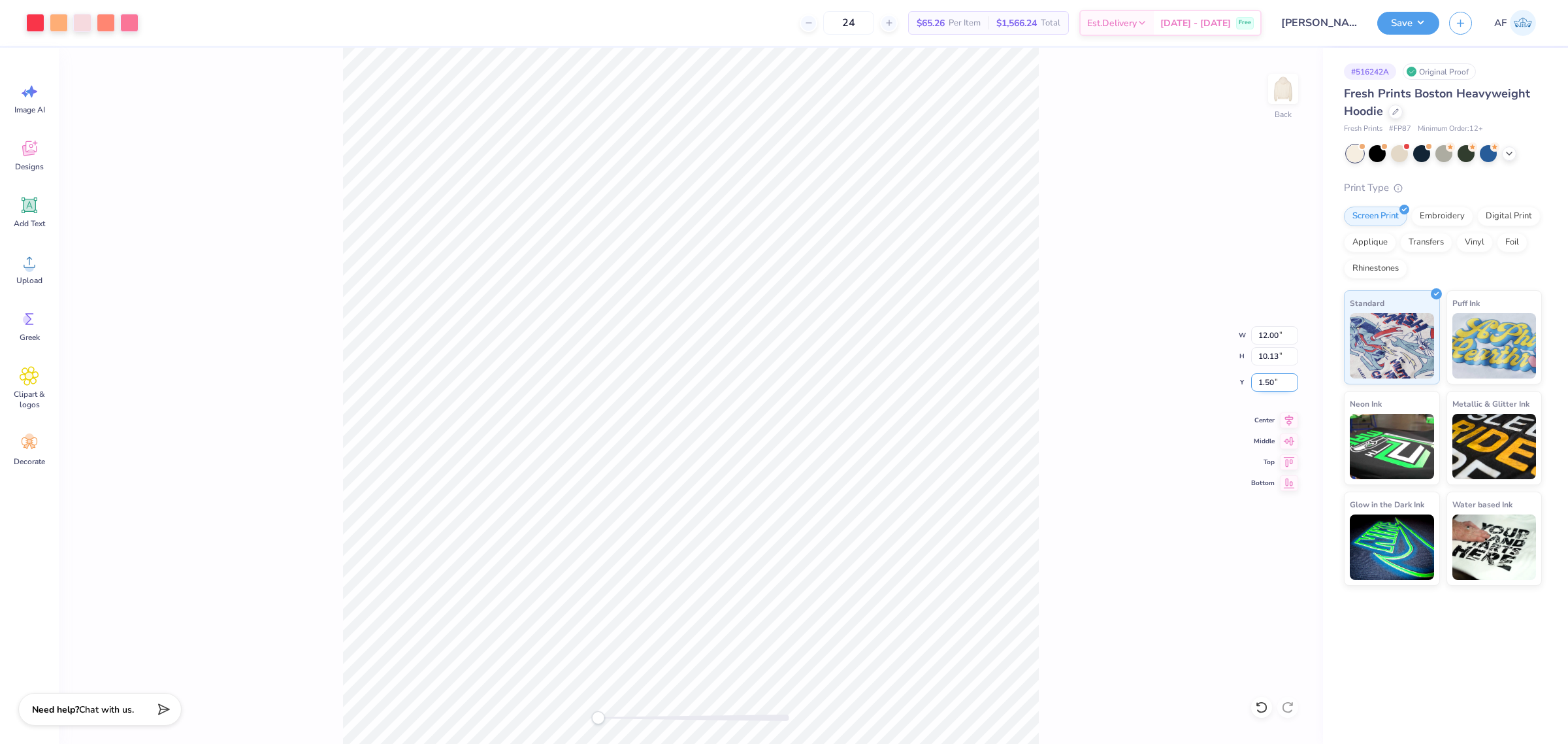
click at [1275, 381] on input "1.50" at bounding box center [1274, 381] width 47 height 18
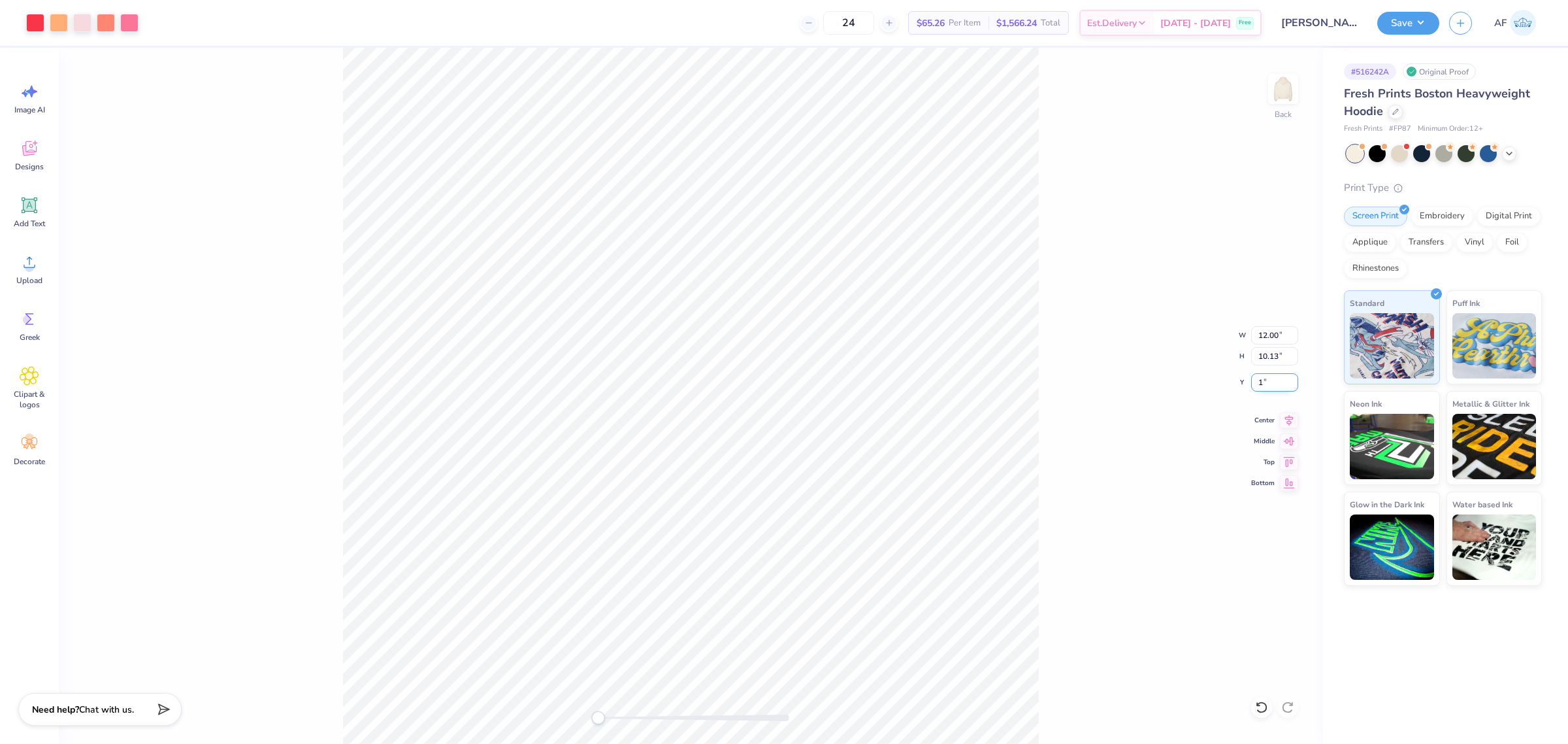
click at [1265, 388] on input "1" at bounding box center [1274, 381] width 47 height 18
type input "1.5"
click at [1423, 22] on button "Save" at bounding box center [1408, 21] width 62 height 23
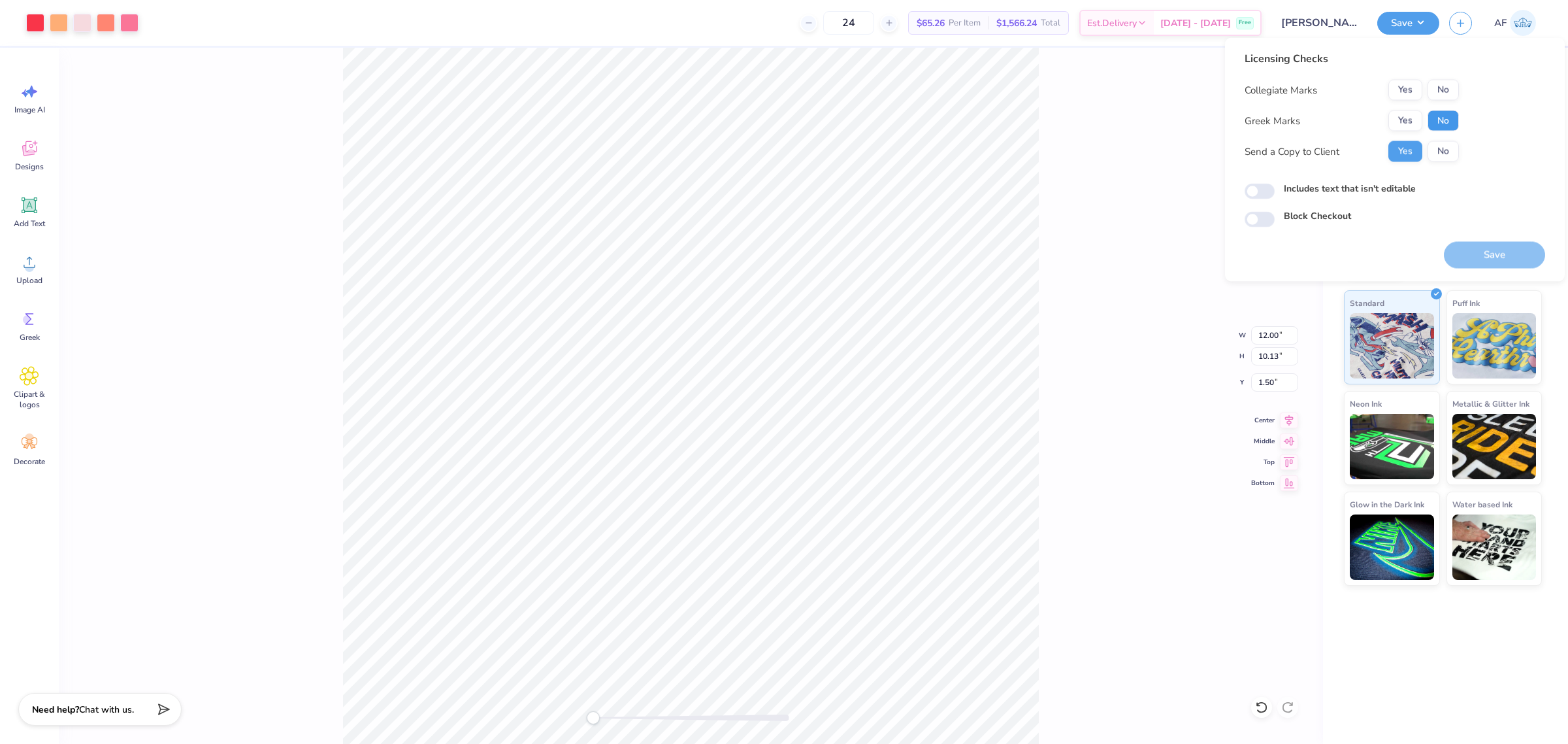
click at [1450, 119] on button "No" at bounding box center [1443, 121] width 31 height 21
click at [1448, 86] on button "No" at bounding box center [1443, 90] width 31 height 21
click at [759, 60] on body "Art colors 24 $65.26 Per Item $1,566.24 Total Est. Delivery Sep 20 - 23 Free De…" at bounding box center [784, 372] width 1568 height 744
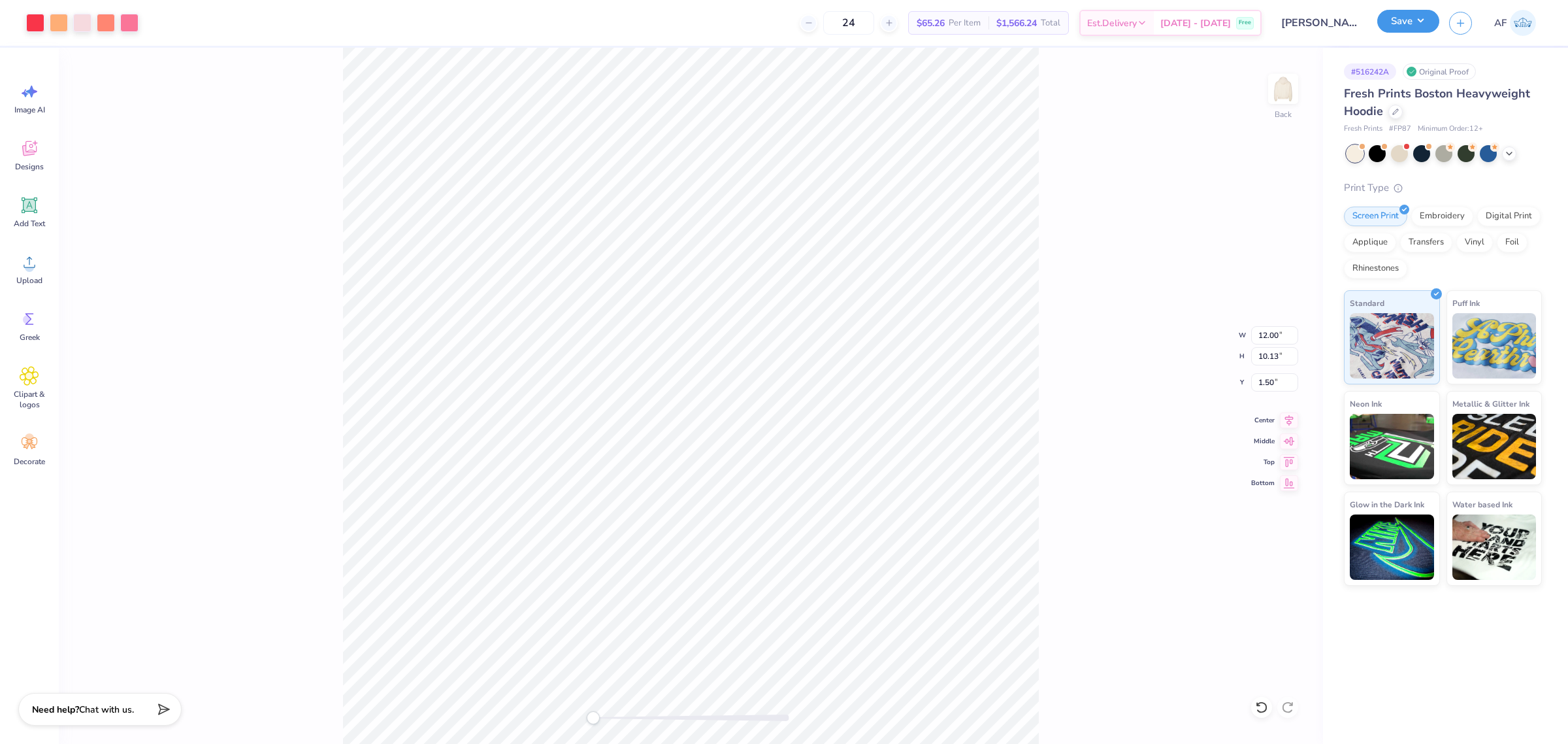
click at [1418, 22] on button "Save" at bounding box center [1408, 21] width 62 height 23
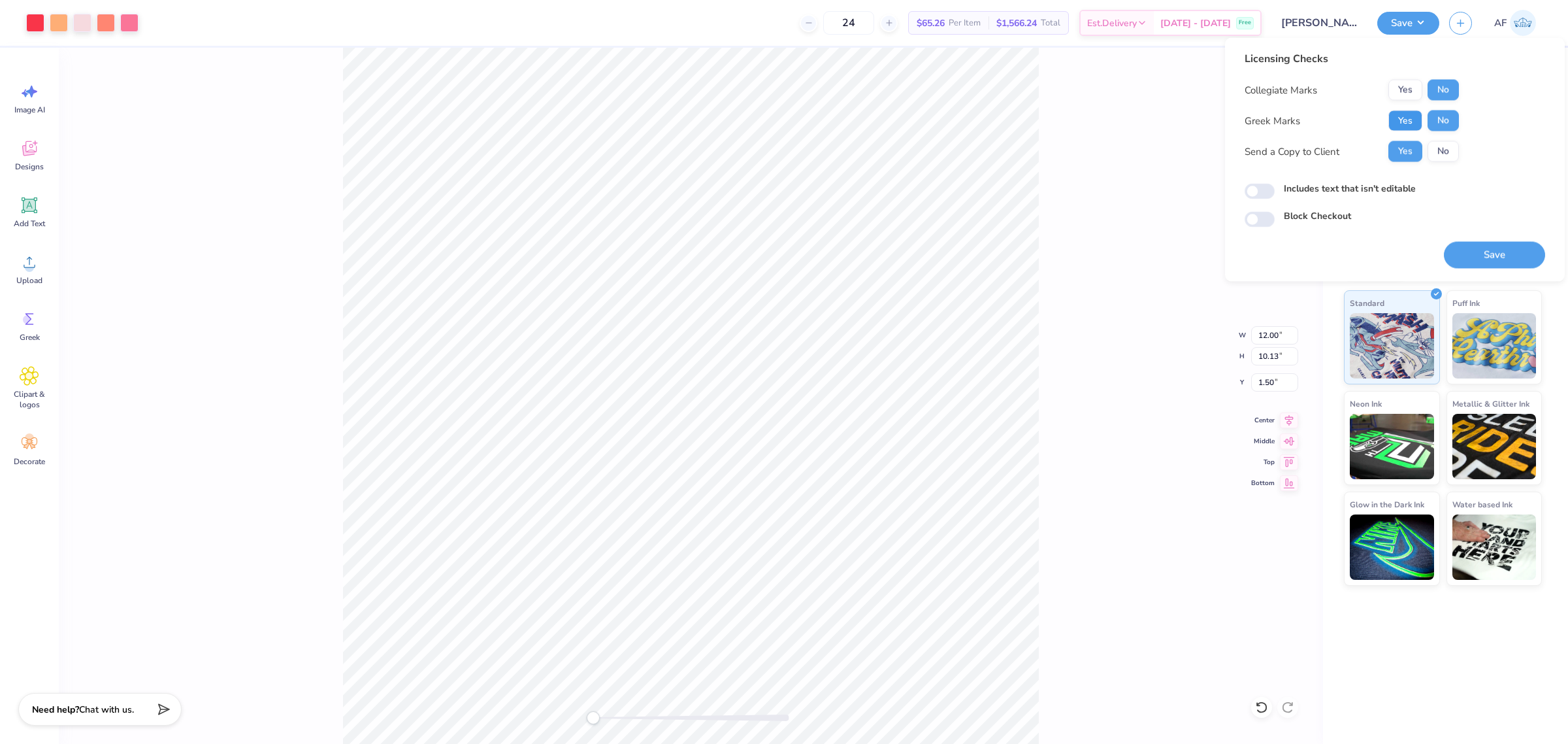
click at [1405, 119] on button "Yes" at bounding box center [1405, 121] width 34 height 21
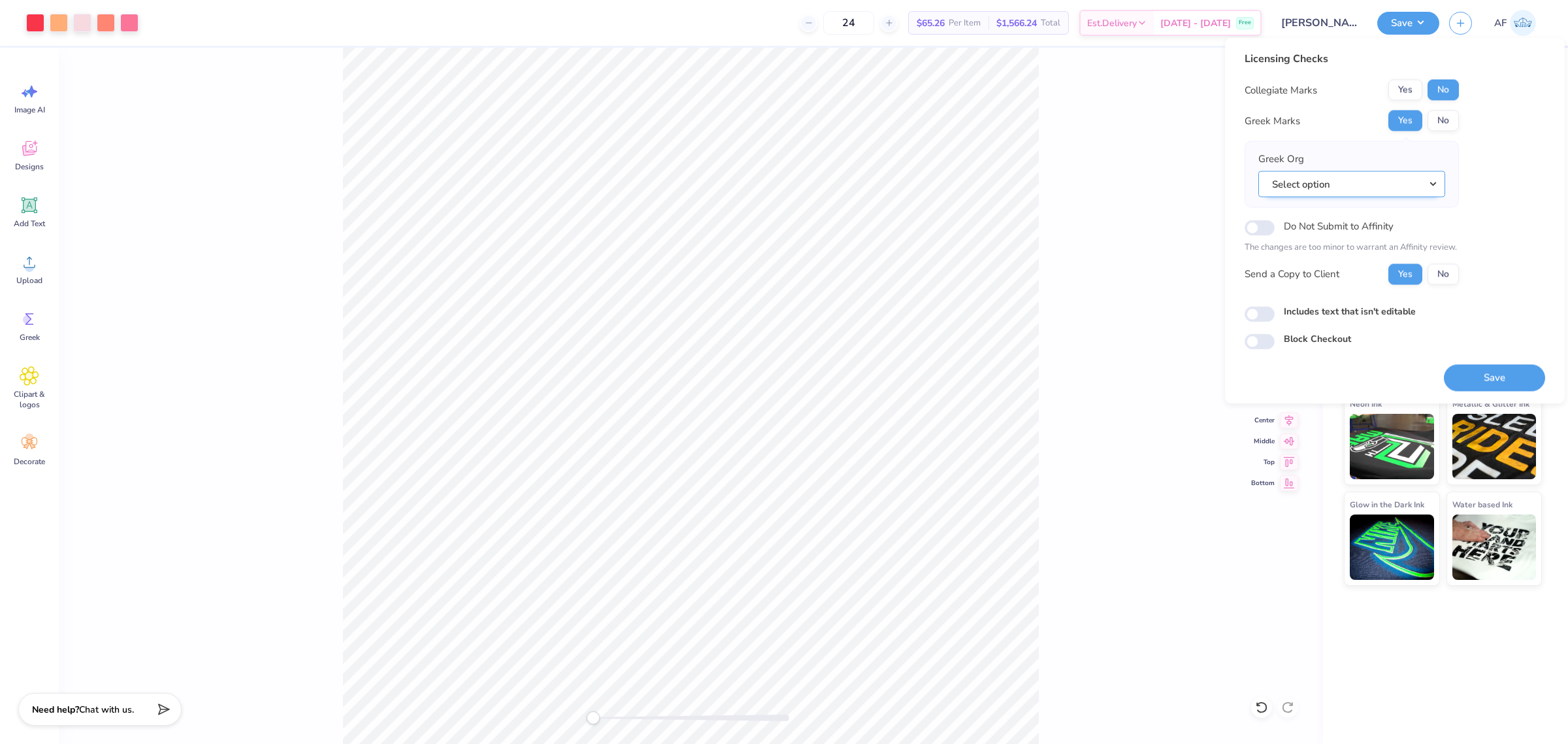
click at [1383, 180] on button "Select option" at bounding box center [1352, 184] width 187 height 26
click at [1350, 214] on link "Acacia" at bounding box center [1351, 215] width 176 height 22
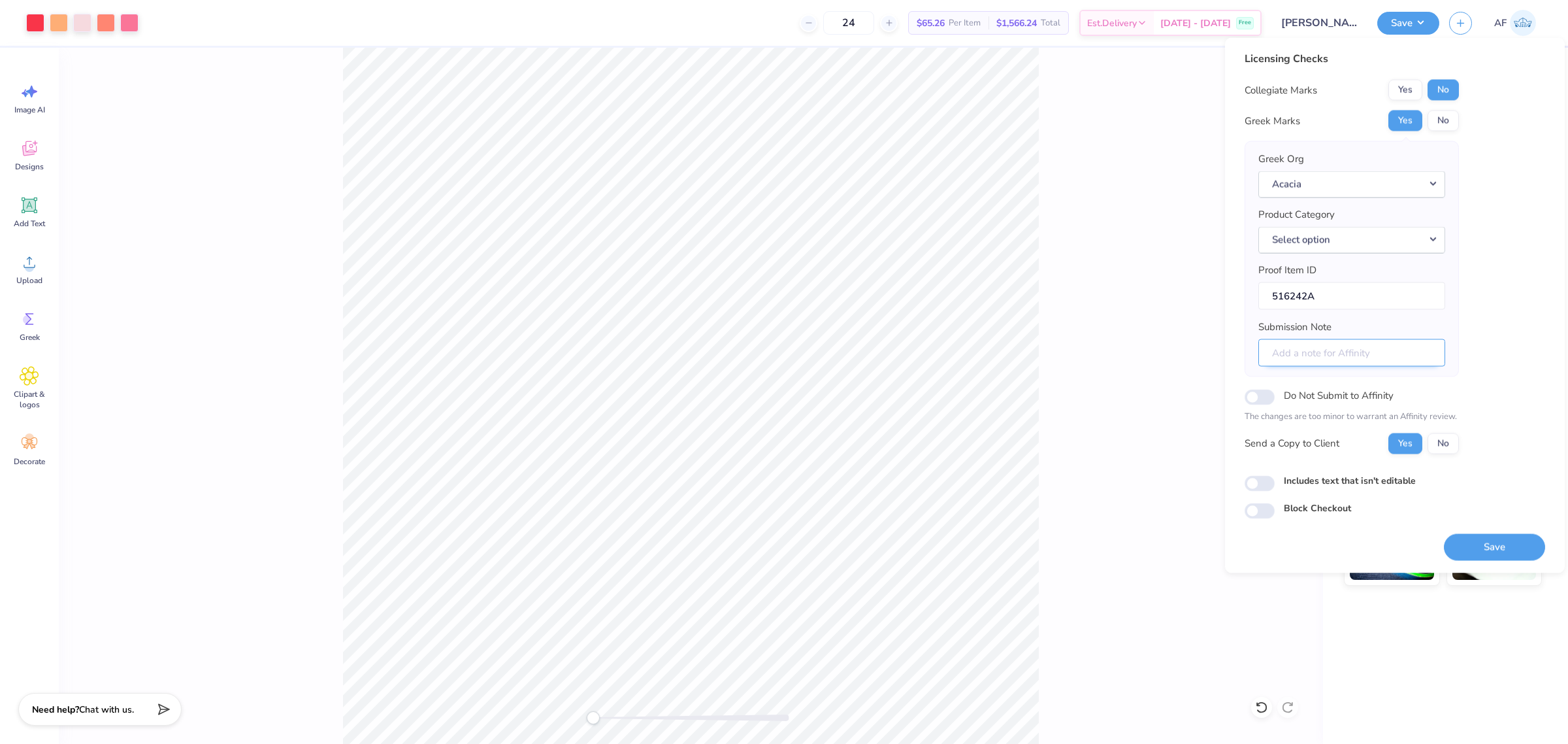
click at [1336, 355] on input "Submission Note" at bounding box center [1352, 353] width 187 height 28
click at [1480, 298] on div "Licensing Checks Collegiate Marks Yes No Greek Marks Yes No Greek Org Acacia Ac…" at bounding box center [1394, 284] width 300 height 468
click at [1383, 245] on button "Select option" at bounding box center [1352, 239] width 187 height 26
click at [1342, 234] on button "Select option" at bounding box center [1352, 239] width 187 height 26
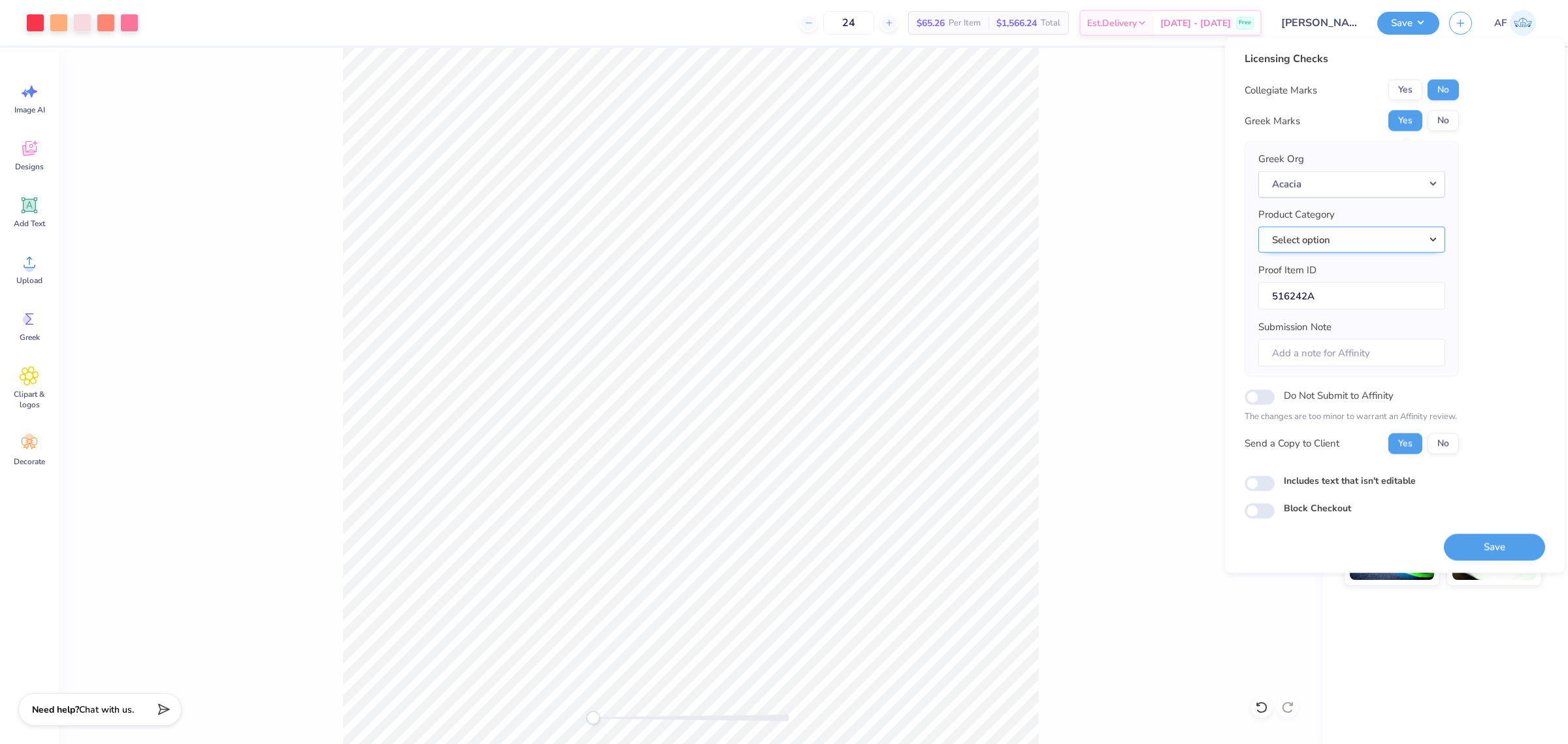
click at [1342, 234] on button "Select option" at bounding box center [1352, 239] width 187 height 26
click at [1368, 383] on link "Hooded sweatshirts" at bounding box center [1351, 394] width 176 height 22
click at [1487, 551] on button "Save" at bounding box center [1495, 546] width 102 height 26
